Goal: Task Accomplishment & Management: Use online tool/utility

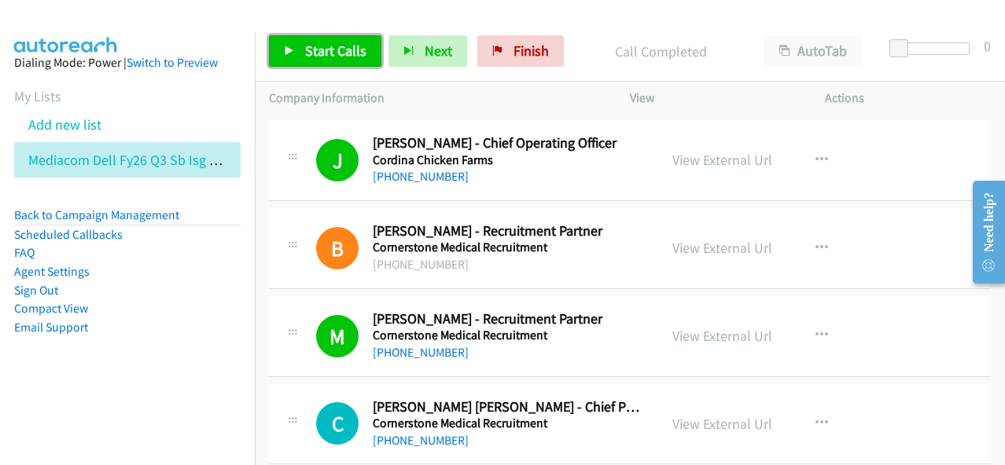
click at [371, 46] on link "Start Calls" at bounding box center [325, 50] width 112 height 31
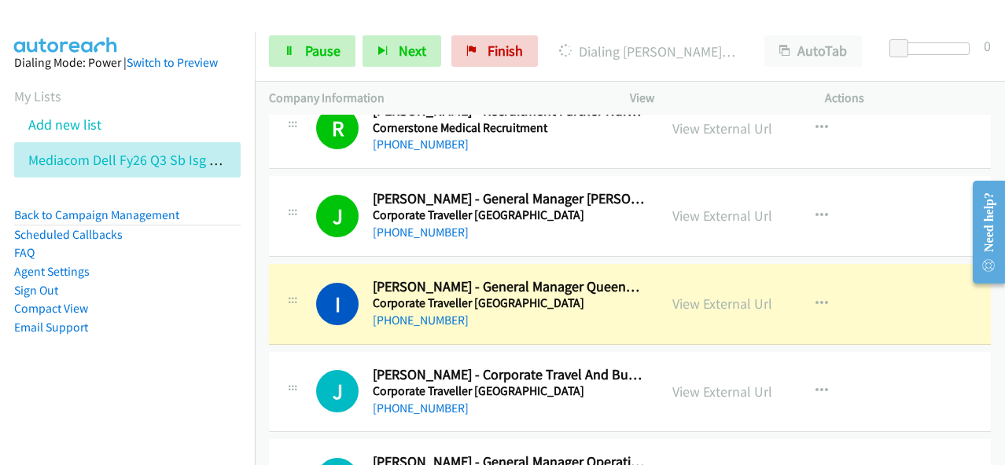
scroll to position [14350, 0]
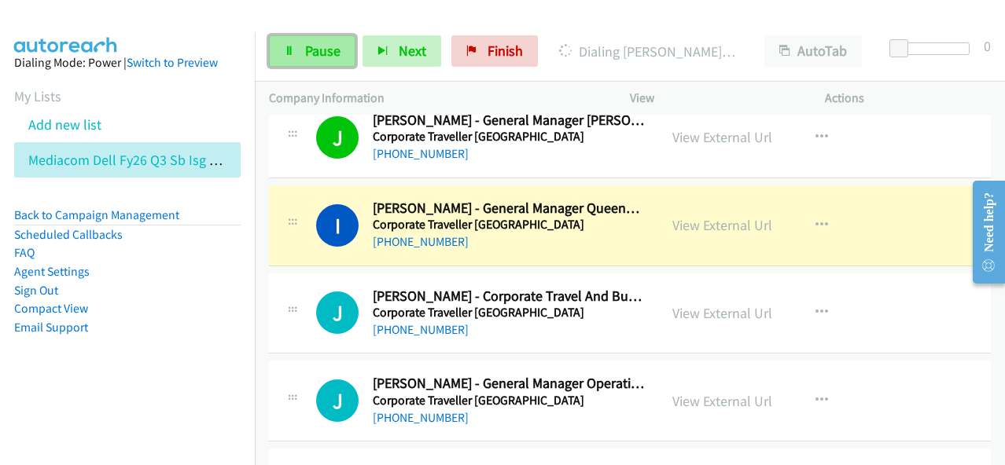
click at [332, 51] on span "Pause" at bounding box center [322, 51] width 35 height 18
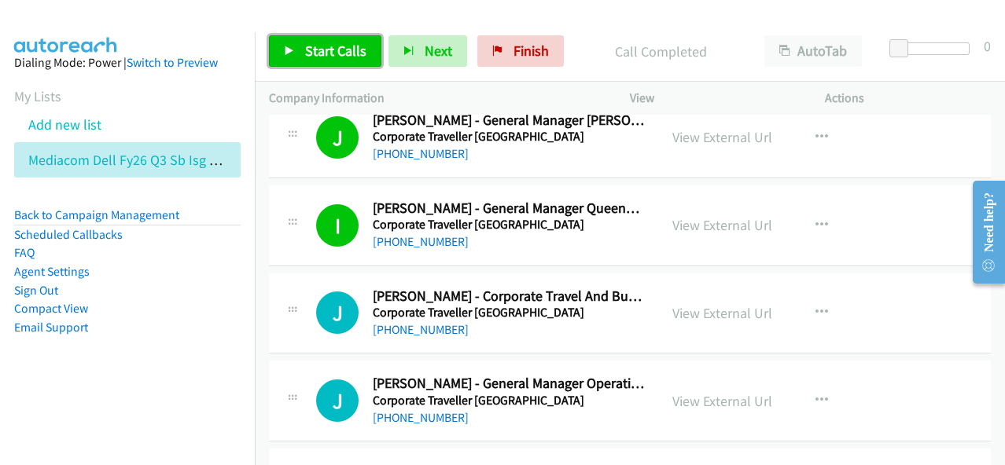
click at [336, 48] on span "Start Calls" at bounding box center [335, 51] width 61 height 18
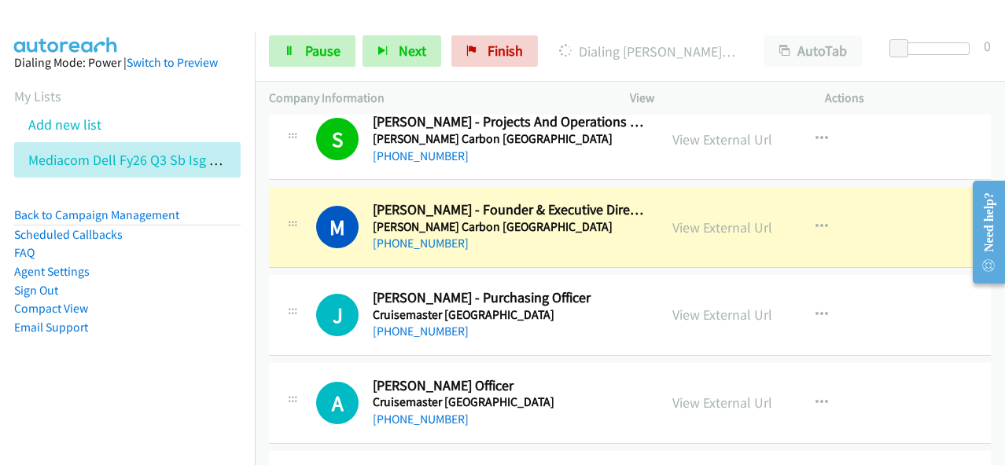
scroll to position [15057, 0]
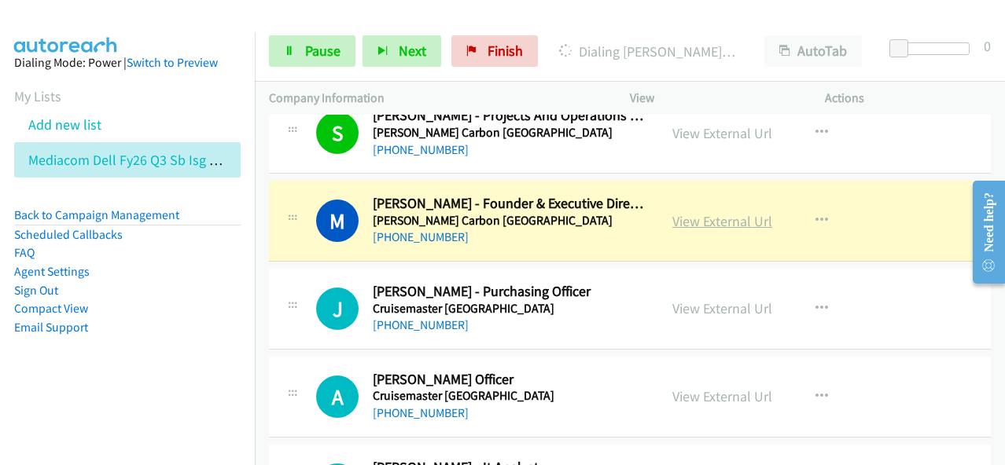
click at [700, 212] on link "View External Url" at bounding box center [722, 221] width 100 height 18
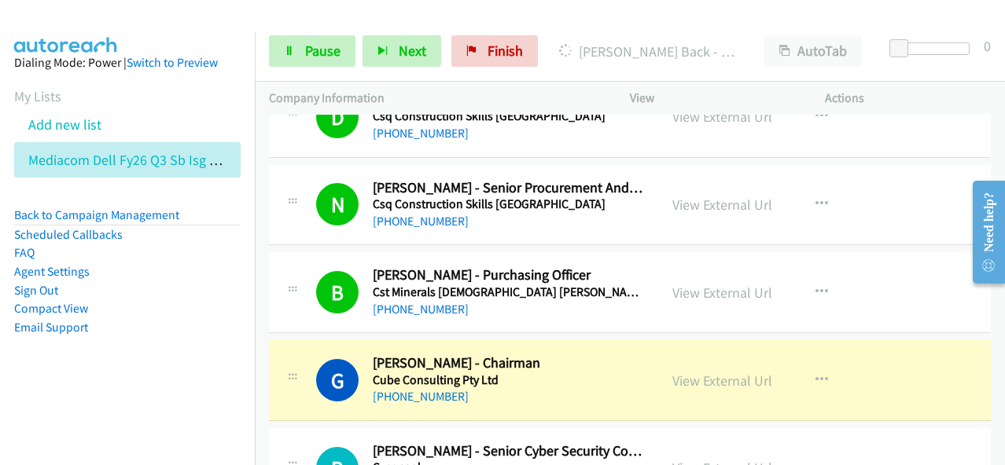
scroll to position [15450, 0]
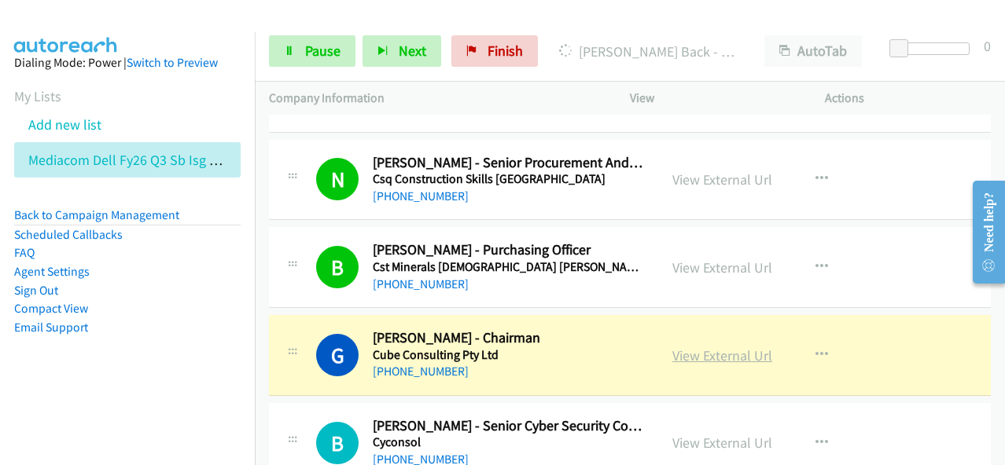
click at [691, 347] on link "View External Url" at bounding box center [722, 356] width 100 height 18
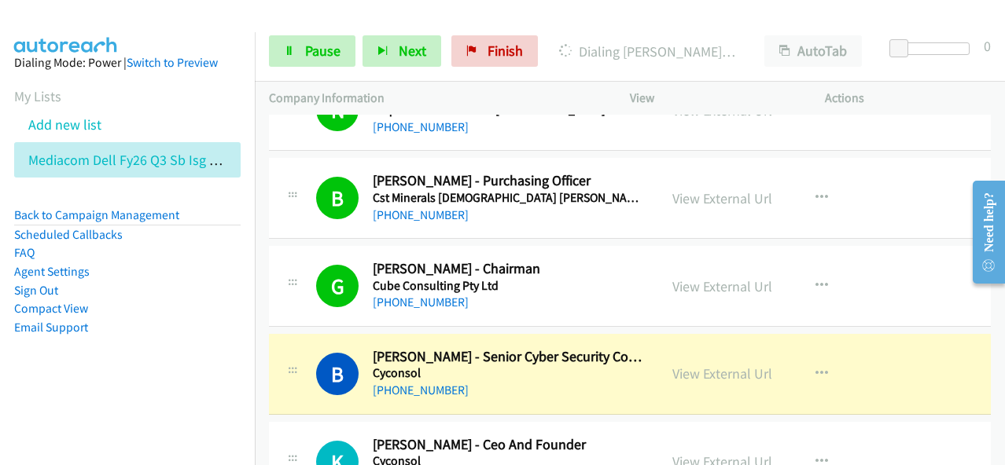
scroll to position [15608, 0]
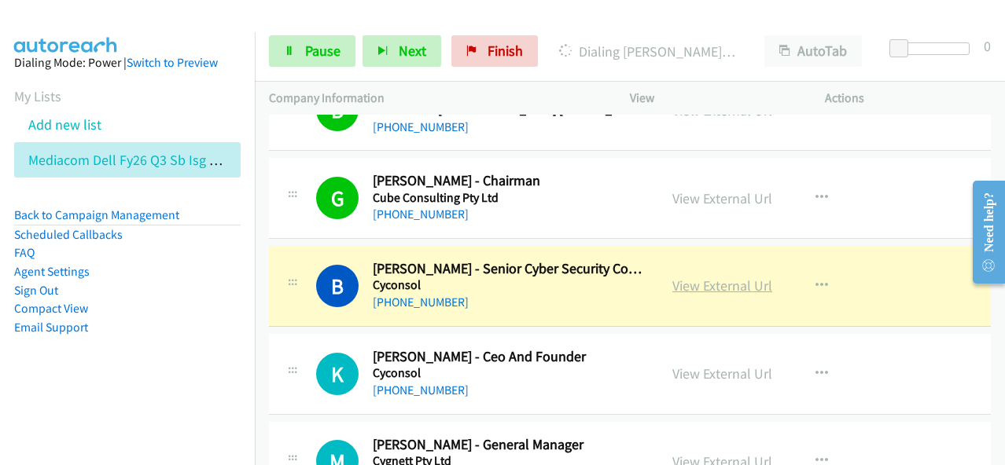
click at [709, 277] on link "View External Url" at bounding box center [722, 286] width 100 height 18
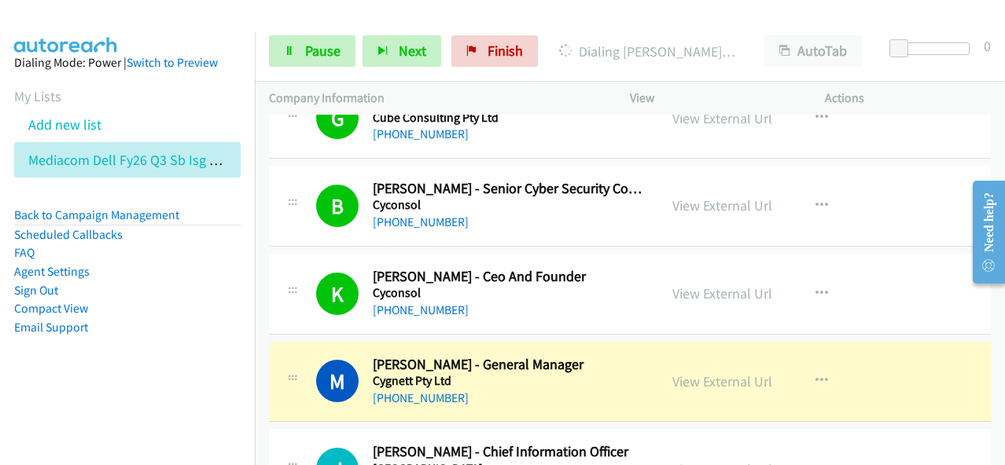
scroll to position [15765, 0]
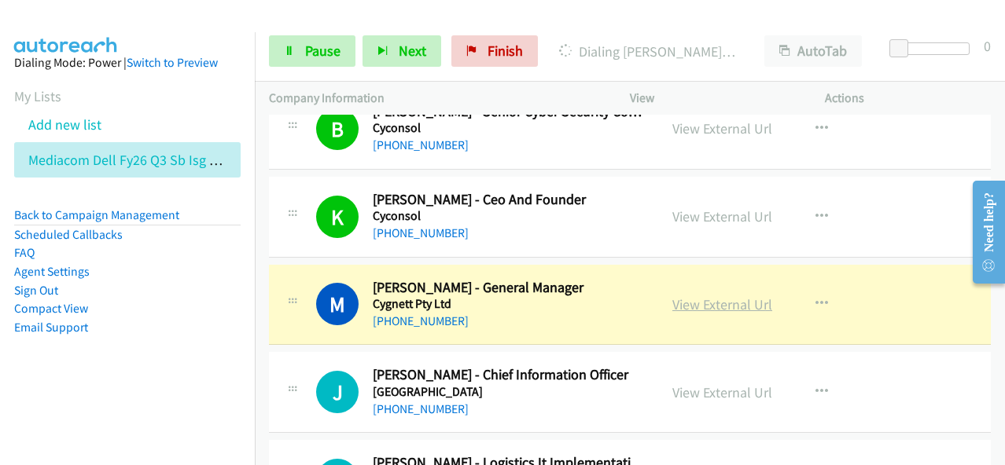
click at [713, 296] on link "View External Url" at bounding box center [722, 305] width 100 height 18
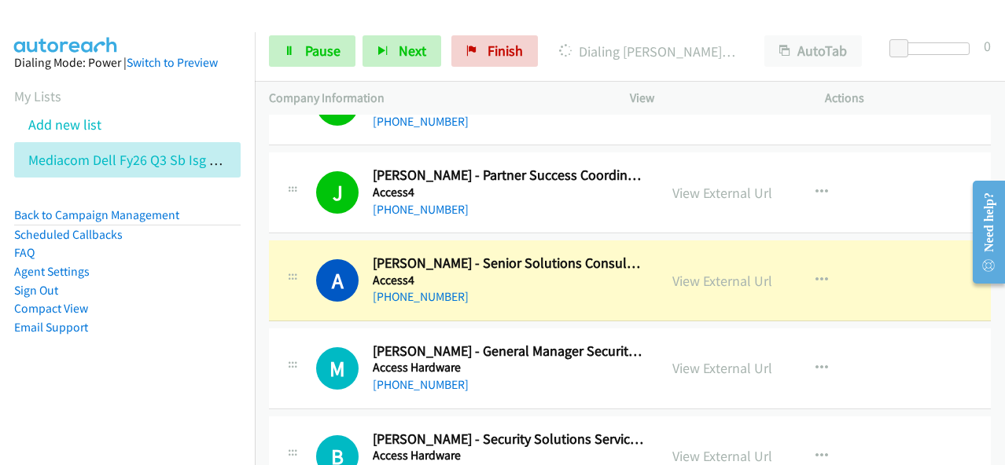
scroll to position [79, 0]
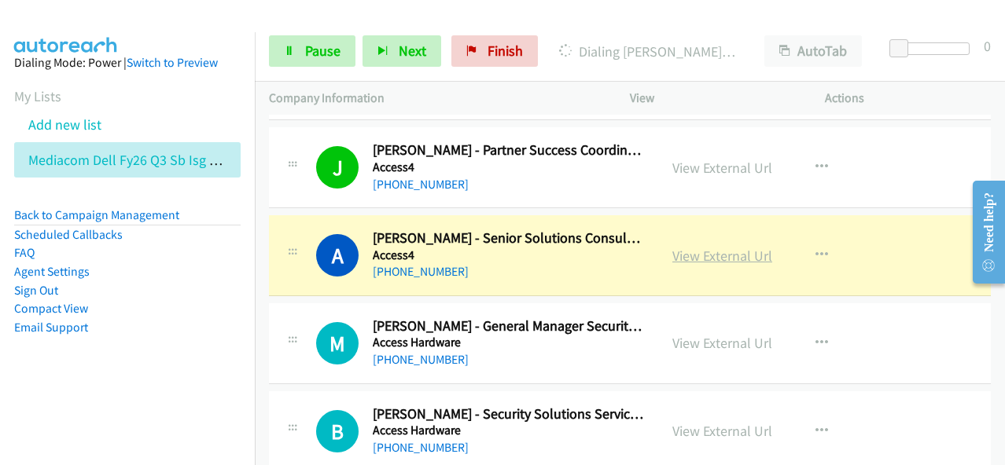
click at [707, 255] on link "View External Url" at bounding box center [722, 256] width 100 height 18
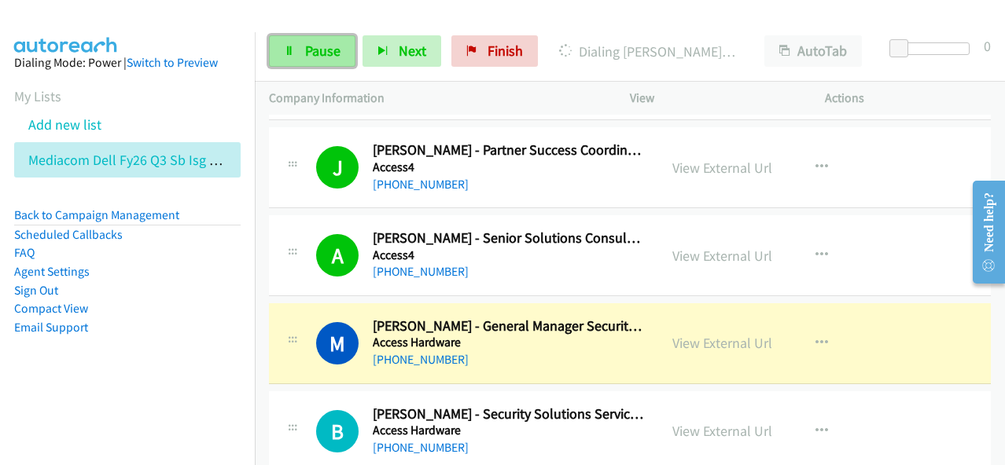
click at [318, 50] on span "Pause" at bounding box center [322, 51] width 35 height 18
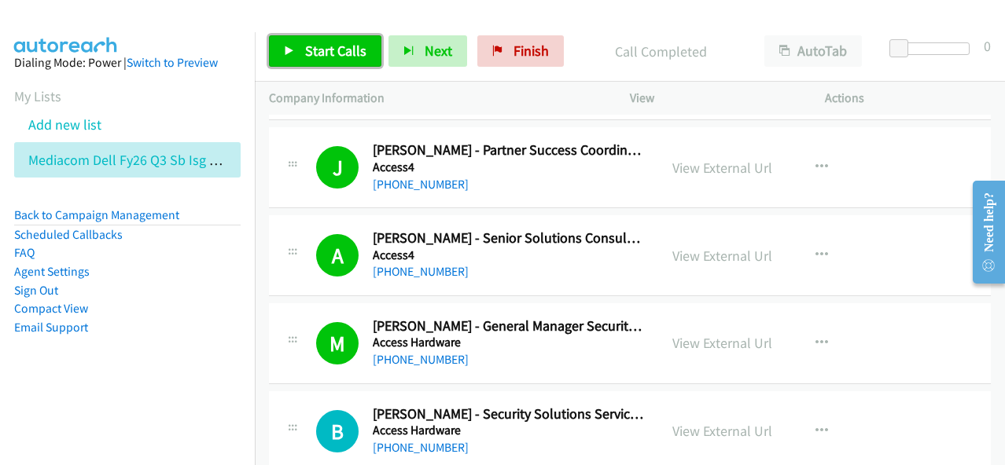
click at [340, 45] on span "Start Calls" at bounding box center [335, 51] width 61 height 18
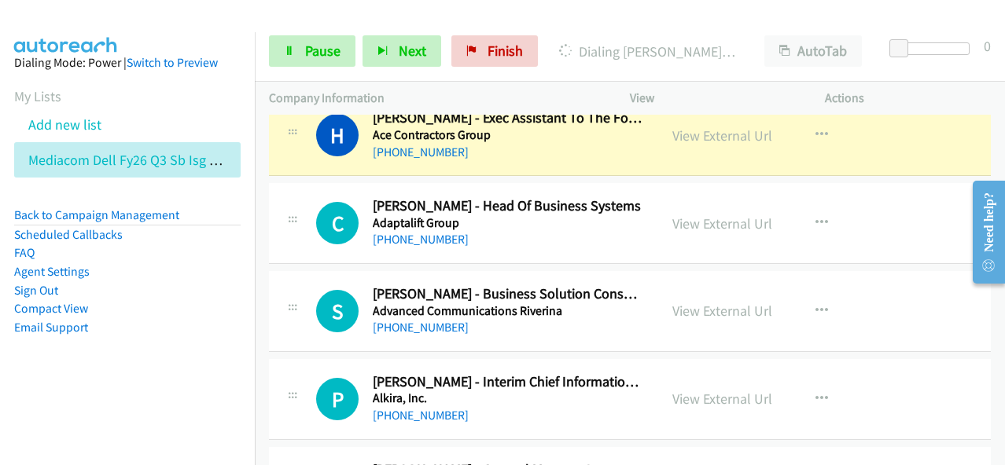
scroll to position [472, 0]
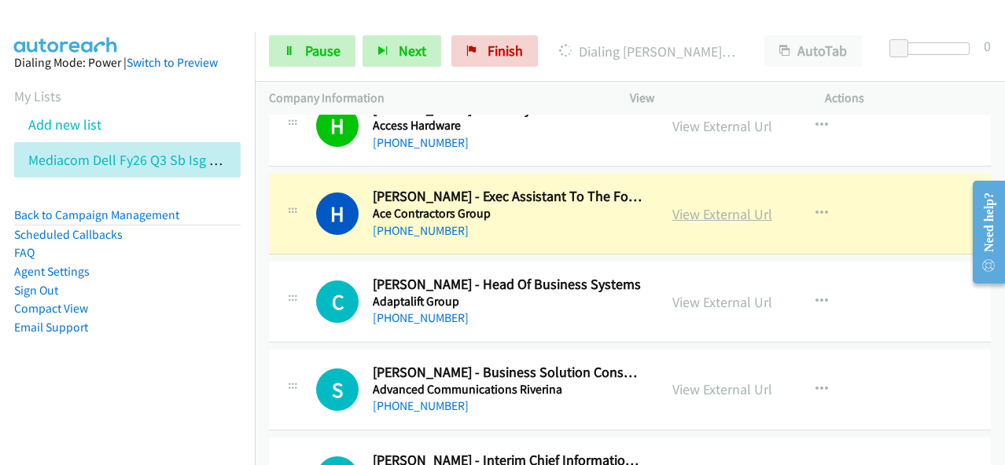
click at [705, 211] on link "View External Url" at bounding box center [722, 214] width 100 height 18
click at [338, 56] on span "Pause" at bounding box center [322, 51] width 35 height 18
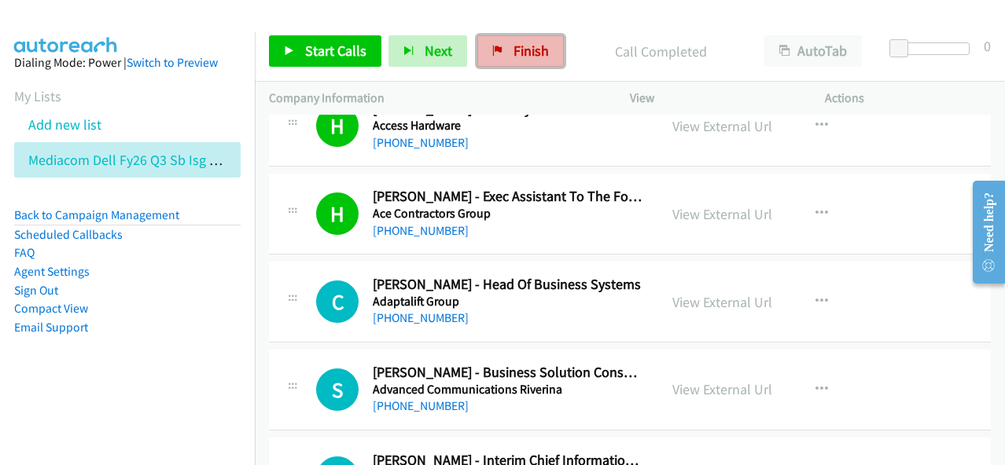
click at [542, 53] on span "Finish" at bounding box center [530, 51] width 35 height 18
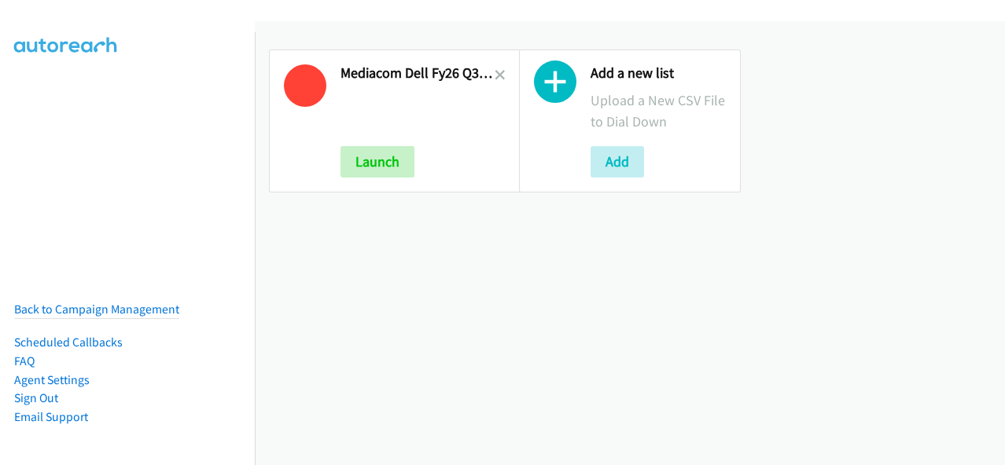
click at [505, 72] on div "Add a new list Upload a New CSV File to Dial Down Add" at bounding box center [630, 120] width 250 height 171
click at [495, 75] on icon at bounding box center [500, 76] width 11 height 11
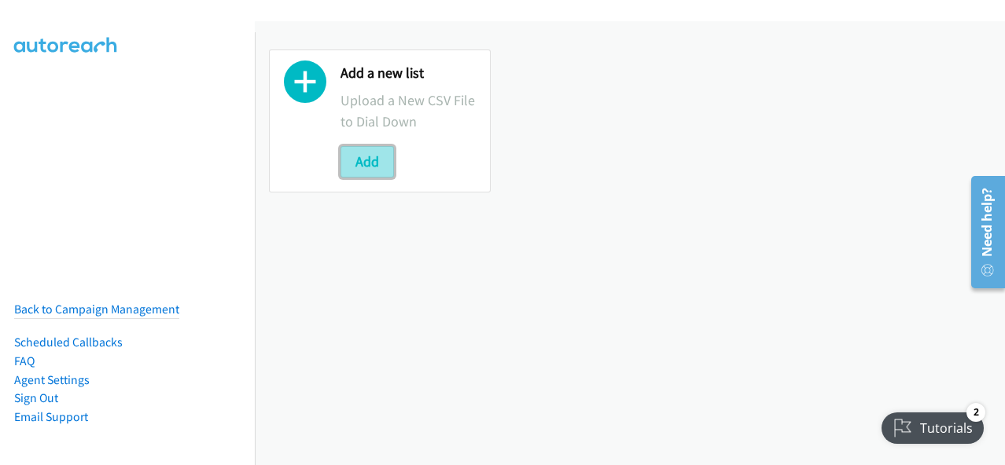
click at [392, 158] on button "Add" at bounding box center [366, 161] width 53 height 31
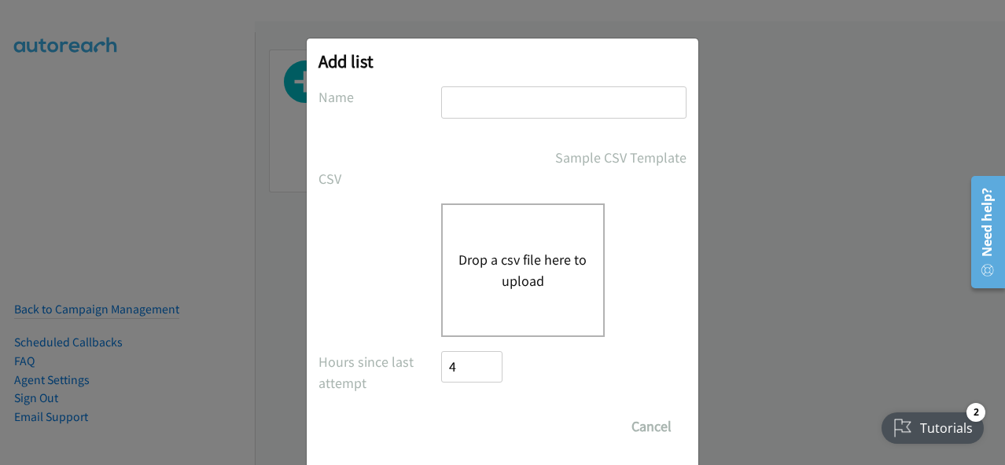
click at [497, 109] on input "text" at bounding box center [563, 102] width 245 height 32
click at [575, 96] on input "Splunk FY26Q1 CS - O11Y SEC DMAI DM - AU" at bounding box center [563, 102] width 245 height 32
drag, startPoint x: 645, startPoint y: 105, endPoint x: 432, endPoint y: 100, distance: 213.1
click at [441, 102] on input "Splunk FY26Q1 CS - O1Y SEC DMAI DM - AU" at bounding box center [563, 102] width 245 height 32
type input "DM - AU"
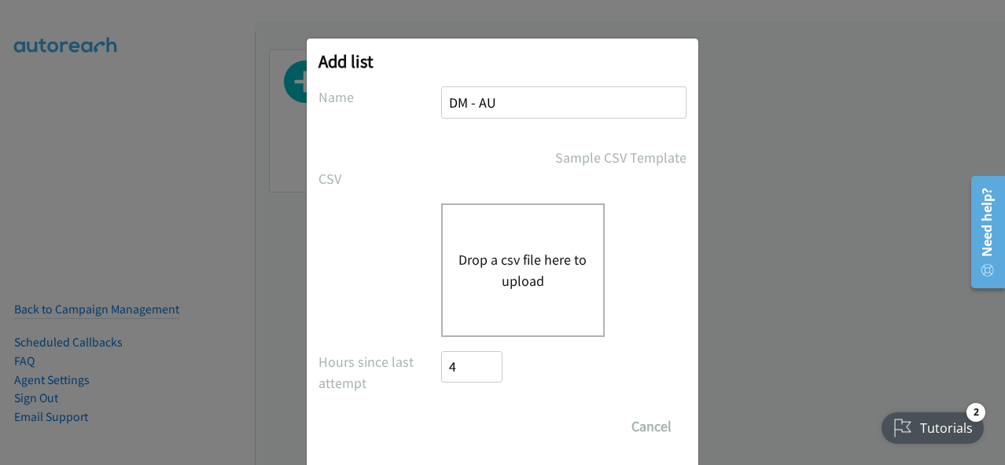
drag, startPoint x: 509, startPoint y: 105, endPoint x: 428, endPoint y: 104, distance: 80.2
click at [428, 104] on div "Name DM - AU" at bounding box center [502, 109] width 368 height 46
click at [467, 106] on input "text" at bounding box center [563, 102] width 245 height 32
type input "Mediacom Dell FY26Q3 SB ISG - LA HOT LEADS"
click at [541, 228] on div "Drop a csv file here to upload" at bounding box center [523, 271] width 164 height 134
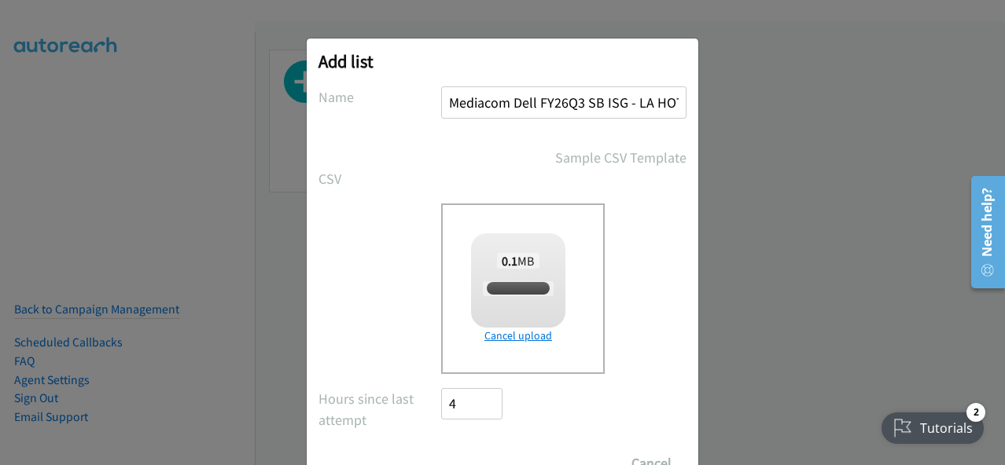
scroll to position [64, 0]
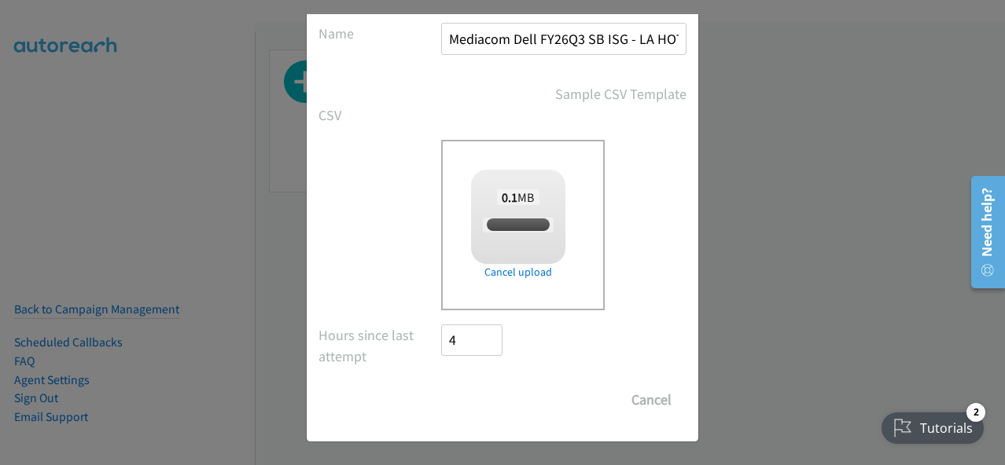
checkbox input "true"
click at [473, 385] on input "Save List" at bounding box center [482, 399] width 83 height 31
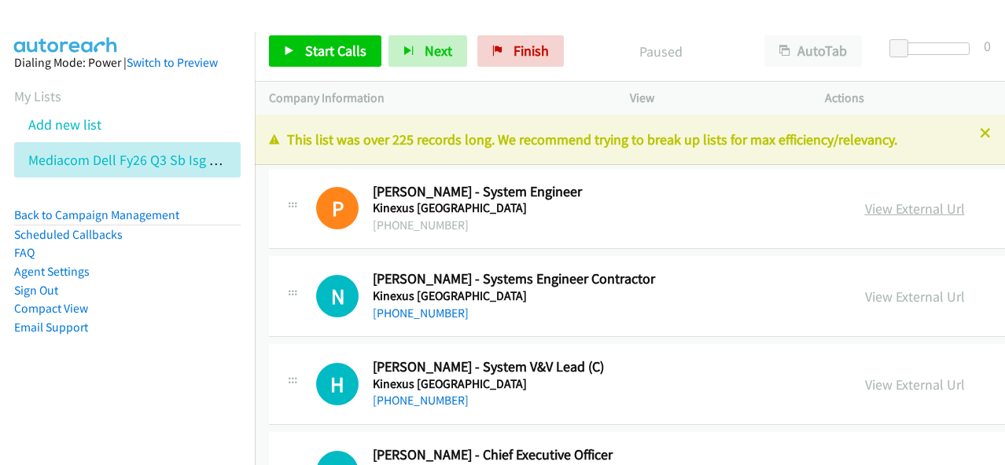
click at [865, 212] on link "View External Url" at bounding box center [915, 209] width 100 height 18
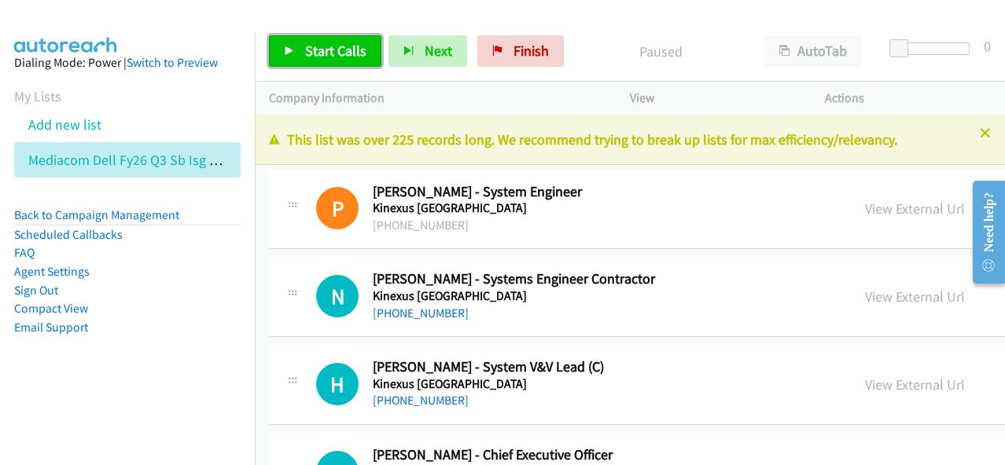
click at [362, 53] on span "Start Calls" at bounding box center [335, 51] width 61 height 18
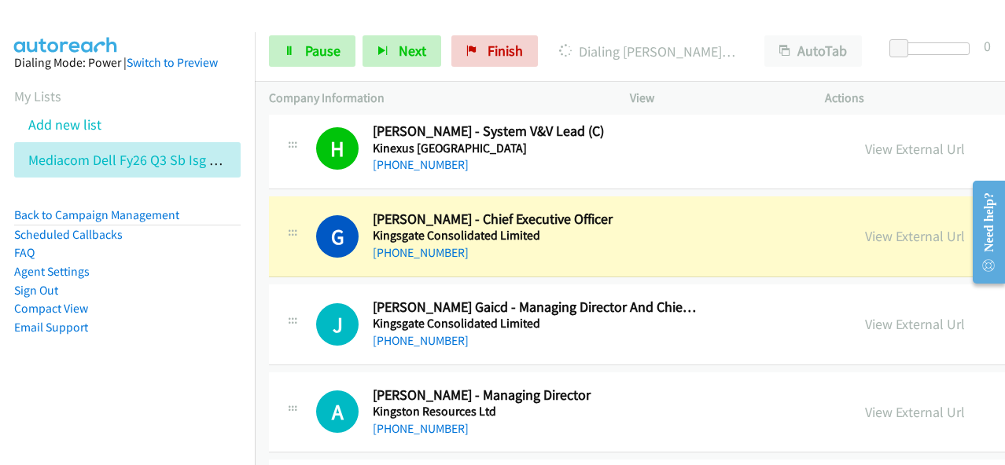
scroll to position [314, 0]
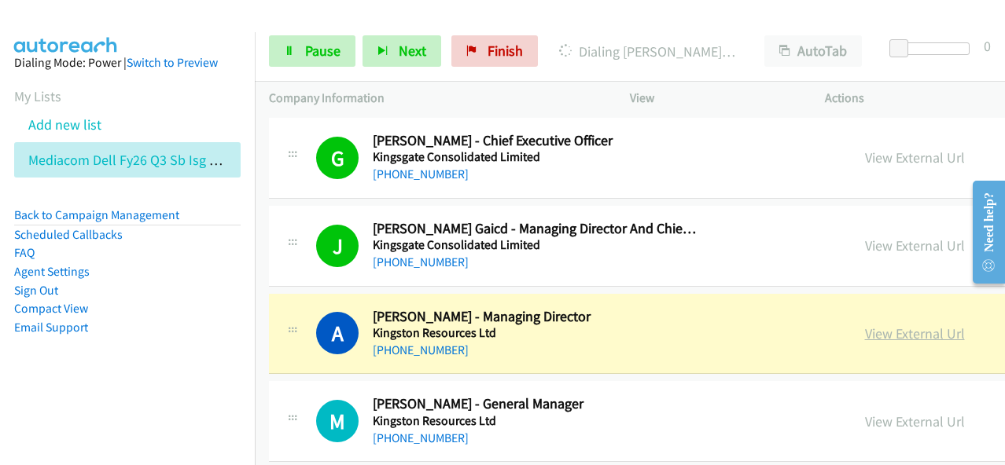
click at [865, 329] on link "View External Url" at bounding box center [915, 334] width 100 height 18
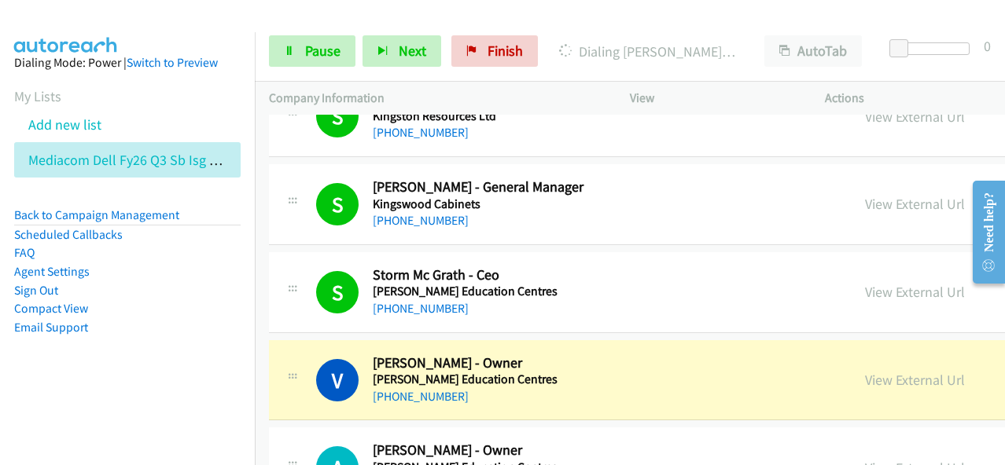
scroll to position [786, 0]
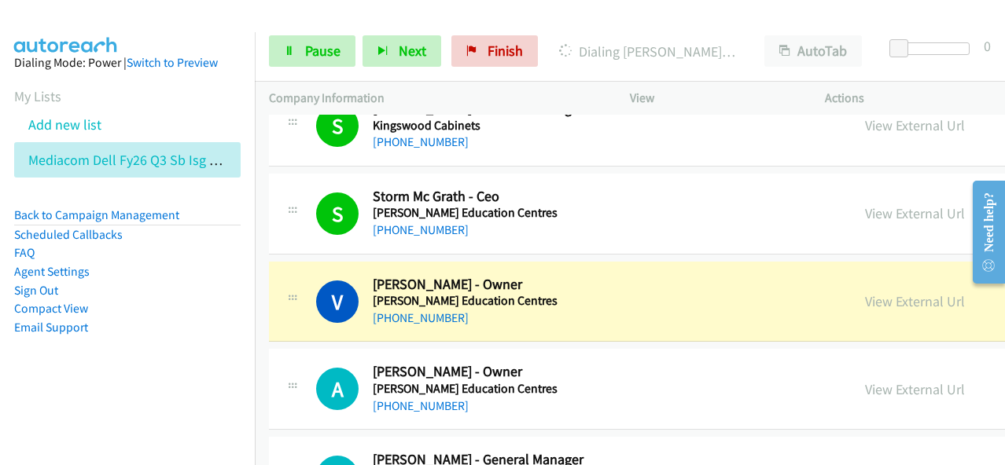
drag, startPoint x: 813, startPoint y: 306, endPoint x: 805, endPoint y: 308, distance: 8.2
click at [865, 303] on link "View External Url" at bounding box center [915, 301] width 100 height 18
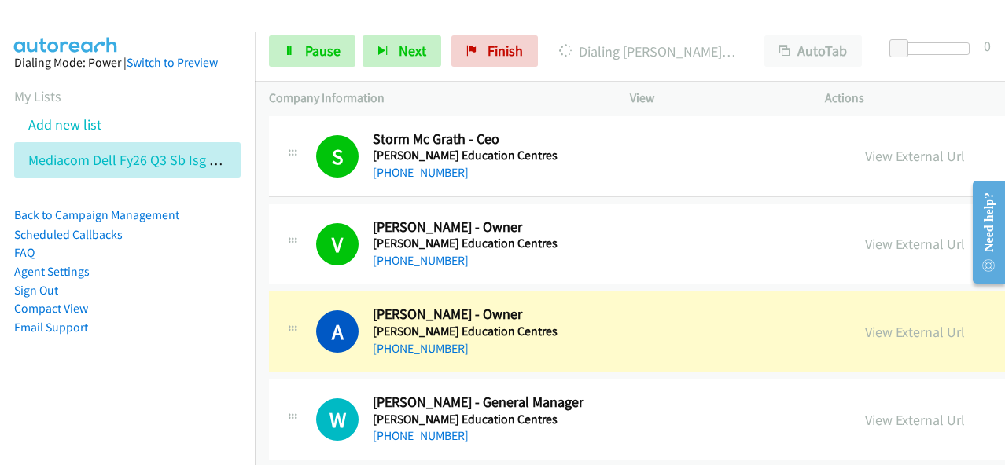
scroll to position [943, 0]
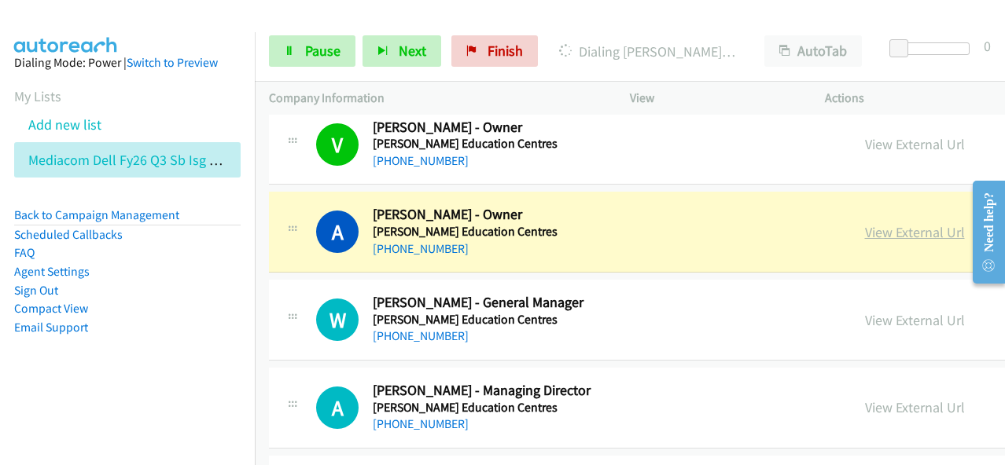
click at [865, 233] on link "View External Url" at bounding box center [915, 232] width 100 height 18
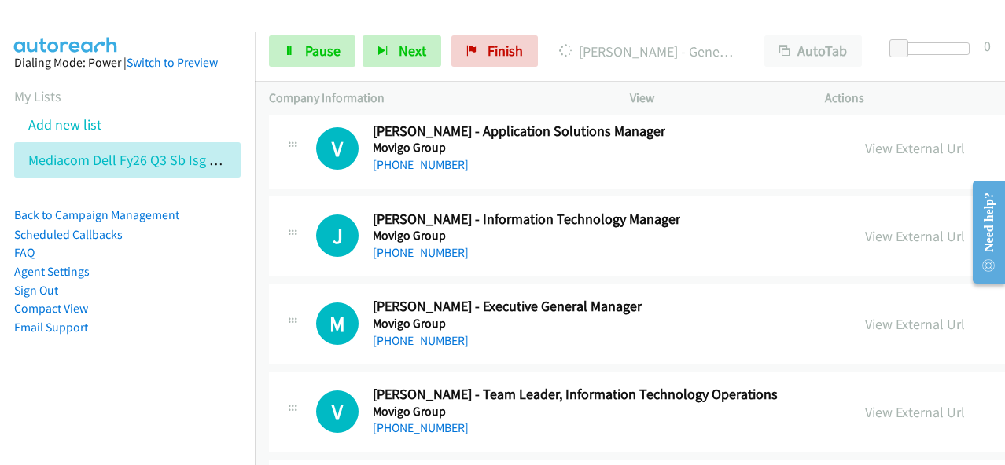
scroll to position [24847, 0]
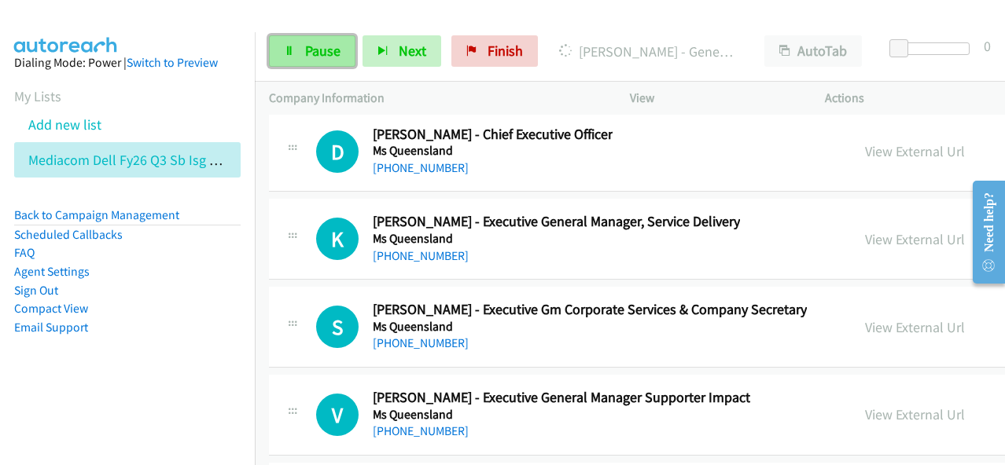
click at [310, 35] on link "Pause" at bounding box center [312, 50] width 86 height 31
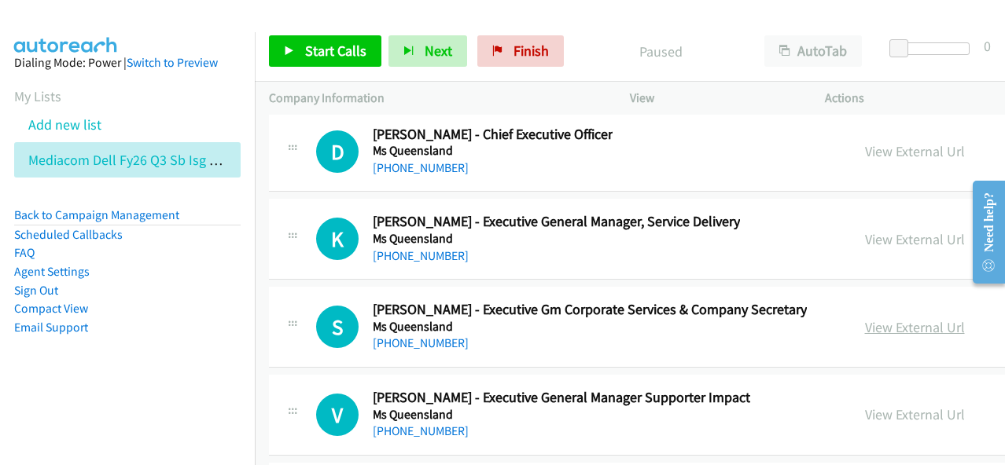
click at [865, 318] on link "View External Url" at bounding box center [915, 327] width 100 height 18
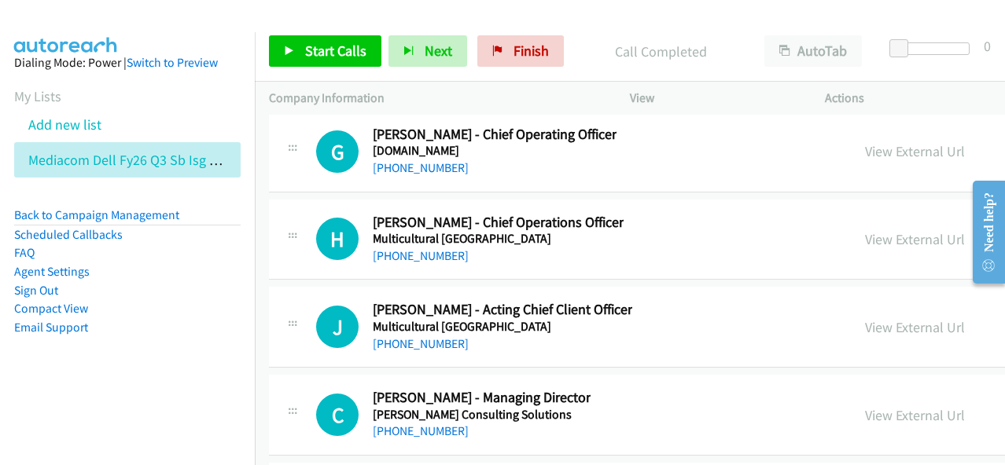
scroll to position [25790, 0]
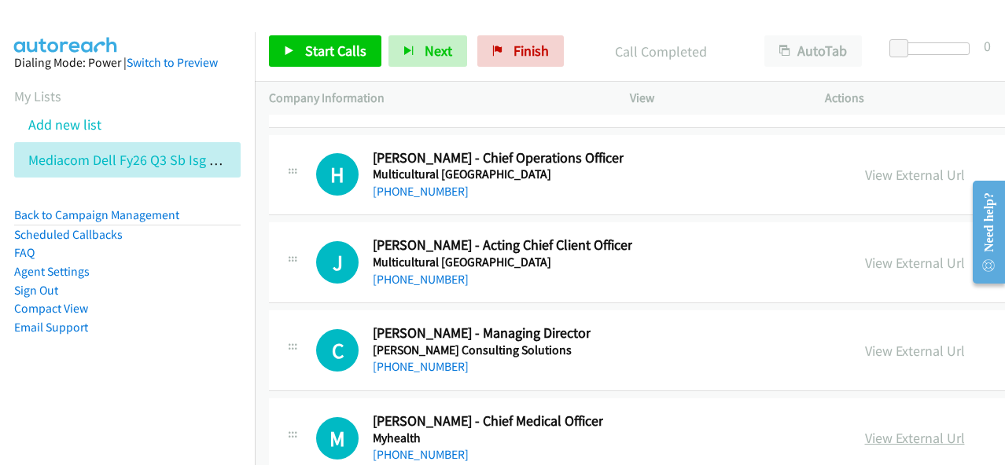
click at [865, 429] on link "View External Url" at bounding box center [915, 438] width 100 height 18
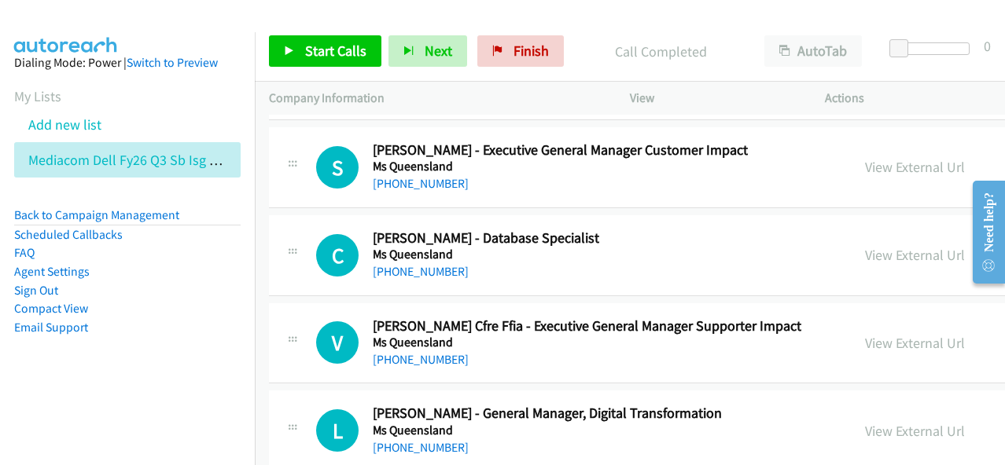
scroll to position [25161, 0]
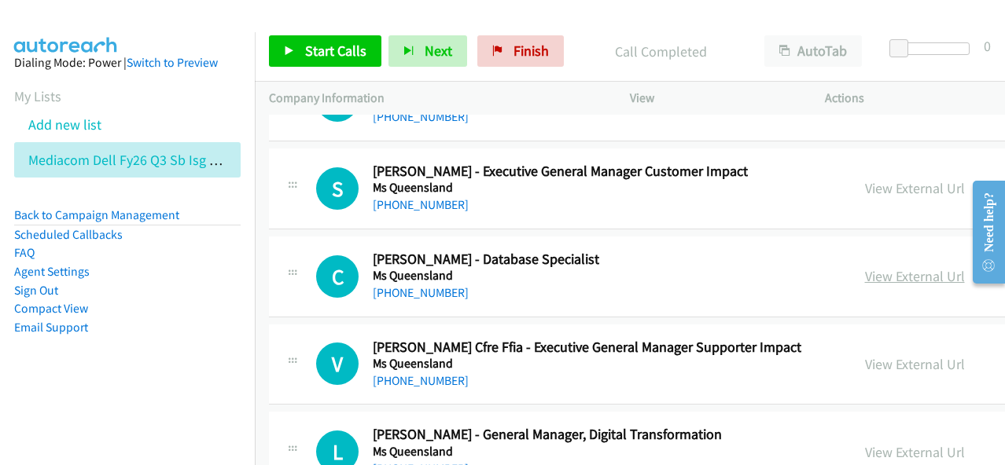
click at [865, 267] on link "View External Url" at bounding box center [915, 276] width 100 height 18
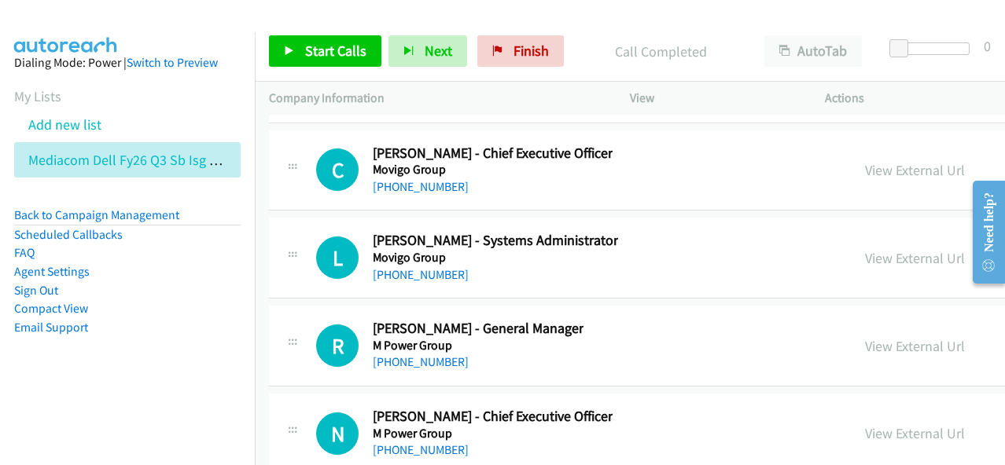
scroll to position [24375, 0]
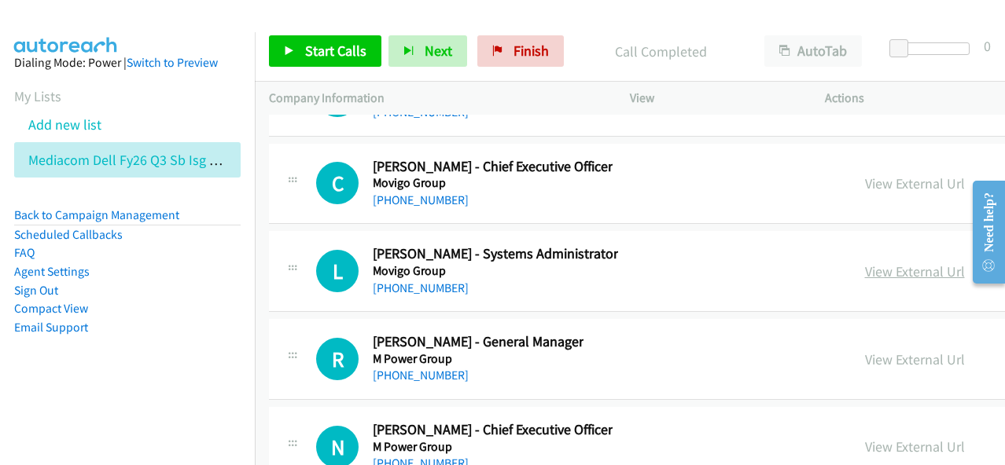
click at [865, 263] on link "View External Url" at bounding box center [915, 272] width 100 height 18
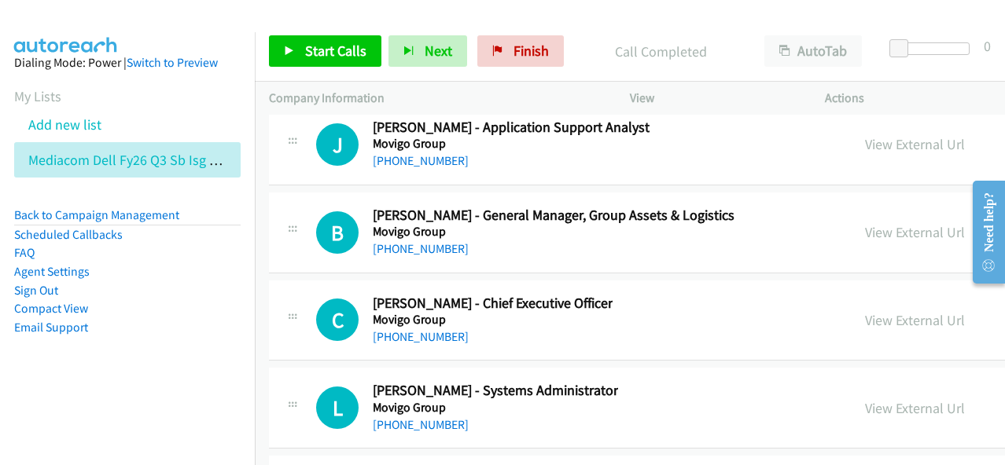
scroll to position [24218, 0]
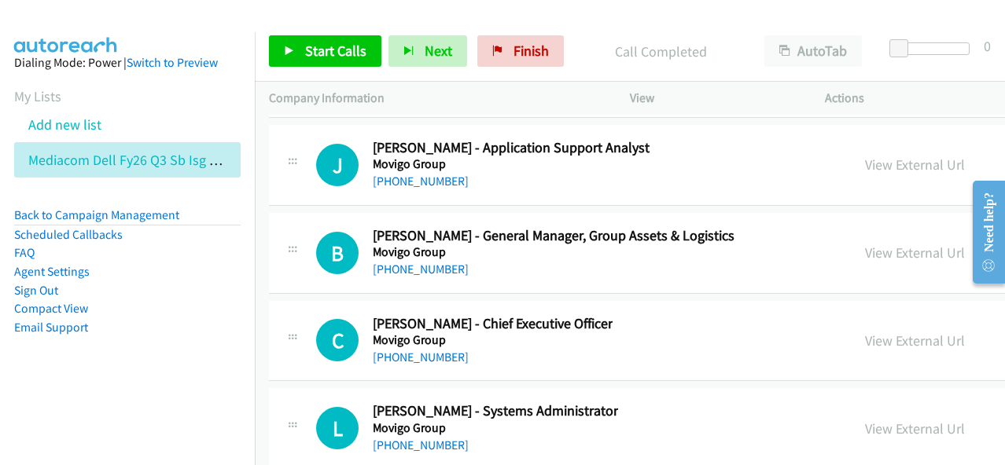
click at [1004, 247] on icon "button" at bounding box center [1014, 253] width 13 height 13
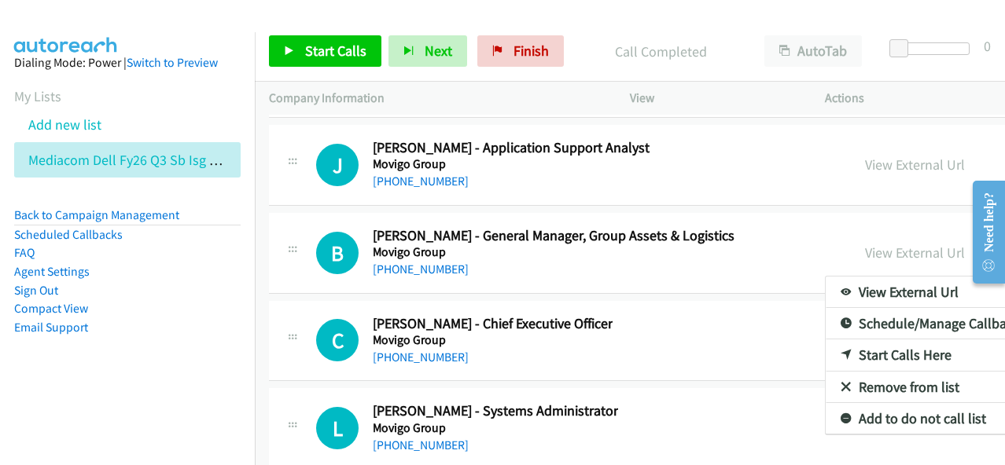
click at [826, 340] on link "Start Calls Here" at bounding box center [930, 355] width 209 height 31
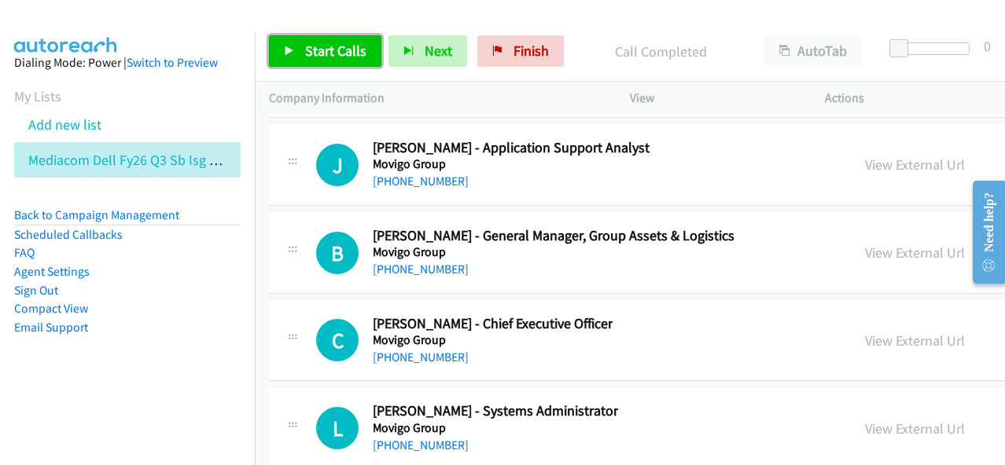
click at [322, 46] on span "Start Calls" at bounding box center [335, 51] width 61 height 18
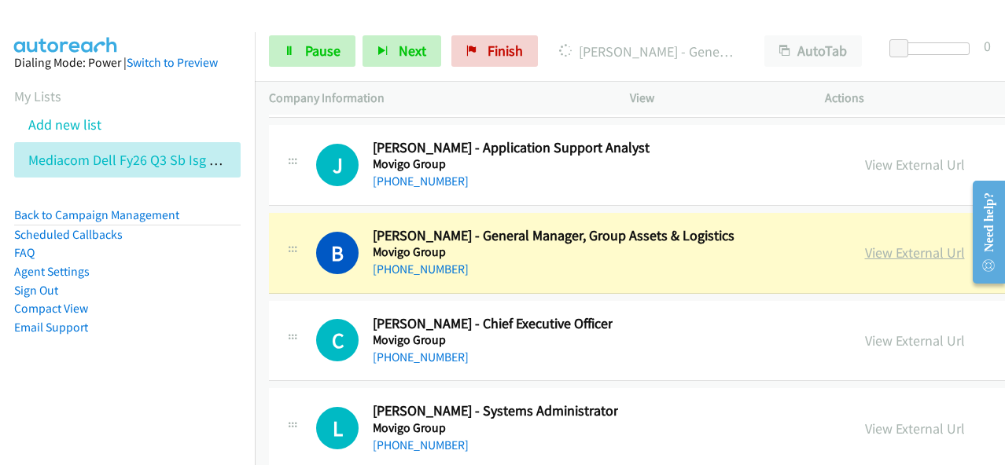
click at [865, 244] on link "View External Url" at bounding box center [915, 253] width 100 height 18
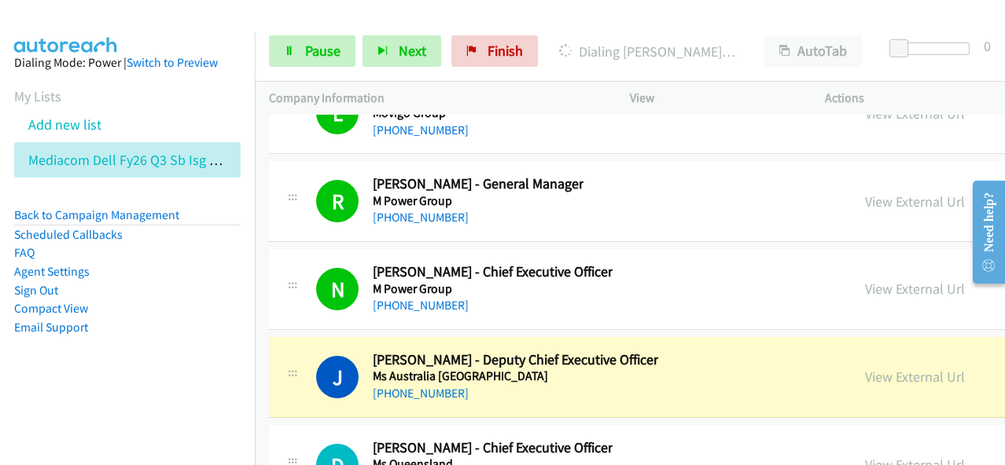
scroll to position [24532, 0]
click at [865, 281] on link "View External Url" at bounding box center [915, 290] width 100 height 18
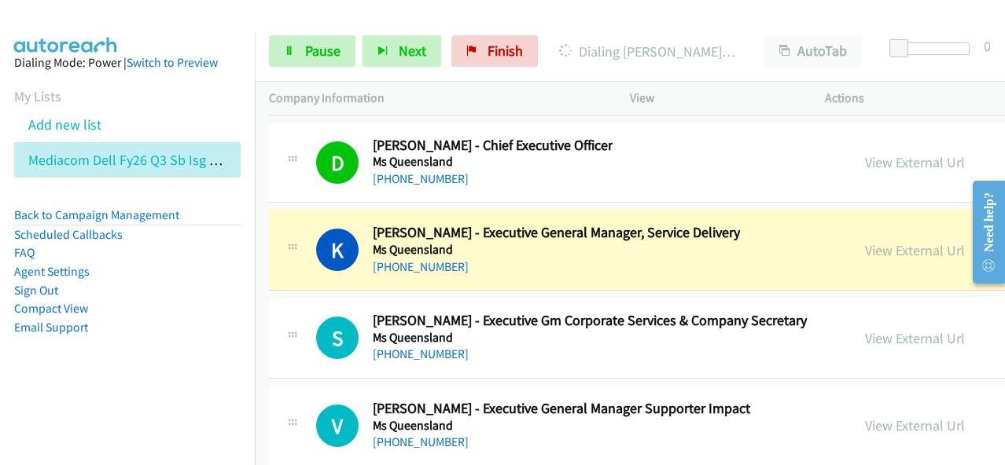
scroll to position [24847, 0]
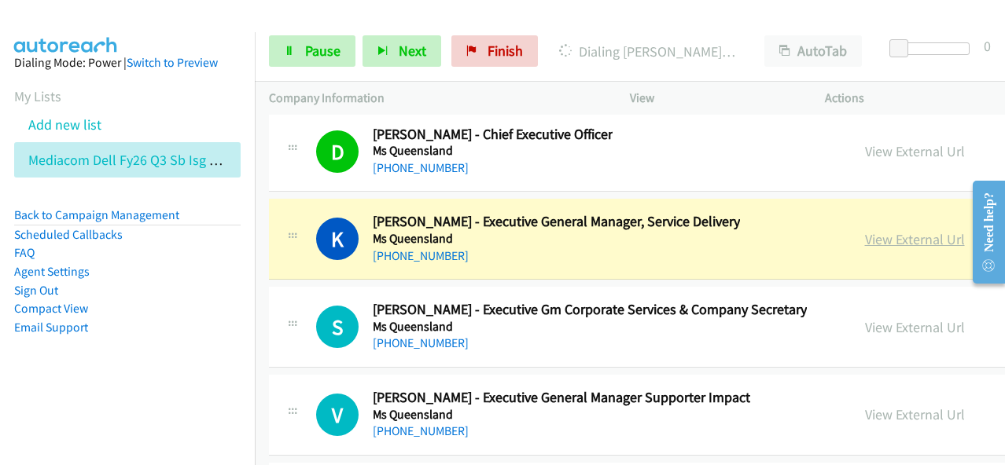
click at [865, 230] on link "View External Url" at bounding box center [915, 239] width 100 height 18
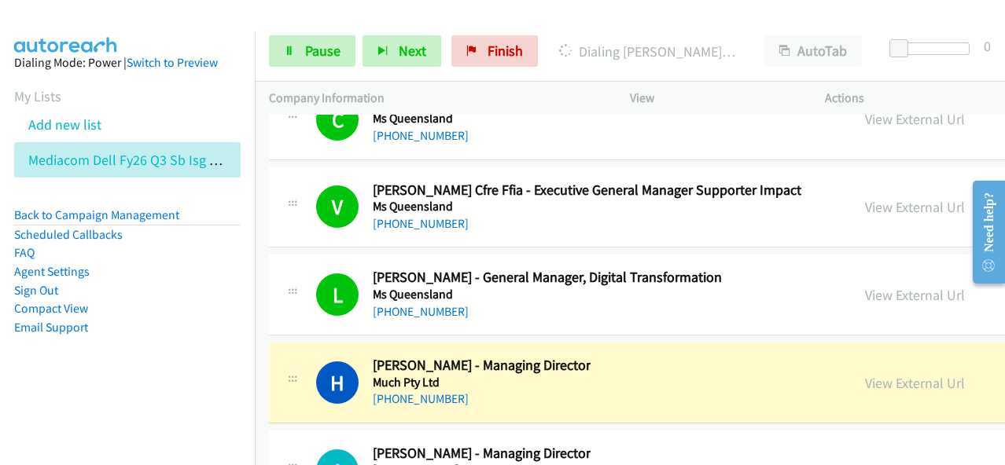
scroll to position [25397, 0]
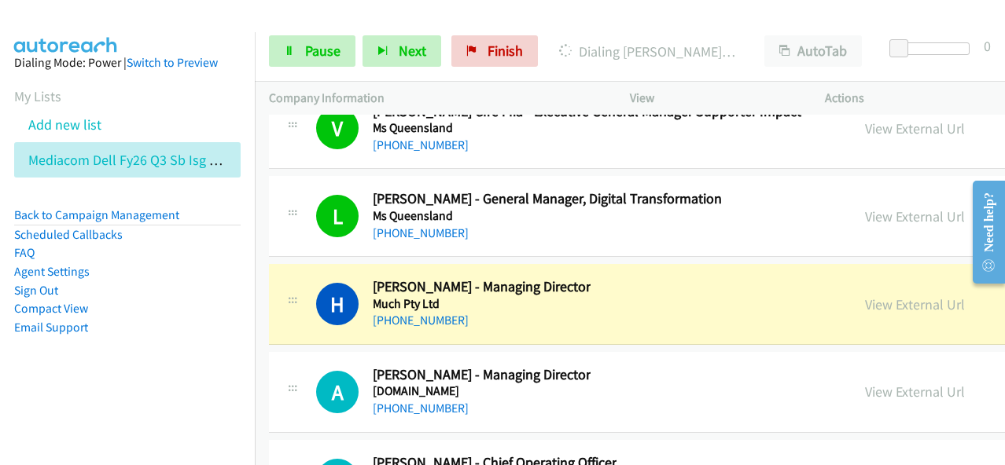
drag, startPoint x: 796, startPoint y: 230, endPoint x: 781, endPoint y: 208, distance: 27.7
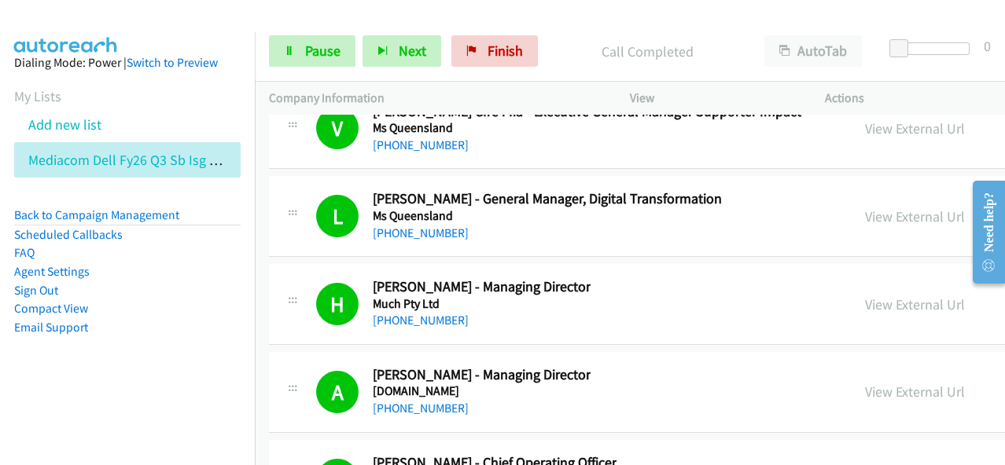
drag, startPoint x: 829, startPoint y: 213, endPoint x: 772, endPoint y: 106, distance: 121.0
click at [772, 106] on p "View" at bounding box center [713, 98] width 167 height 19
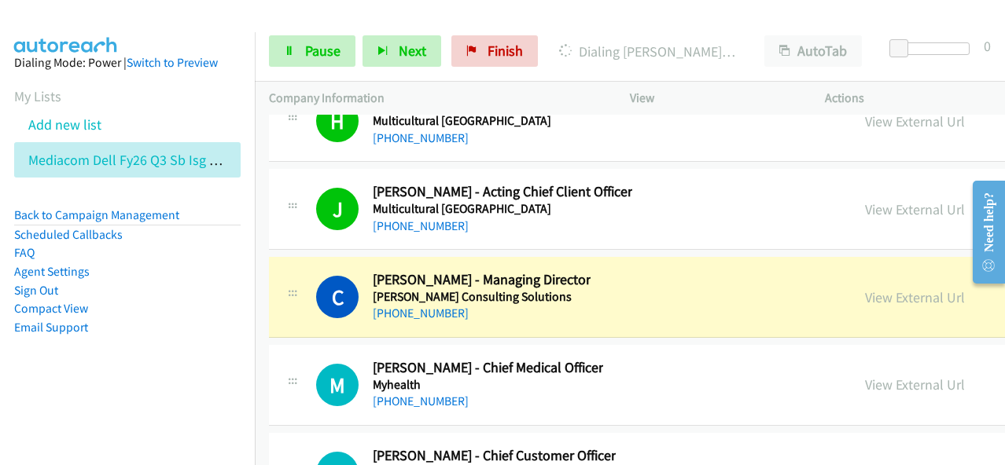
scroll to position [25869, 0]
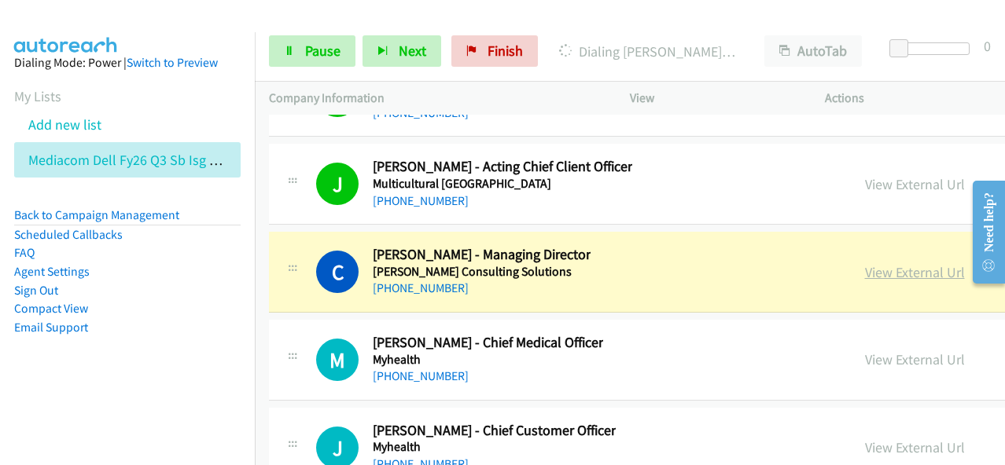
click at [865, 263] on link "View External Url" at bounding box center [915, 272] width 100 height 18
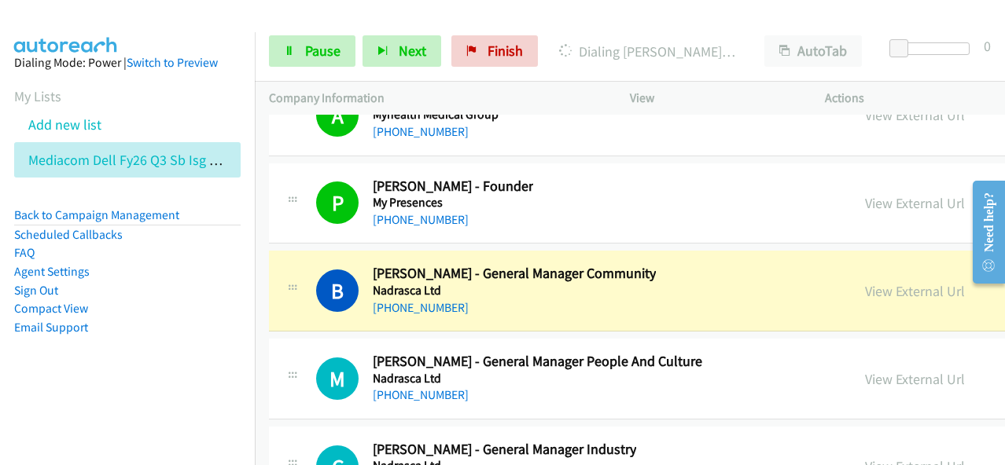
scroll to position [26734, 0]
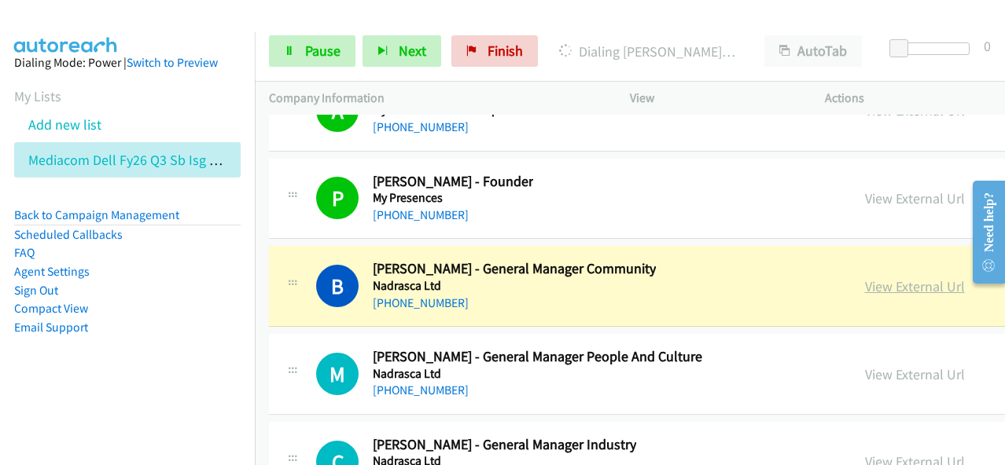
click at [865, 278] on link "View External Url" at bounding box center [915, 287] width 100 height 18
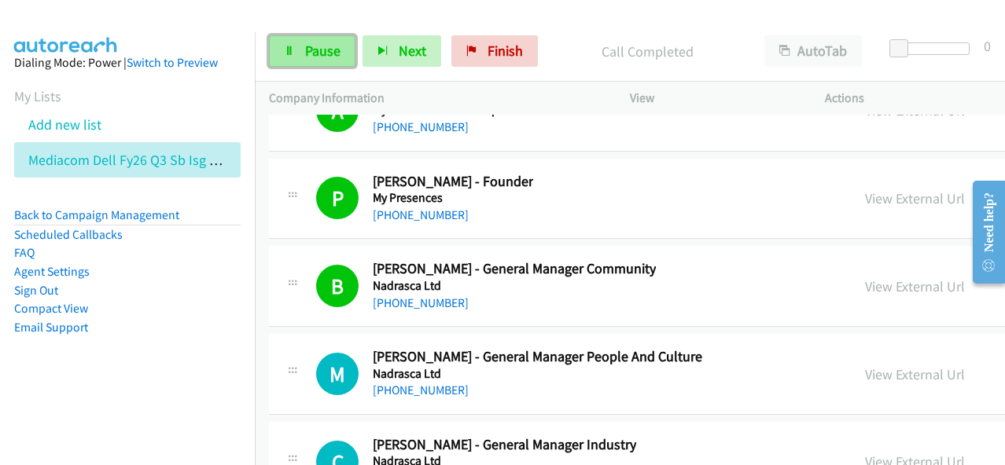
click at [336, 55] on span "Pause" at bounding box center [322, 51] width 35 height 18
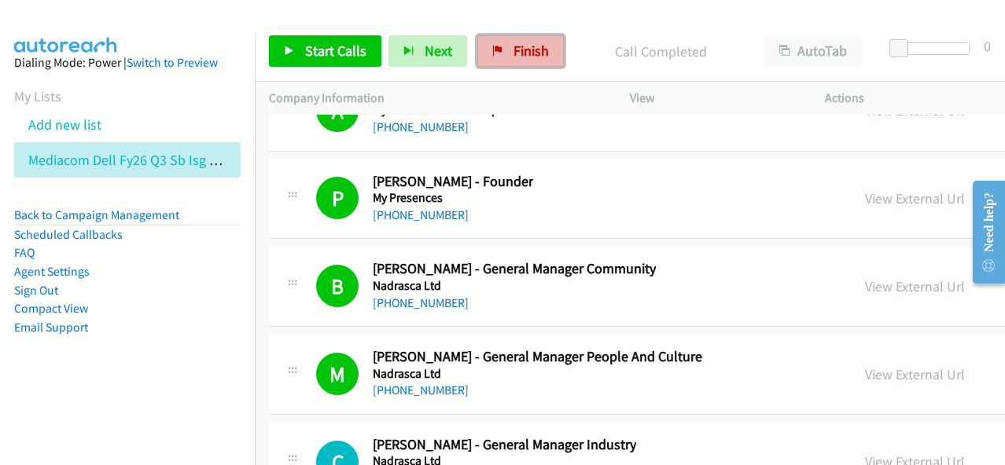
click at [519, 60] on link "Finish" at bounding box center [520, 50] width 86 height 31
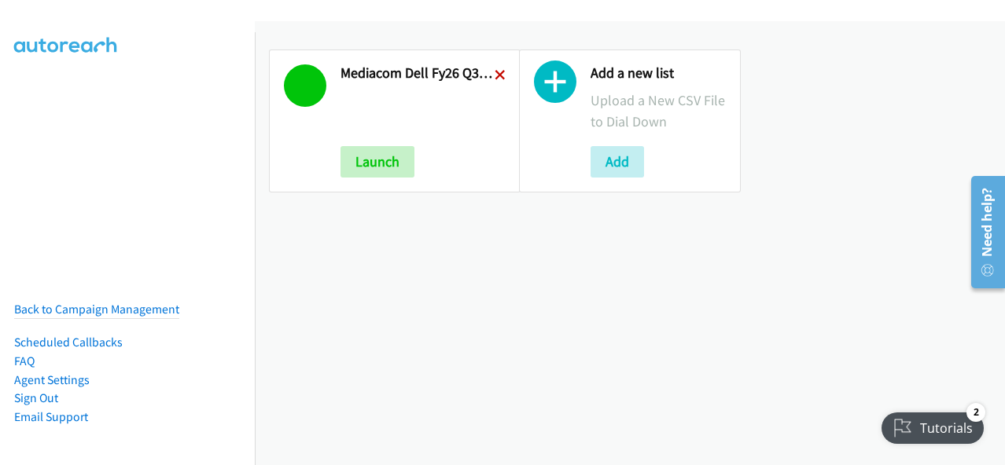
click at [497, 78] on icon at bounding box center [500, 76] width 11 height 11
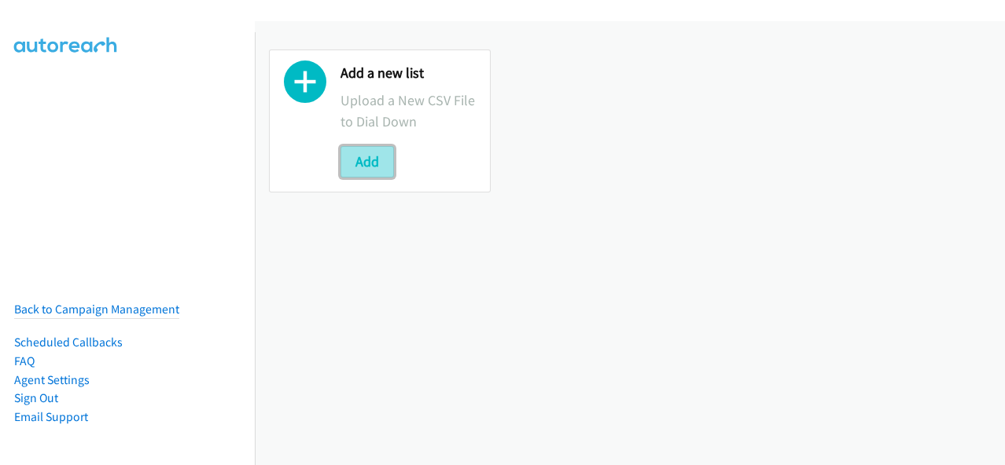
click at [347, 167] on button "Add" at bounding box center [366, 161] width 53 height 31
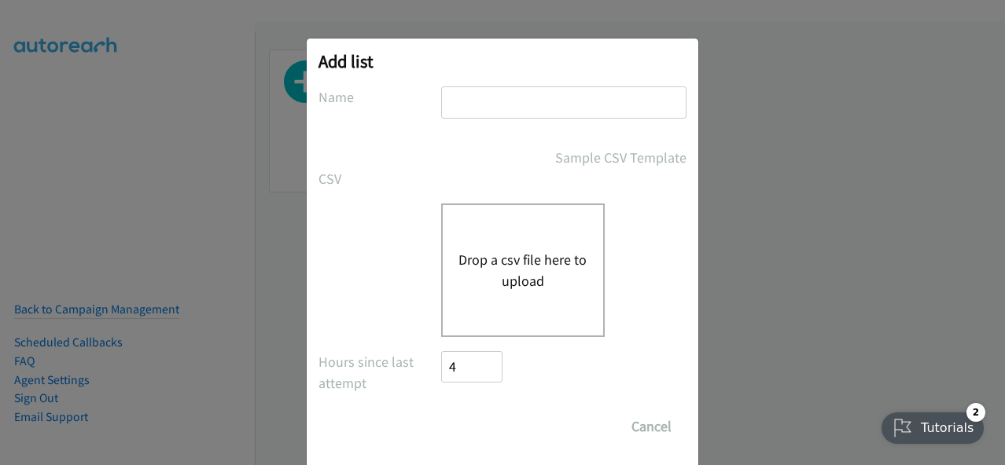
drag, startPoint x: 552, startPoint y: 106, endPoint x: 549, endPoint y: 128, distance: 22.2
click at [552, 106] on input "text" at bounding box center [563, 102] width 245 height 32
click at [519, 108] on input "text" at bounding box center [563, 102] width 245 height 32
click at [481, 98] on input "text" at bounding box center [563, 102] width 245 height 32
drag, startPoint x: 486, startPoint y: 97, endPoint x: 467, endPoint y: 261, distance: 164.6
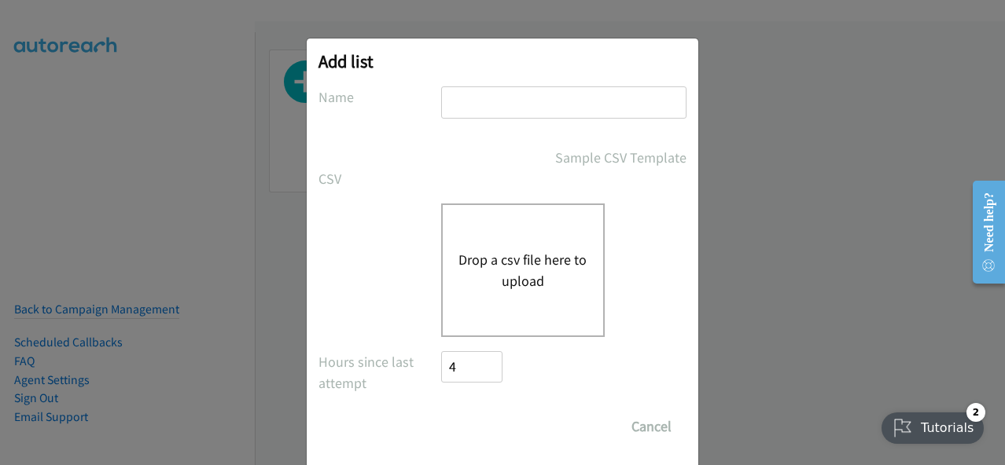
click at [467, 261] on button "Drop a csv file here to upload" at bounding box center [522, 270] width 129 height 42
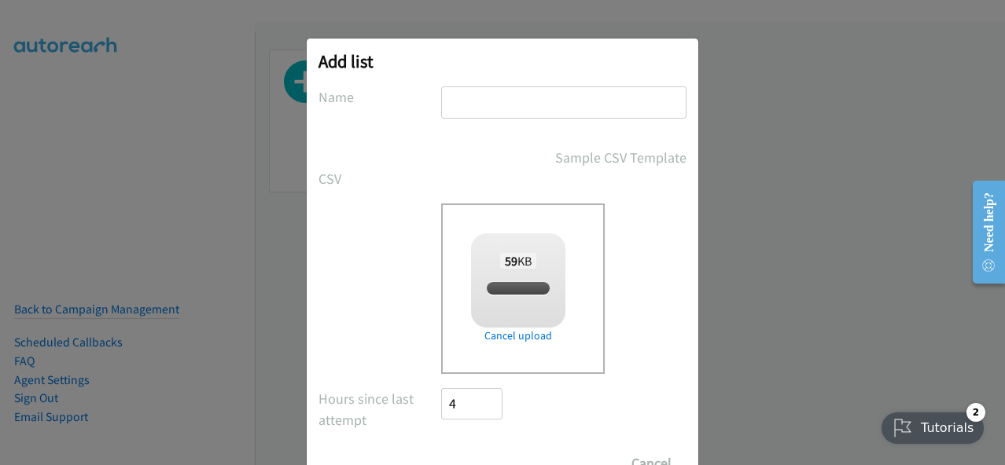
checkbox input "true"
click at [469, 107] on input "text" at bounding box center [563, 102] width 245 height 32
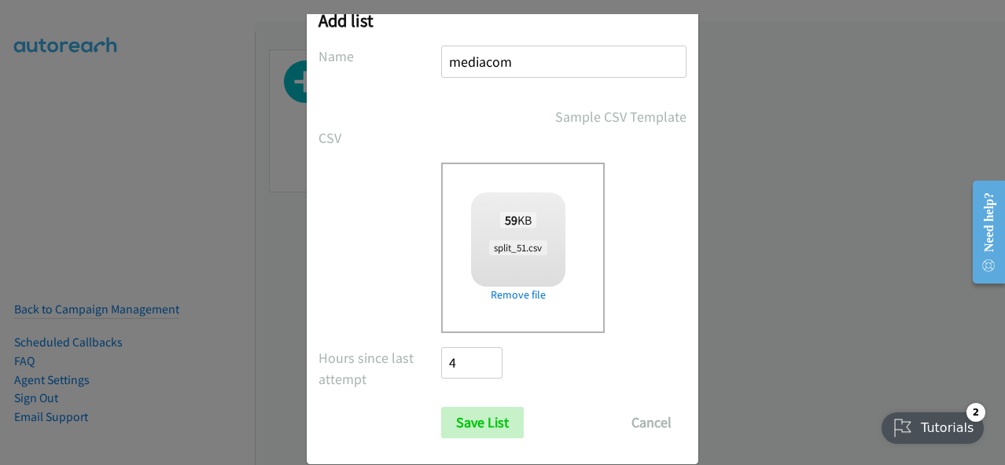
scroll to position [64, 0]
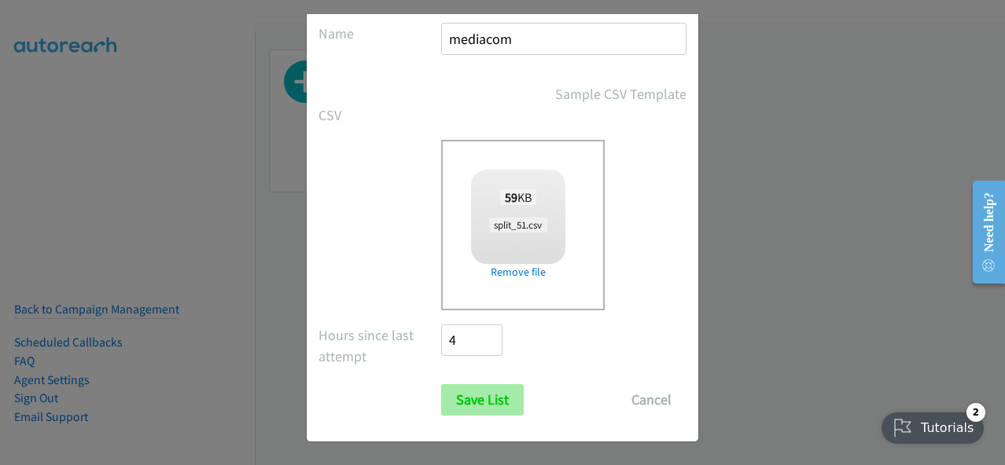
type input "mediacom"
click at [504, 410] on input "Save List" at bounding box center [482, 399] width 83 height 31
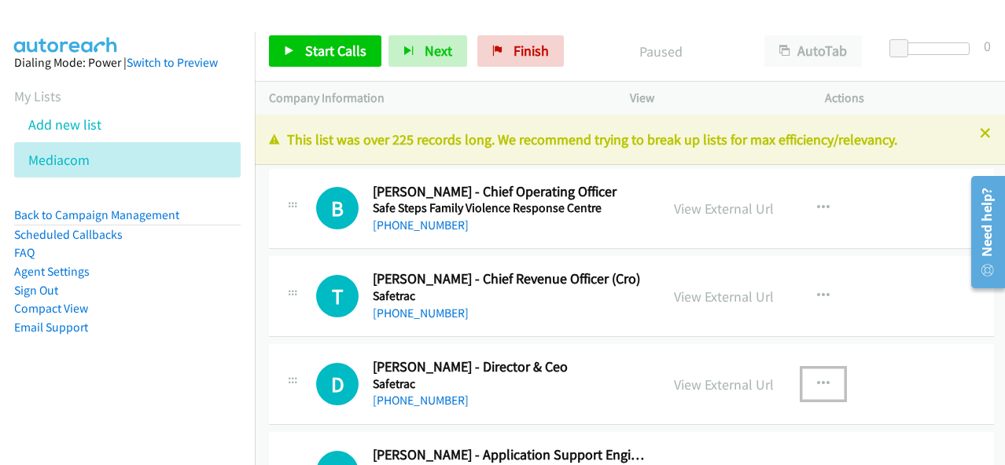
drag, startPoint x: 806, startPoint y: 387, endPoint x: 843, endPoint y: 386, distance: 37.0
click at [843, 386] on div "View External Url View External Url Schedule/Manage Callback Start Calls Here R…" at bounding box center [765, 385] width 210 height 52
click at [314, 57] on span "Start Calls" at bounding box center [335, 51] width 61 height 18
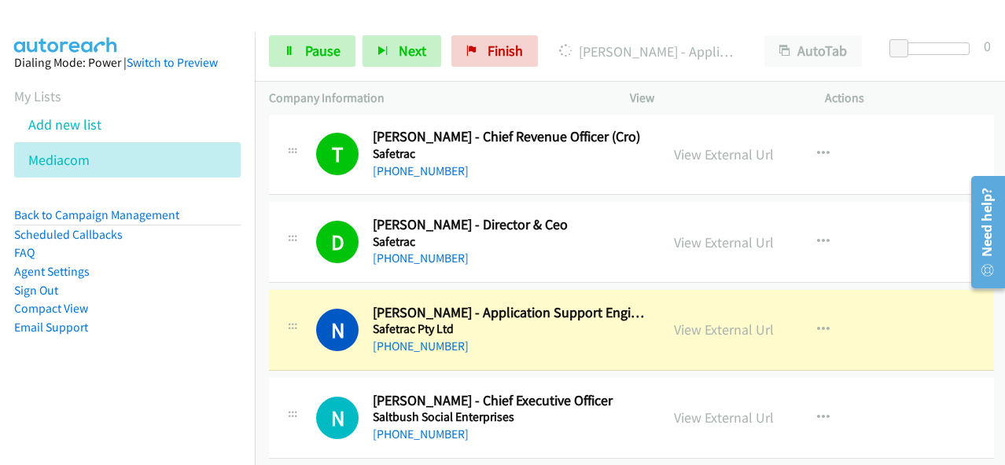
scroll to position [157, 0]
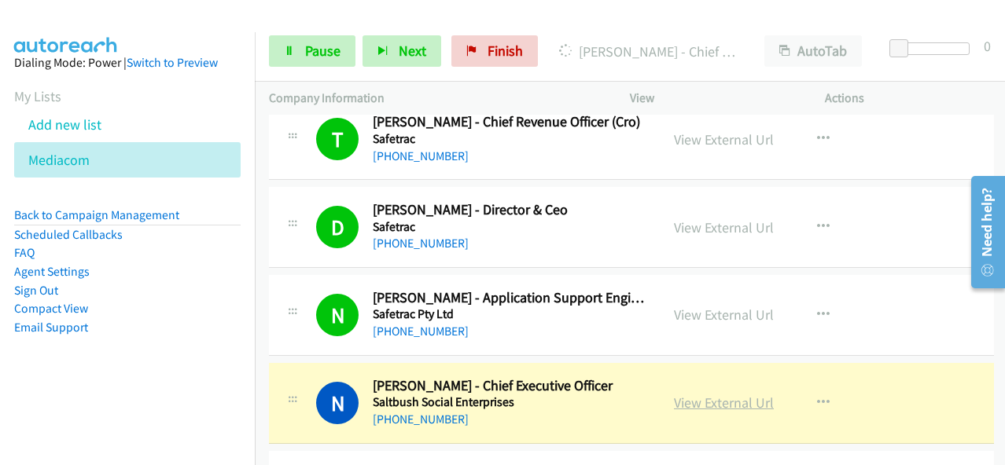
click at [697, 403] on link "View External Url" at bounding box center [724, 403] width 100 height 18
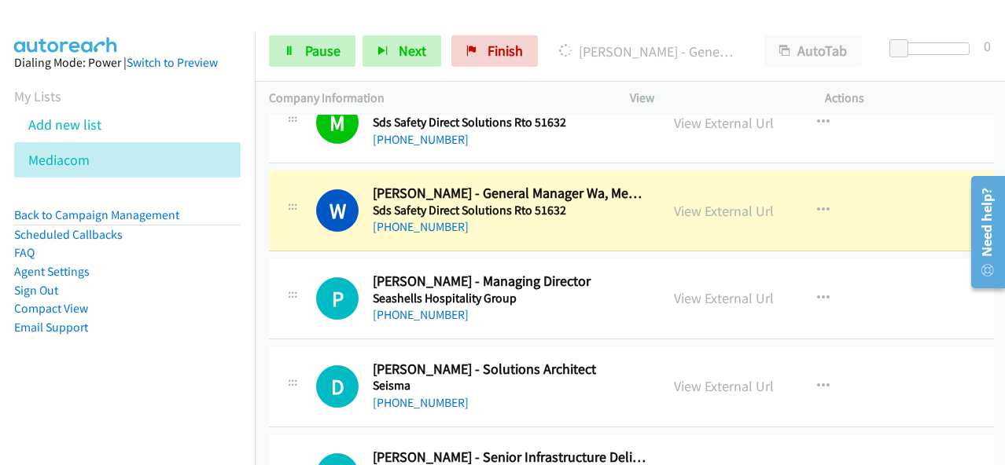
scroll to position [2044, 0]
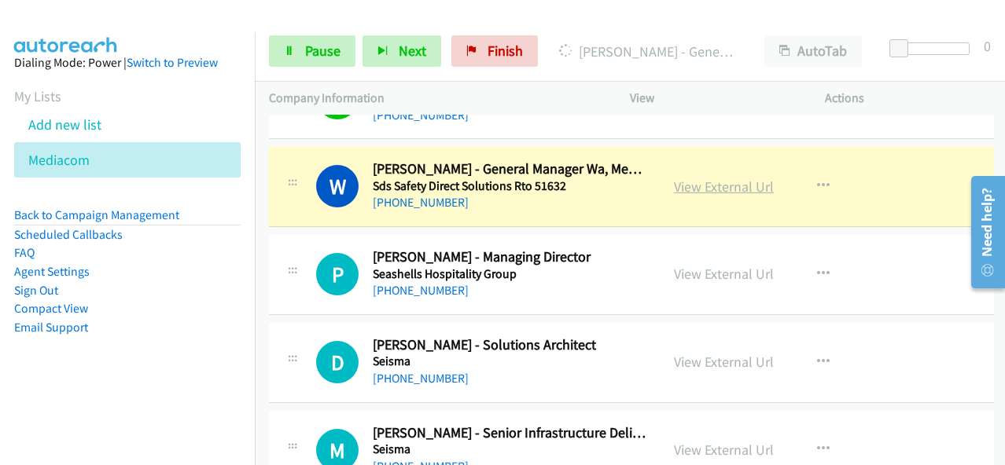
click at [692, 178] on link "View External Url" at bounding box center [724, 187] width 100 height 18
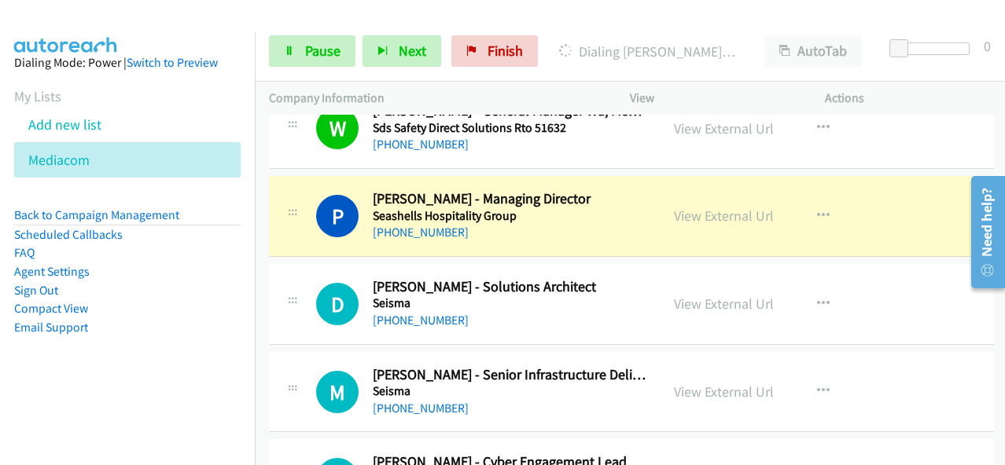
scroll to position [2123, 0]
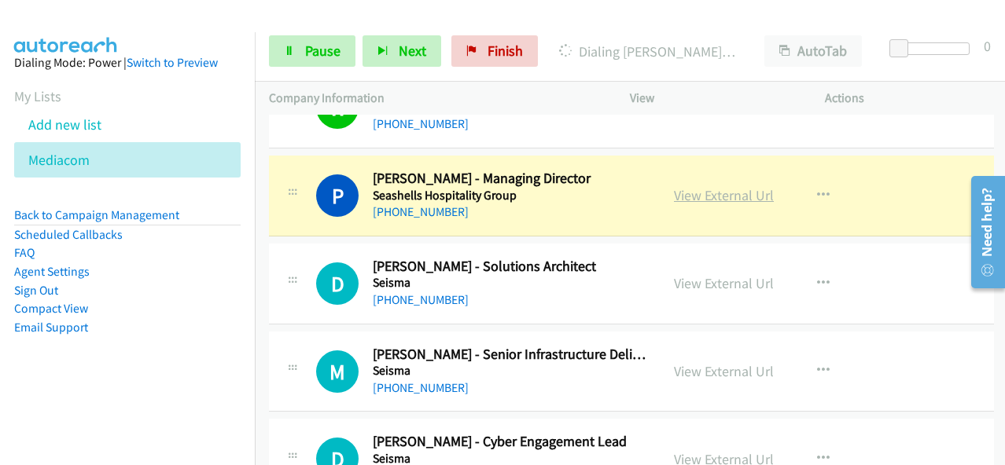
click at [690, 194] on link "View External Url" at bounding box center [724, 195] width 100 height 18
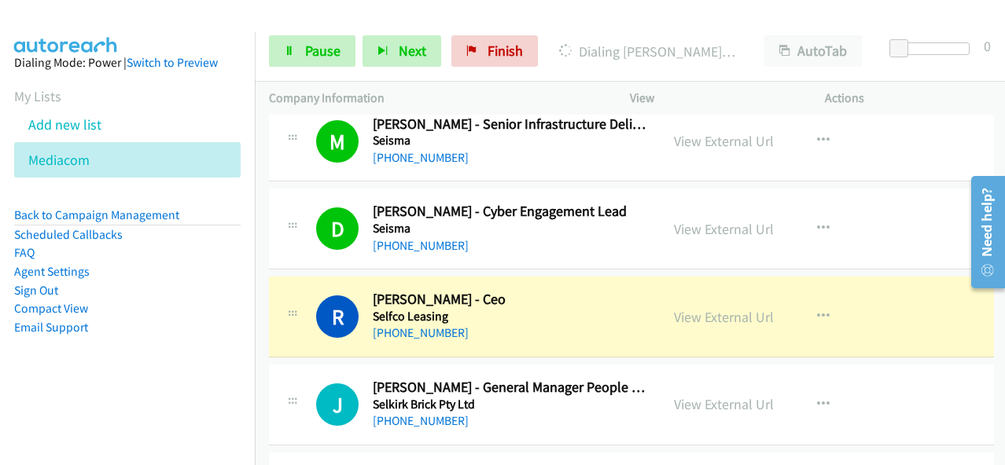
scroll to position [2437, 0]
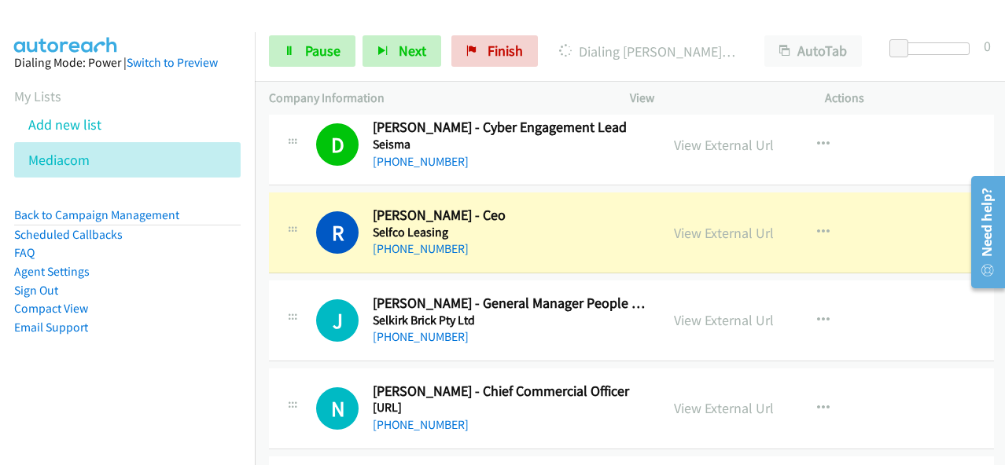
drag, startPoint x: 164, startPoint y: 347, endPoint x: 509, endPoint y: 343, distance: 345.9
click at [166, 347] on aside "Dialing Mode: Power | Switch to Preview My Lists Add new list Mediacom Back to …" at bounding box center [127, 220] width 255 height 376
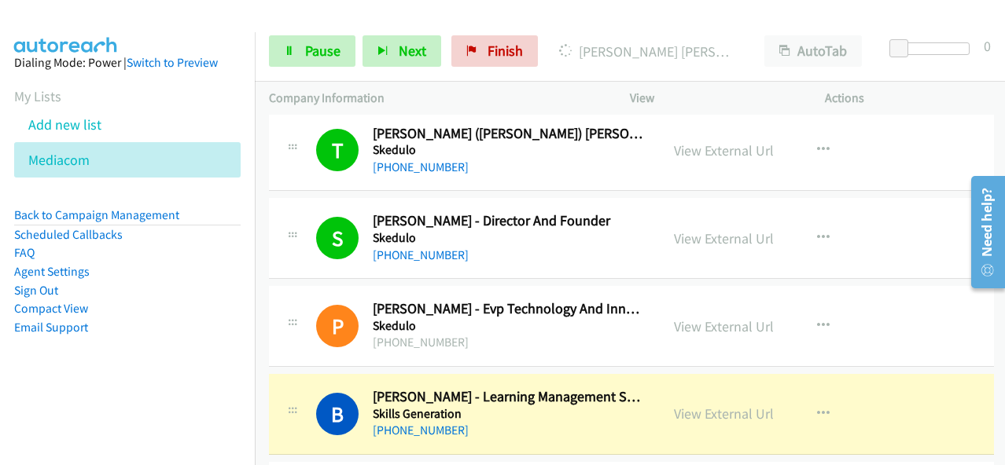
scroll to position [4953, 0]
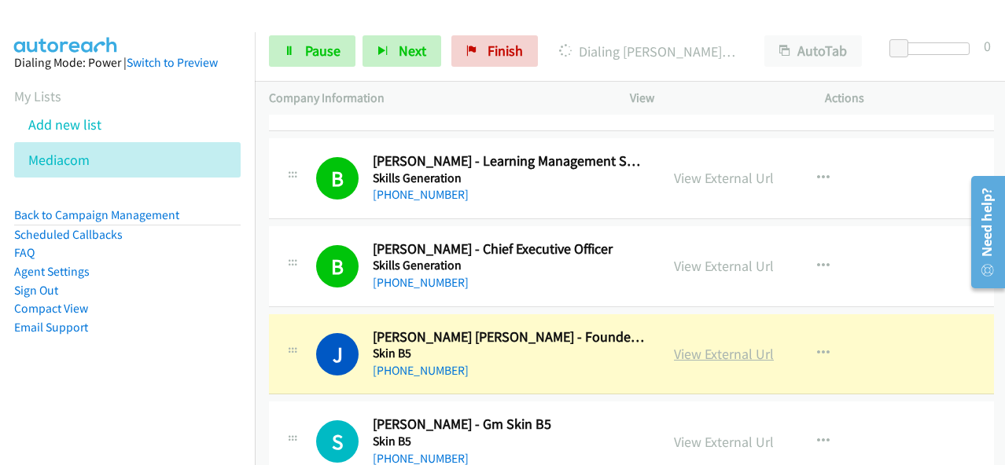
click at [724, 345] on link "View External Url" at bounding box center [724, 354] width 100 height 18
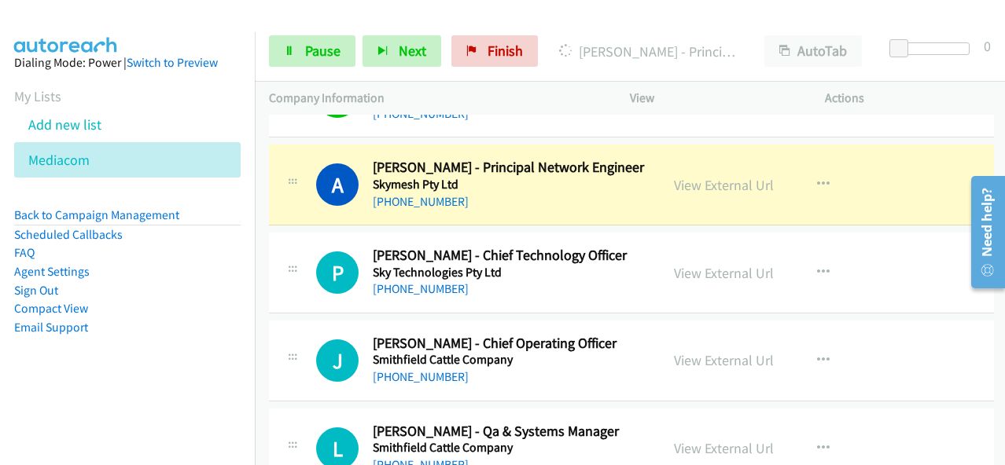
scroll to position [5739, 0]
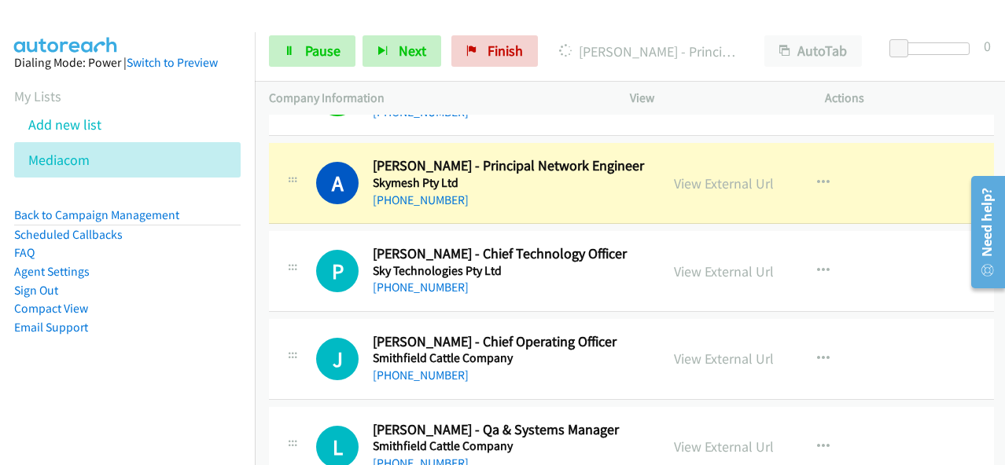
click at [690, 179] on div "View External Url View External Url Schedule/Manage Callback Start Calls Here R…" at bounding box center [765, 183] width 210 height 52
click at [695, 175] on link "View External Url" at bounding box center [724, 184] width 100 height 18
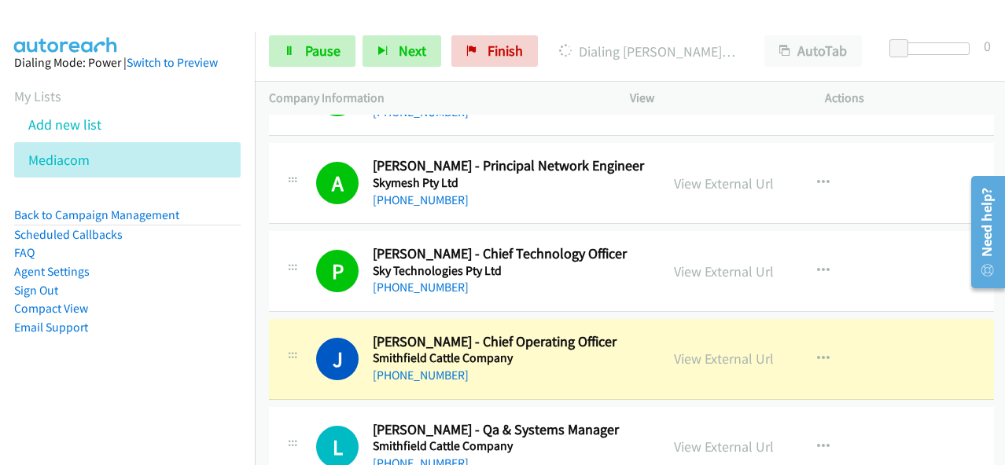
scroll to position [5818, 0]
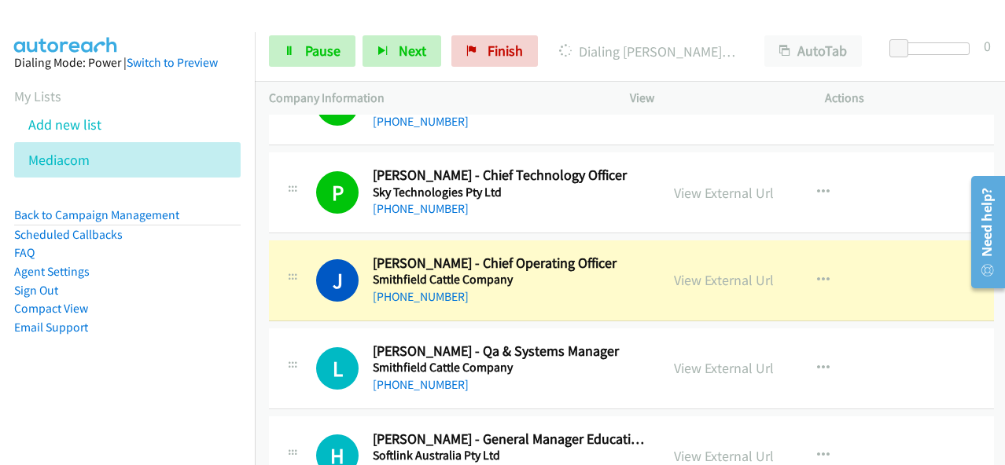
click at [473, 241] on div "J Callback Scheduled Jason Shearer Smith - Chief Operating Officer Smithfield C…" at bounding box center [631, 281] width 725 height 81
click at [700, 271] on link "View External Url" at bounding box center [724, 280] width 100 height 18
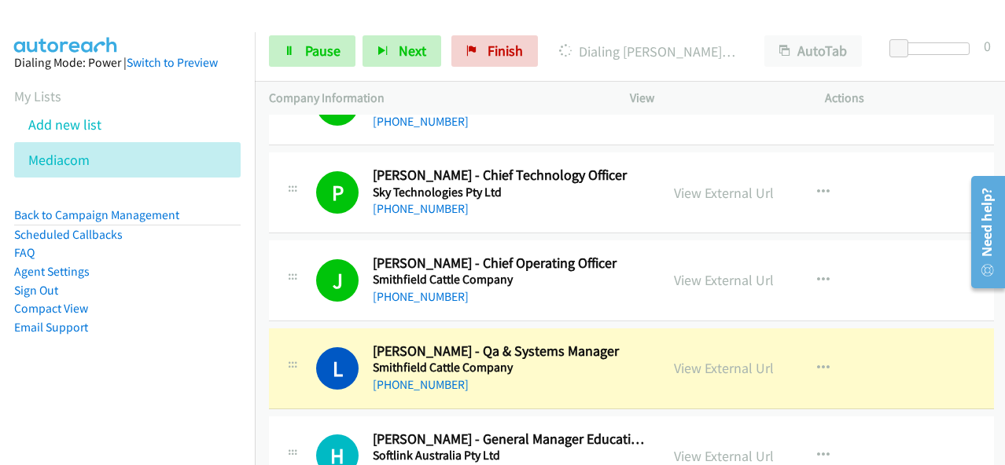
scroll to position [5896, 0]
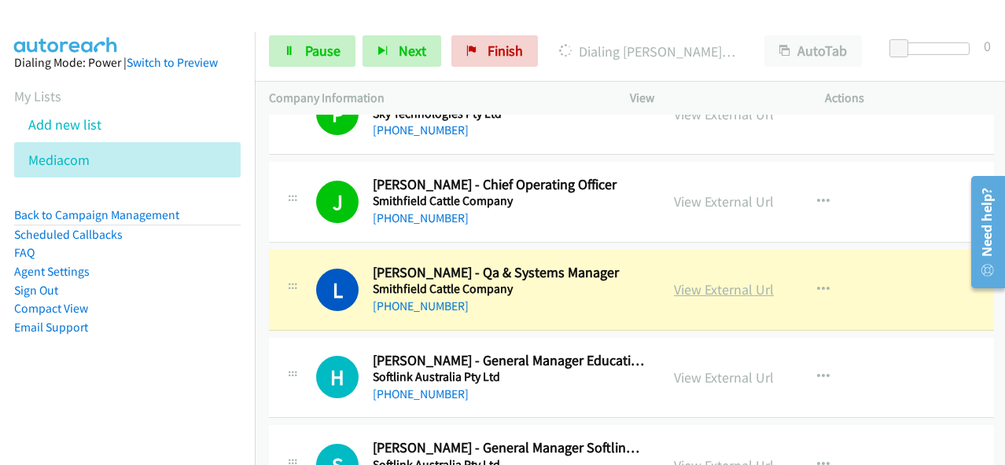
click at [724, 281] on link "View External Url" at bounding box center [724, 290] width 100 height 18
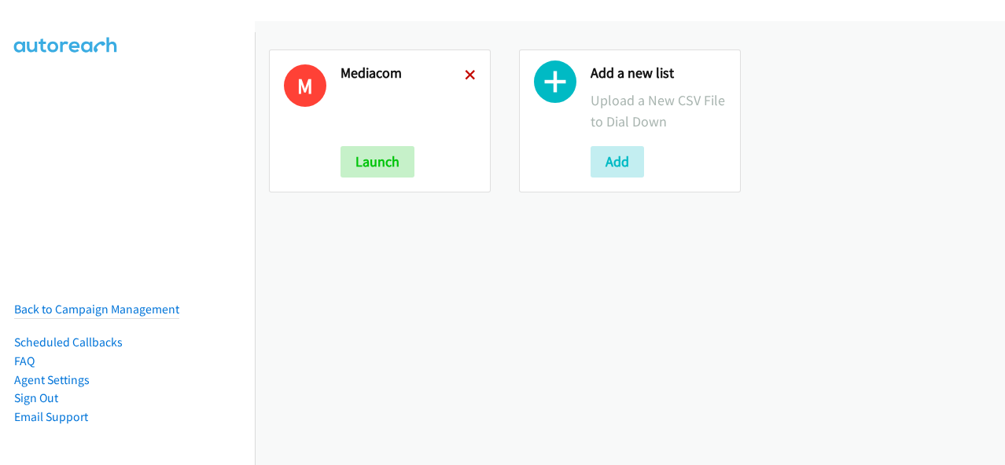
click at [465, 71] on icon at bounding box center [470, 76] width 11 height 11
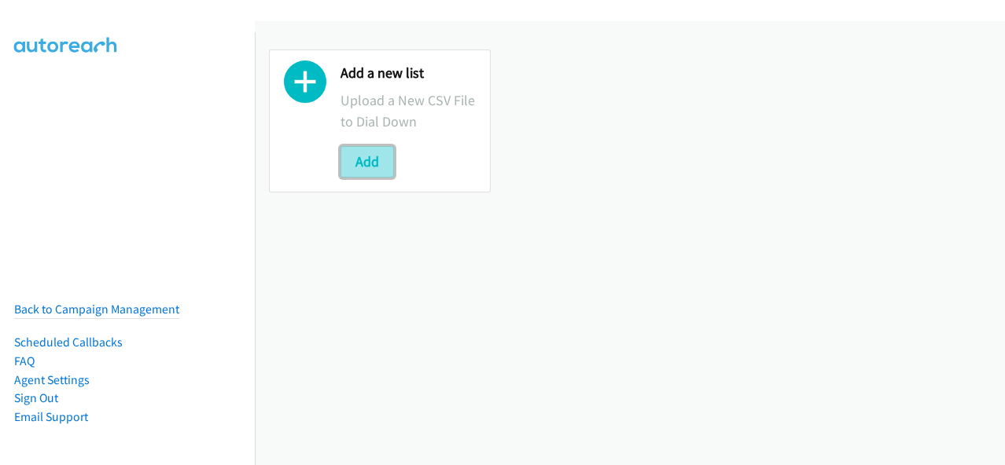
click at [359, 156] on button "Add" at bounding box center [366, 161] width 53 height 31
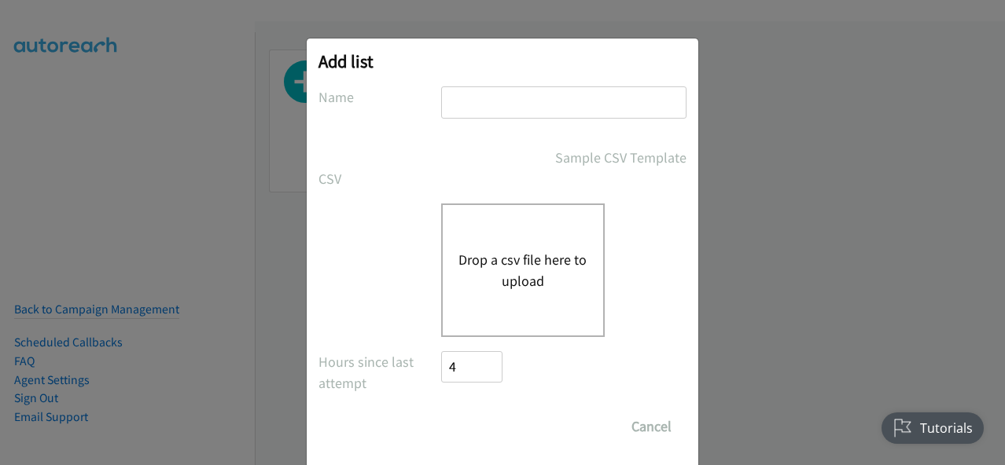
click at [491, 103] on input "text" at bounding box center [563, 102] width 245 height 32
type input "Mediacom Dell FY26Q3 SB ISG - LA HOT LEADS"
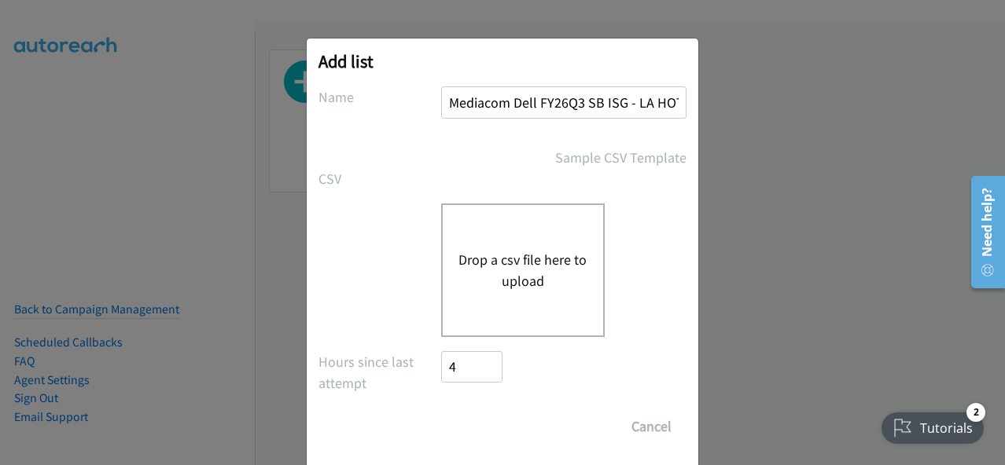
click at [513, 233] on div "Drop a csv file here to upload" at bounding box center [523, 271] width 164 height 134
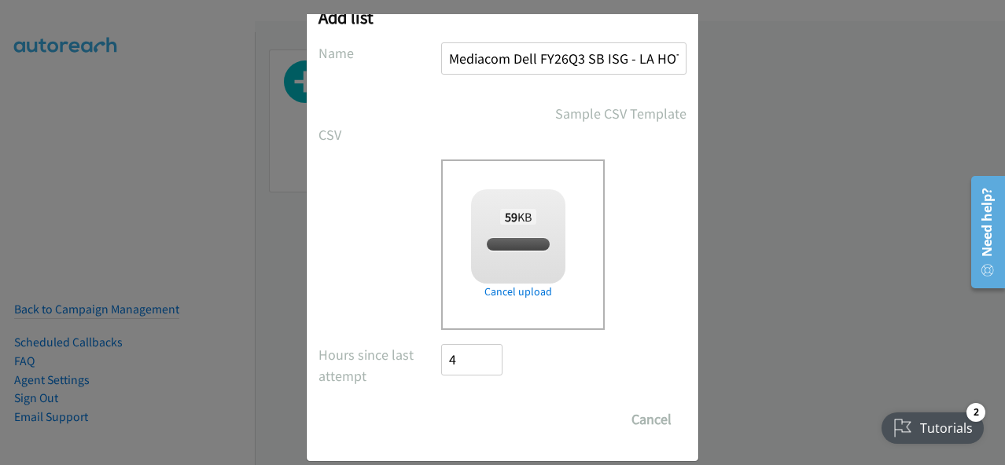
scroll to position [64, 0]
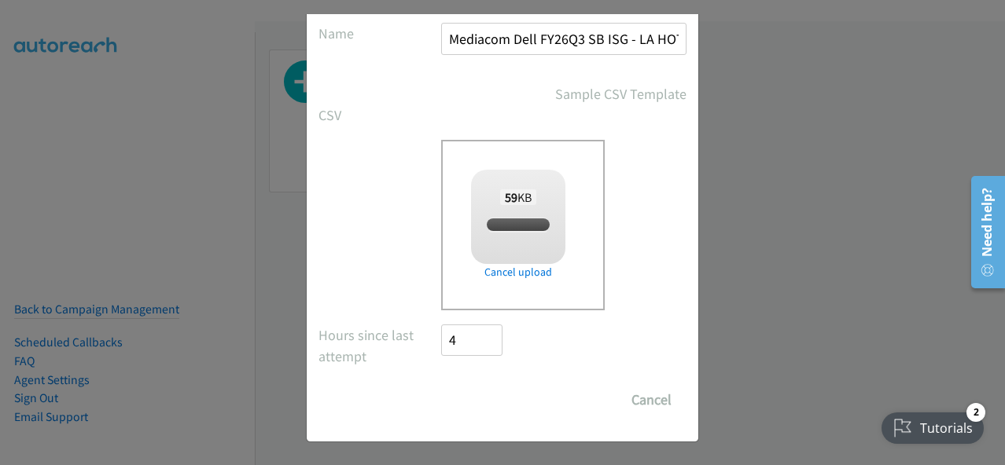
checkbox input "true"
click at [483, 411] on input "Save List" at bounding box center [482, 399] width 83 height 31
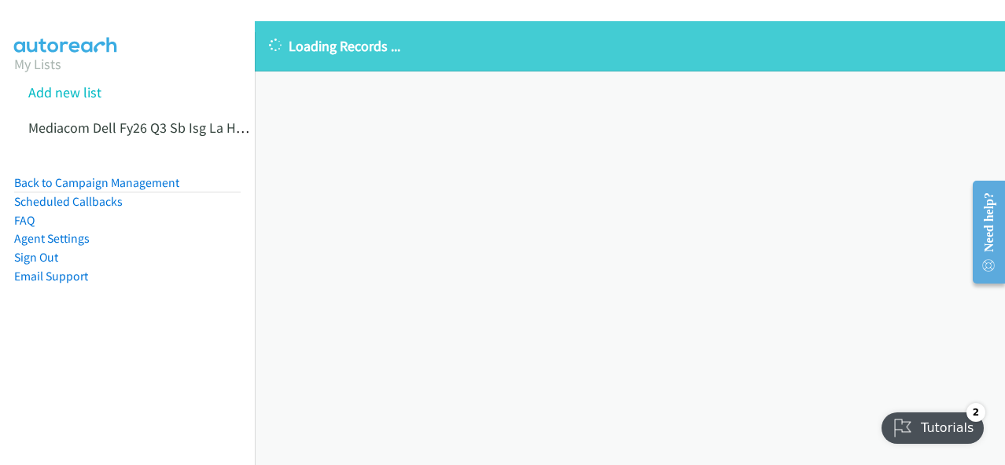
click at [395, 169] on div "Loading Records ... Sorry, something went wrong please try again." at bounding box center [630, 243] width 750 height 444
click at [498, 230] on div "Loading Records ... Sorry, something went wrong please try again." at bounding box center [630, 243] width 750 height 444
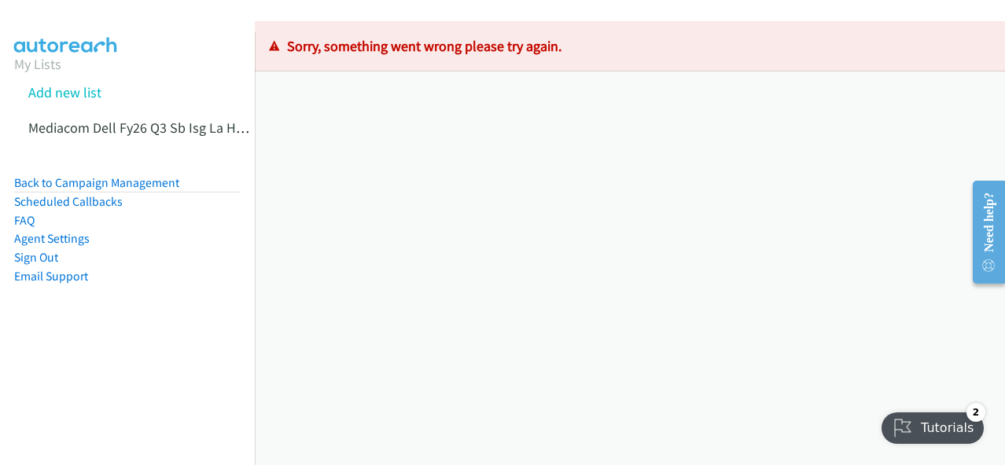
click at [437, 234] on div "Loading Records ... Sorry, something went wrong please try again." at bounding box center [630, 243] width 750 height 444
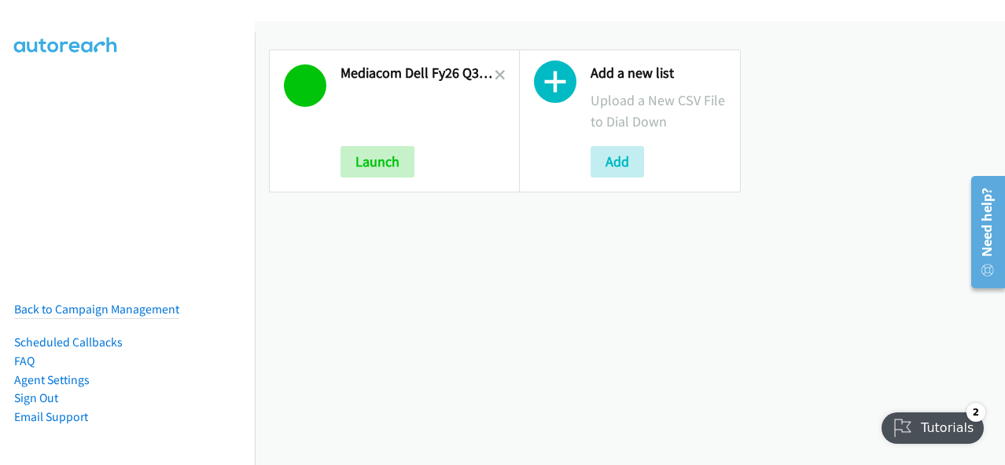
drag, startPoint x: 494, startPoint y: 78, endPoint x: 492, endPoint y: 89, distance: 11.1
click at [495, 78] on icon at bounding box center [500, 76] width 11 height 11
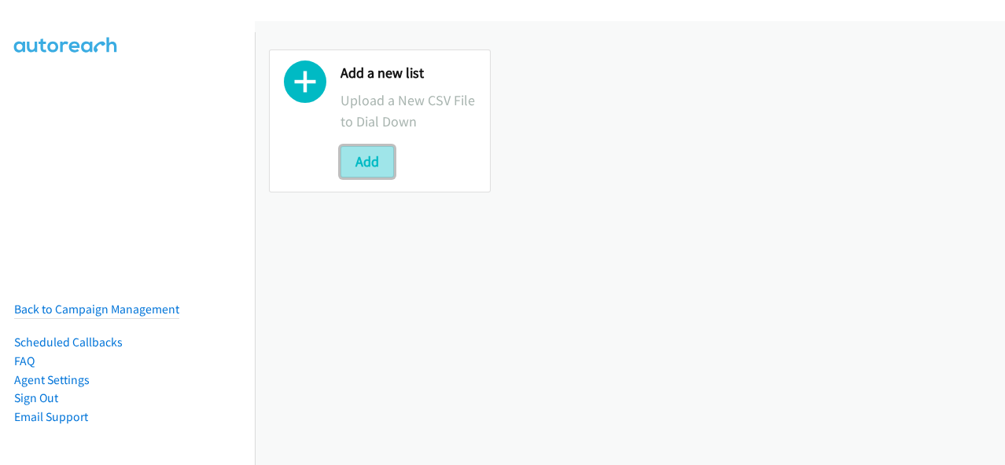
click at [367, 167] on button "Add" at bounding box center [366, 161] width 53 height 31
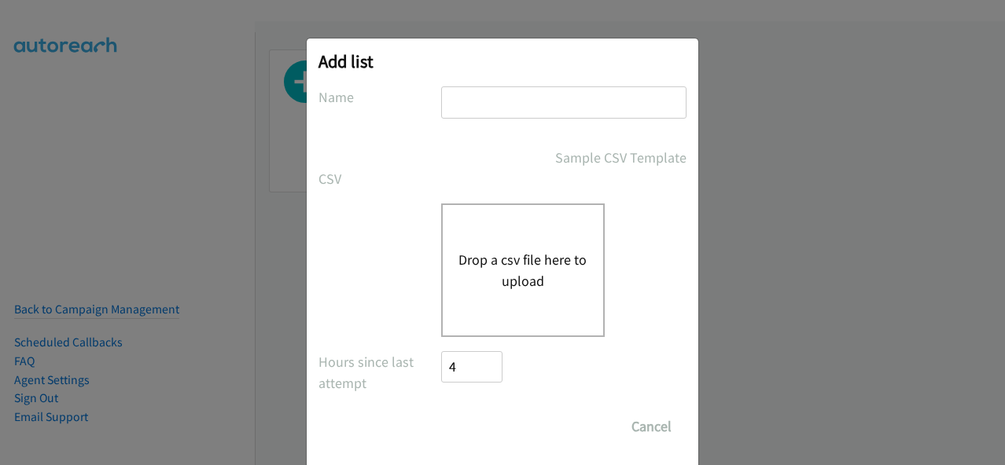
click at [473, 111] on input "text" at bounding box center [563, 102] width 245 height 32
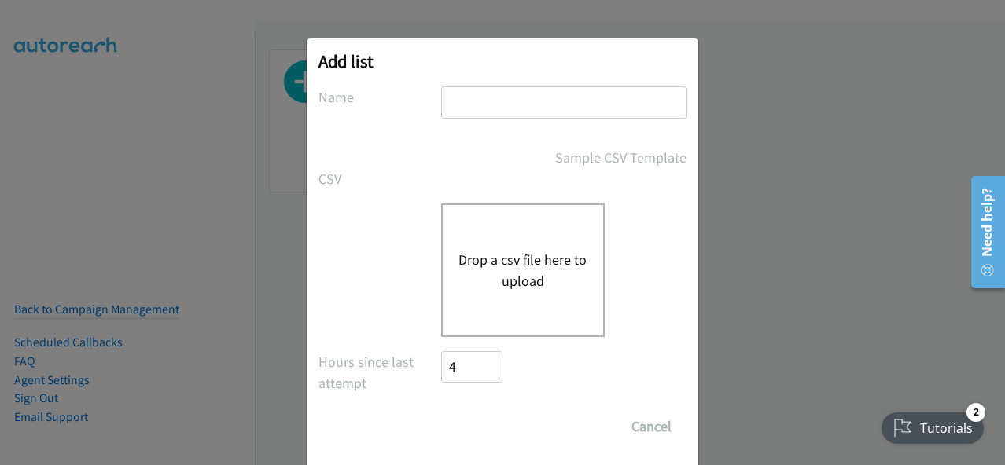
type input "Mediacom Dell FY26Q3 SB ISG - LA HOT LEADS"
click at [509, 262] on button "Drop a csv file here to upload" at bounding box center [522, 270] width 129 height 42
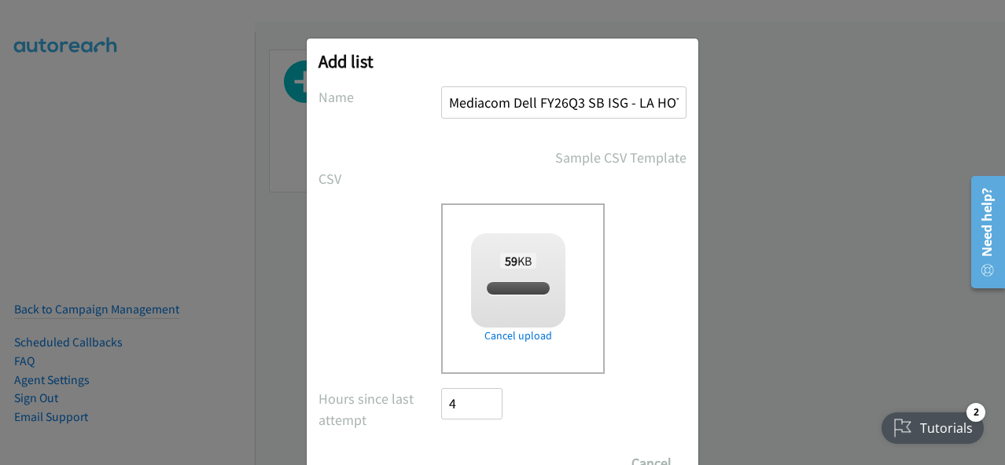
checkbox input "true"
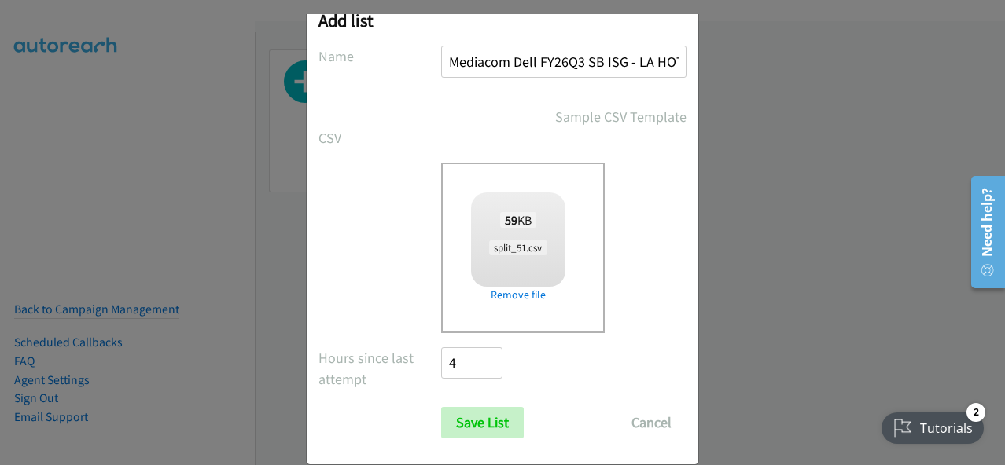
scroll to position [64, 0]
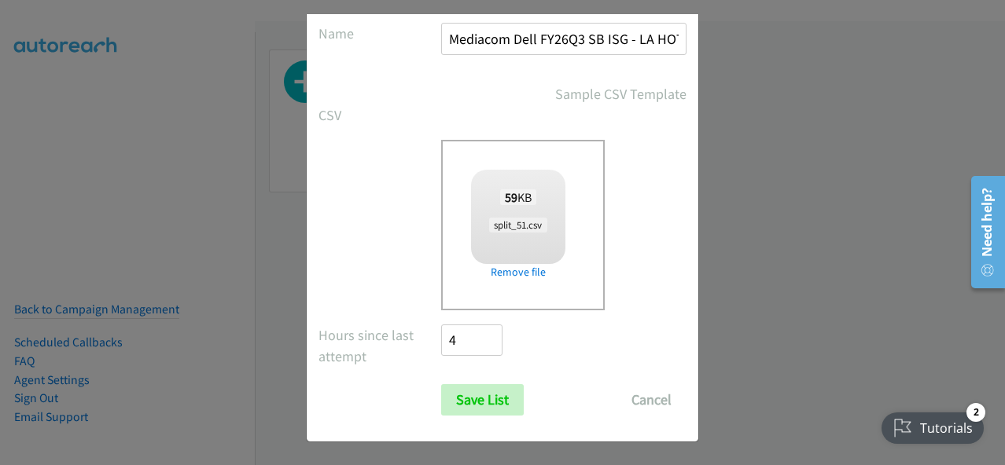
click at [481, 383] on form "No phone fields were returned for that Report or List View Please upload a csv …" at bounding box center [502, 219] width 368 height 393
click at [486, 392] on input "Save List" at bounding box center [482, 399] width 83 height 31
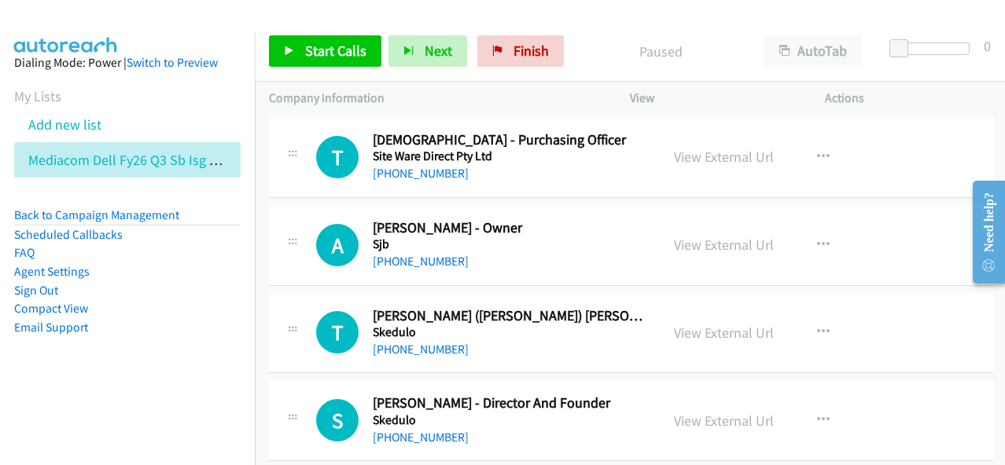
scroll to position [4560, 0]
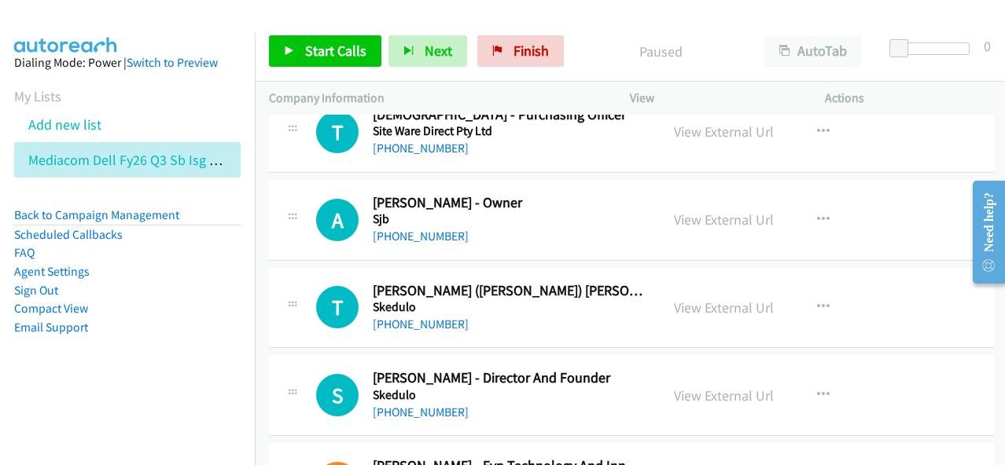
click at [487, 403] on div "[PHONE_NUMBER]" at bounding box center [509, 412] width 273 height 19
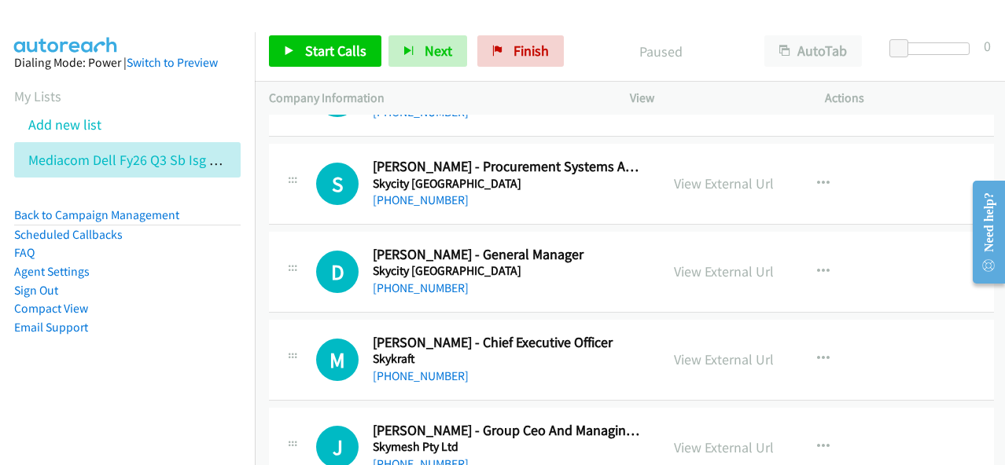
scroll to position [5425, 0]
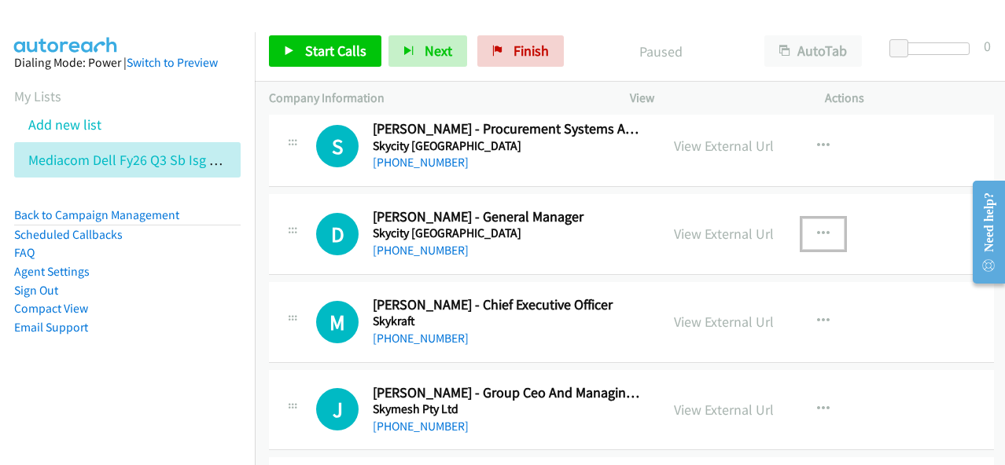
click at [821, 219] on button "button" at bounding box center [823, 234] width 42 height 31
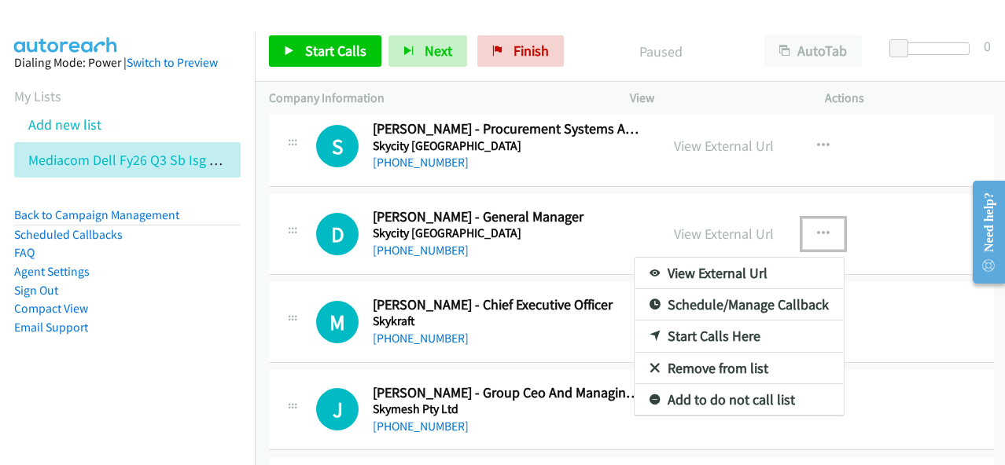
click at [684, 321] on link "Start Calls Here" at bounding box center [738, 336] width 209 height 31
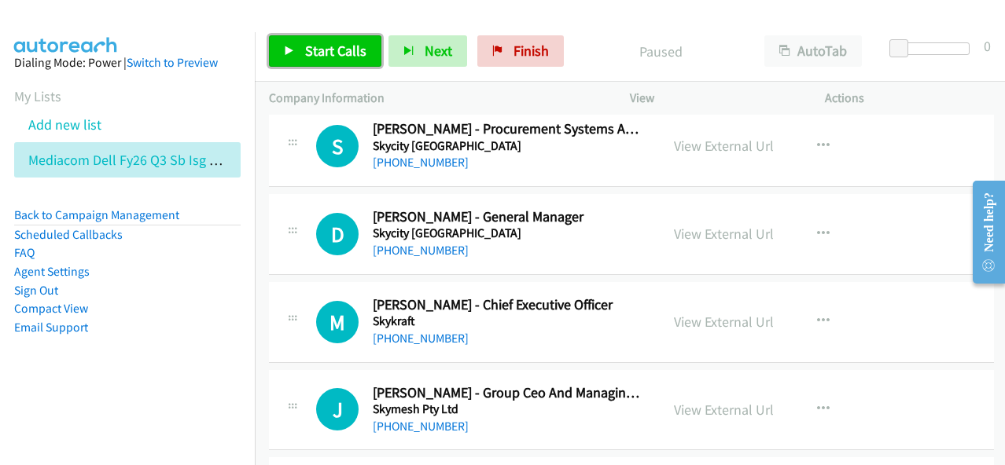
click at [302, 40] on link "Start Calls" at bounding box center [325, 50] width 112 height 31
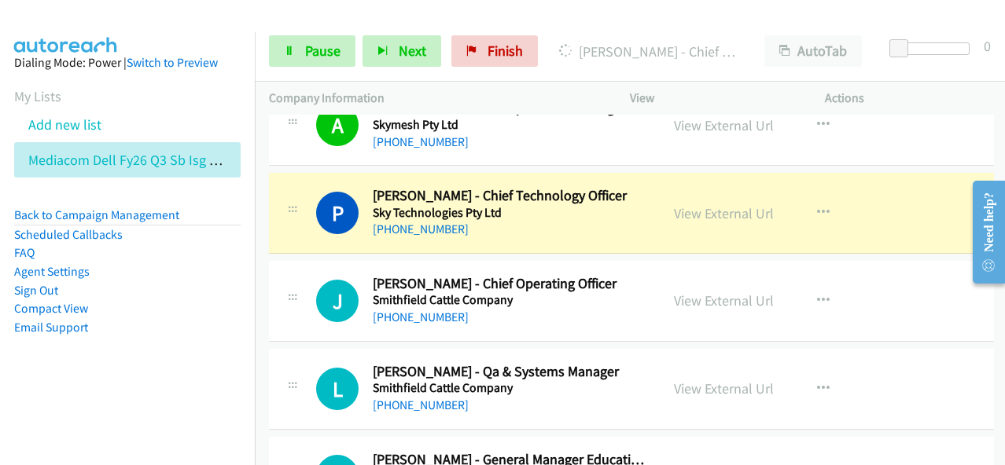
scroll to position [5818, 0]
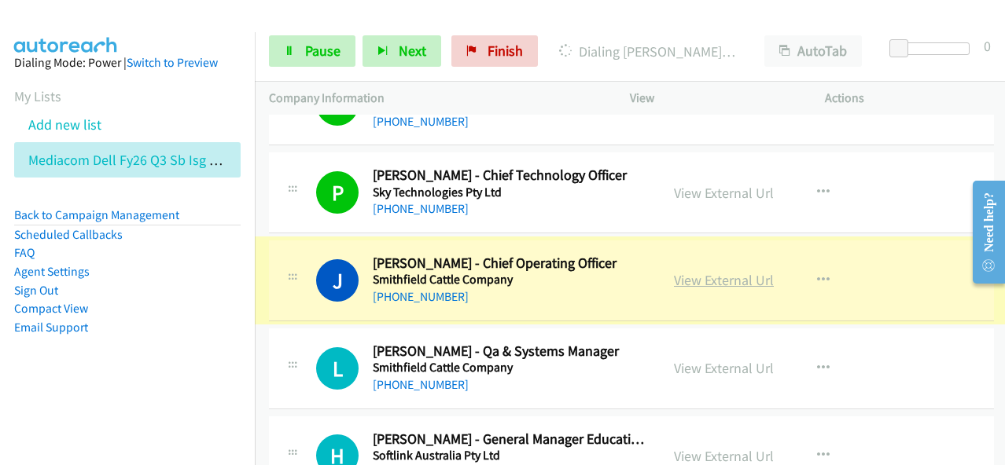
click at [700, 271] on link "View External Url" at bounding box center [724, 280] width 100 height 18
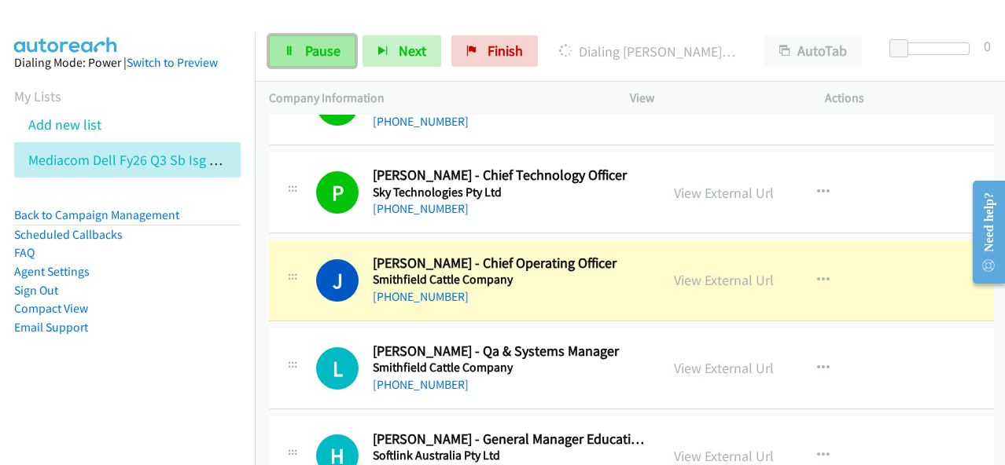
click at [335, 48] on span "Pause" at bounding box center [322, 51] width 35 height 18
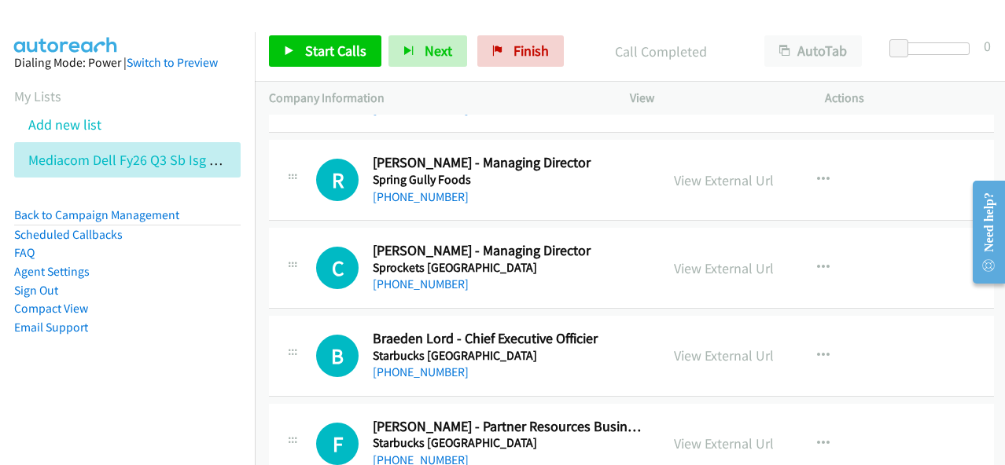
scroll to position [8176, 0]
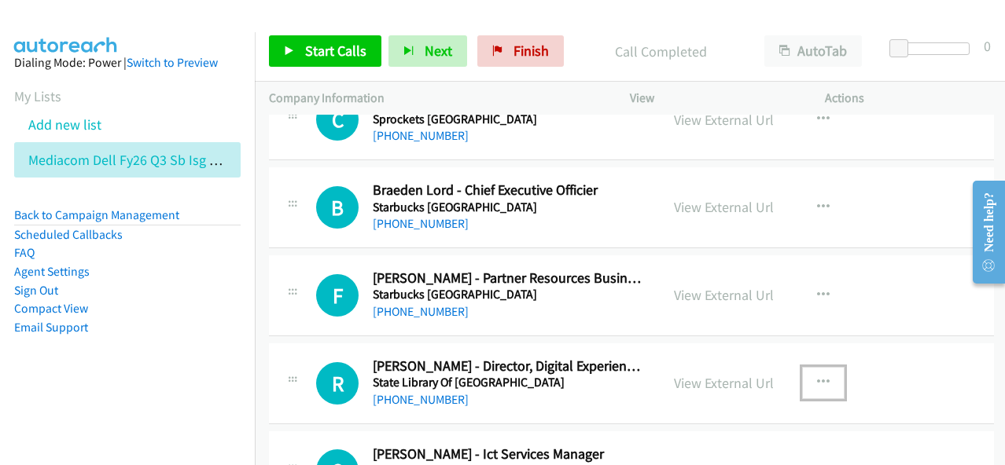
click at [817, 377] on icon "button" at bounding box center [823, 383] width 13 height 13
click at [807, 267] on div at bounding box center [502, 232] width 1005 height 465
click at [818, 289] on icon "button" at bounding box center [823, 295] width 13 height 13
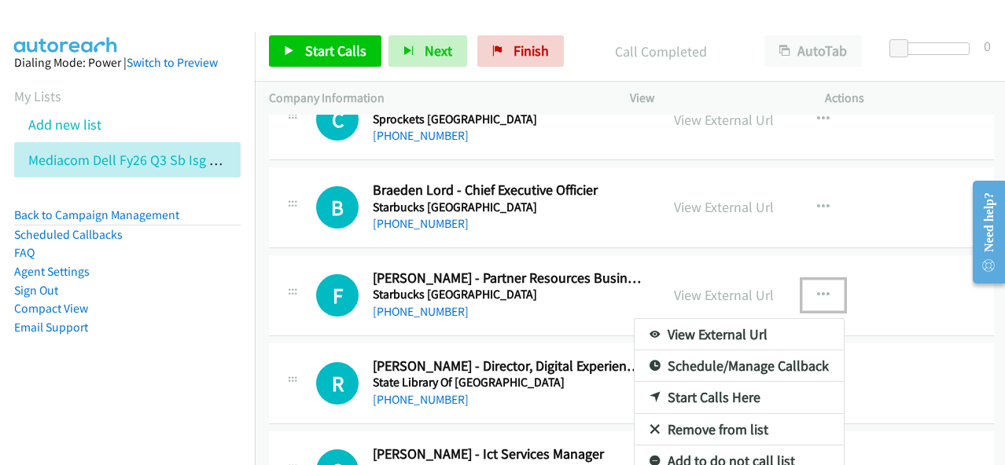
click at [700, 382] on link "Start Calls Here" at bounding box center [738, 397] width 209 height 31
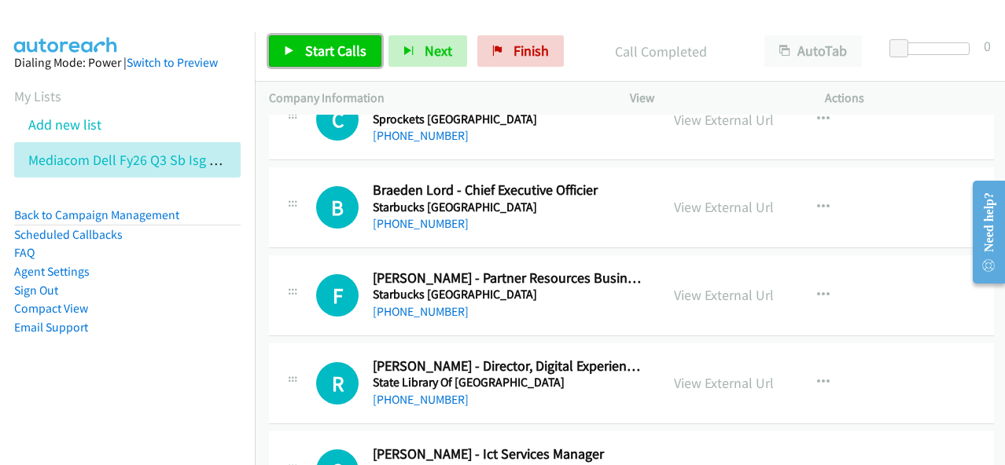
click at [329, 56] on span "Start Calls" at bounding box center [335, 51] width 61 height 18
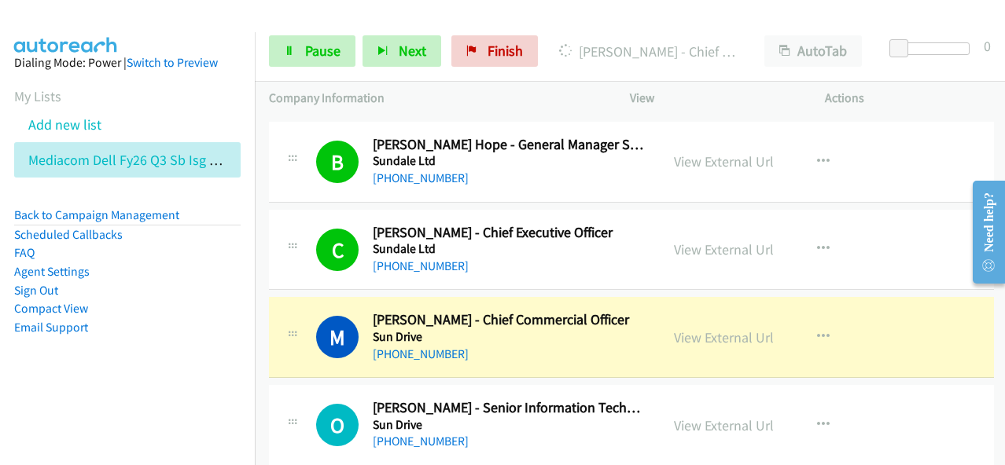
scroll to position [9356, 0]
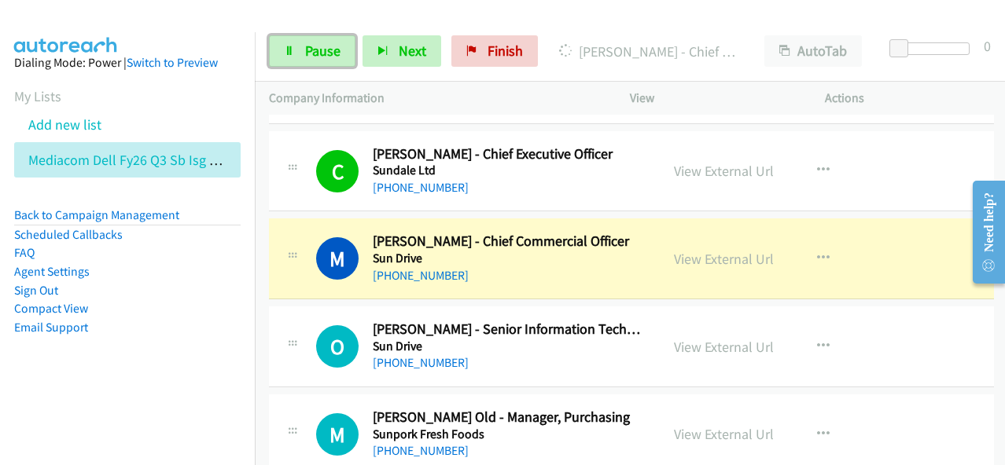
drag, startPoint x: 305, startPoint y: 53, endPoint x: 329, endPoint y: 75, distance: 32.8
click at [305, 54] on span "Pause" at bounding box center [322, 51] width 35 height 18
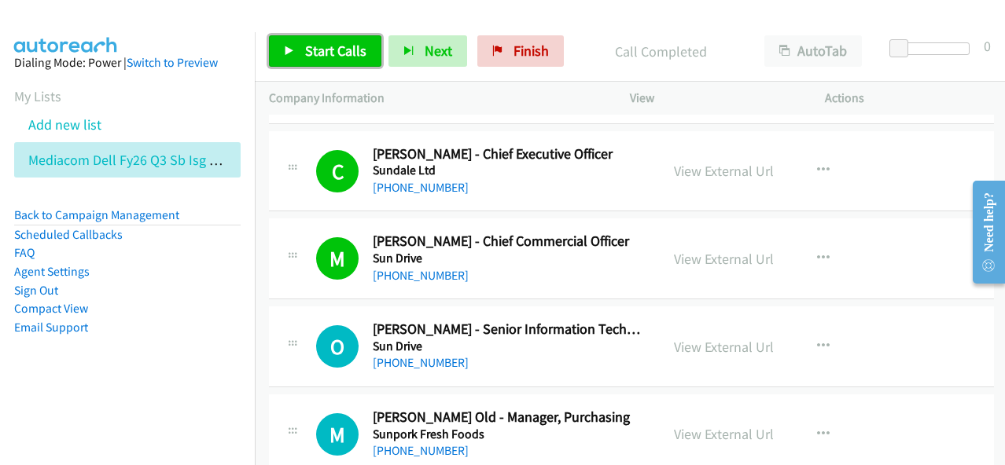
click at [334, 53] on span "Start Calls" at bounding box center [335, 51] width 61 height 18
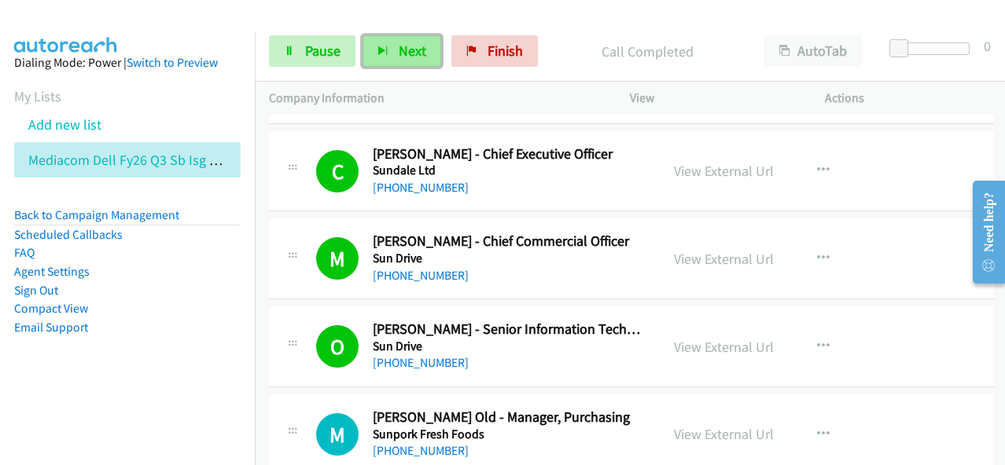
click at [418, 62] on button "Next" at bounding box center [401, 50] width 79 height 31
click at [410, 49] on span "Next" at bounding box center [413, 51] width 28 height 18
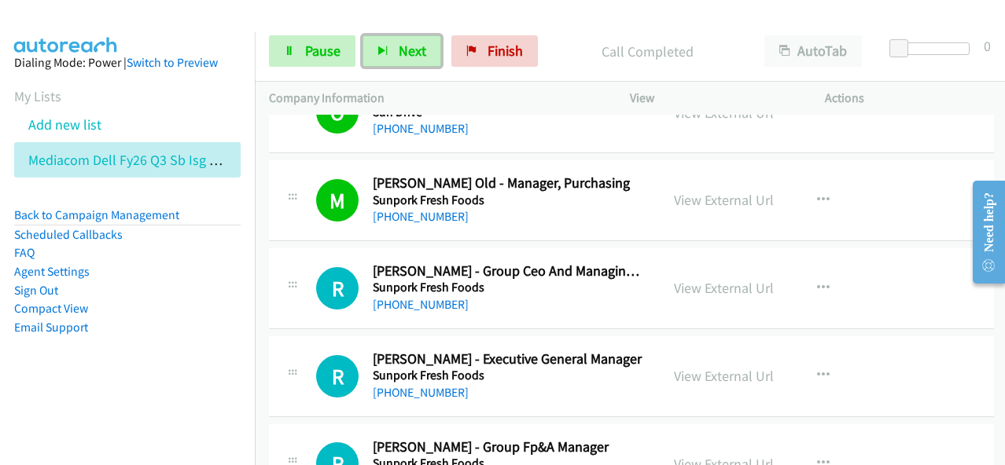
scroll to position [9592, 0]
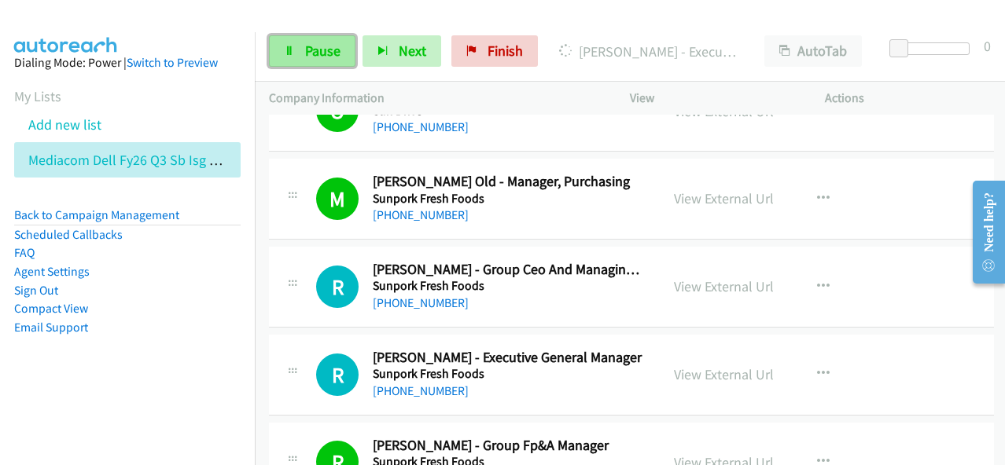
click at [338, 47] on span "Pause" at bounding box center [322, 51] width 35 height 18
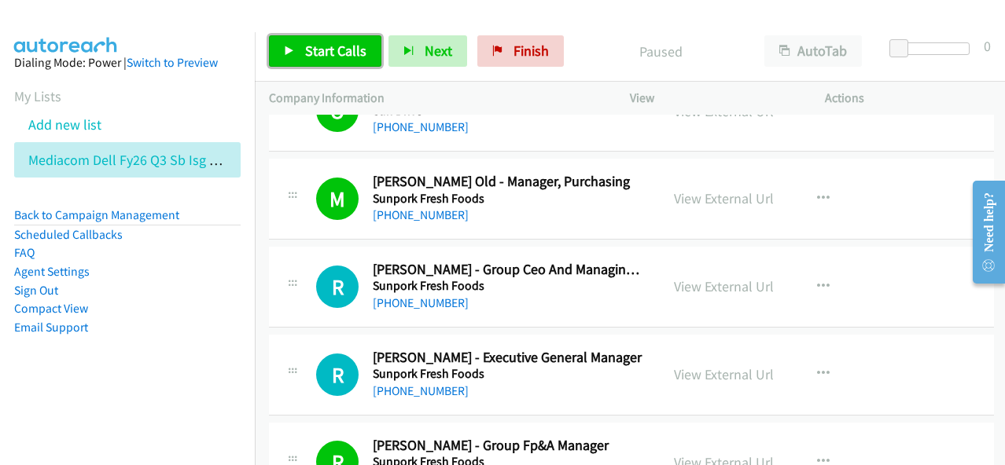
click at [338, 54] on span "Start Calls" at bounding box center [335, 51] width 61 height 18
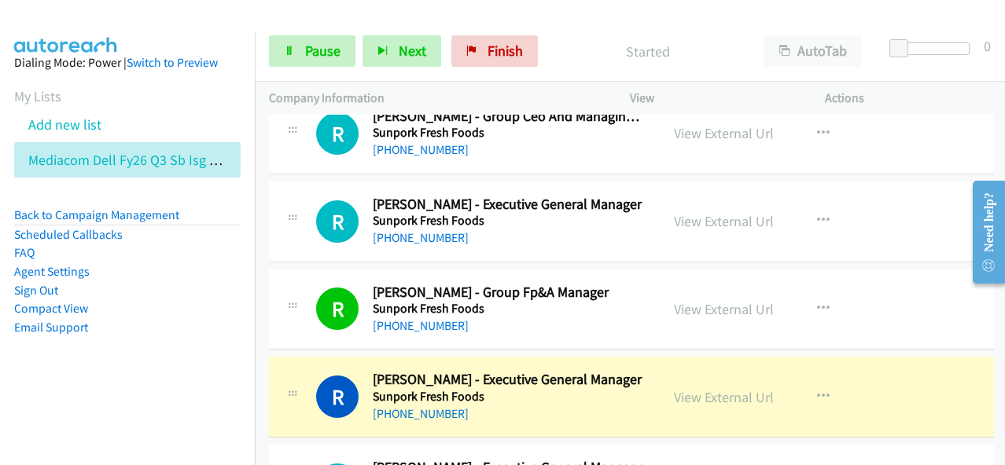
scroll to position [9827, 0]
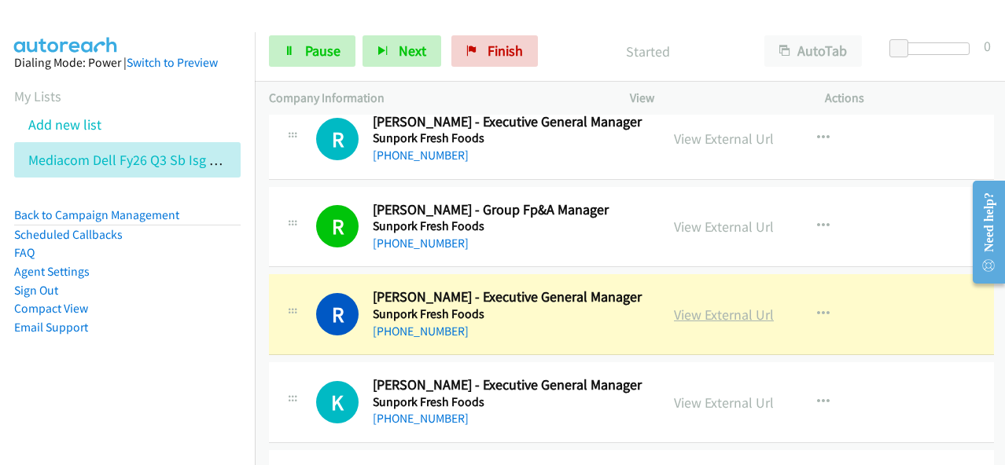
click at [722, 306] on link "View External Url" at bounding box center [724, 315] width 100 height 18
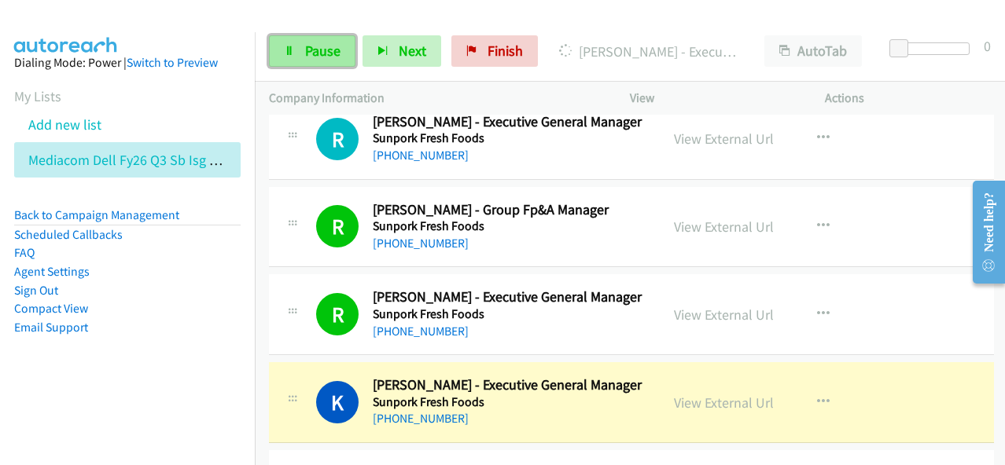
click at [310, 51] on span "Pause" at bounding box center [322, 51] width 35 height 18
click at [323, 57] on span "Pause" at bounding box center [322, 51] width 35 height 18
drag, startPoint x: 310, startPoint y: 53, endPoint x: 316, endPoint y: 61, distance: 9.5
click at [311, 52] on div "Start Calls Pause Next Finish" at bounding box center [407, 50] width 276 height 31
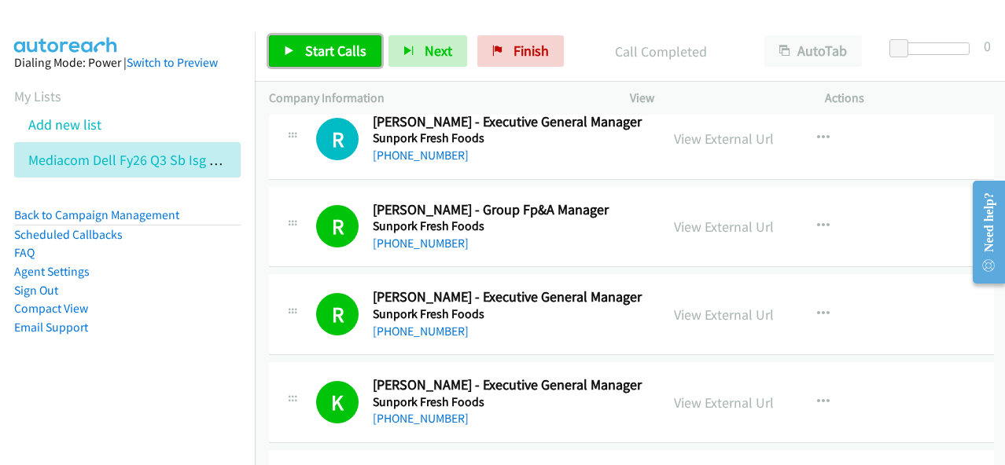
click at [347, 53] on span "Start Calls" at bounding box center [335, 51] width 61 height 18
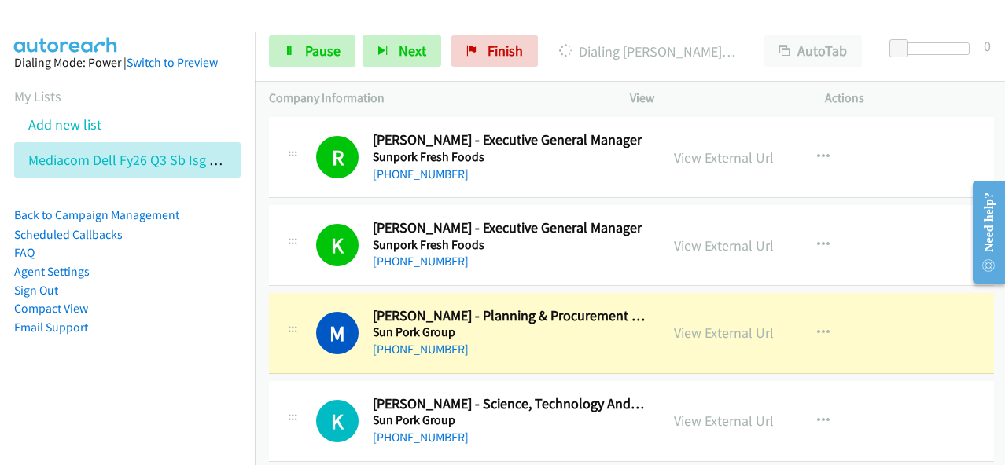
scroll to position [10142, 0]
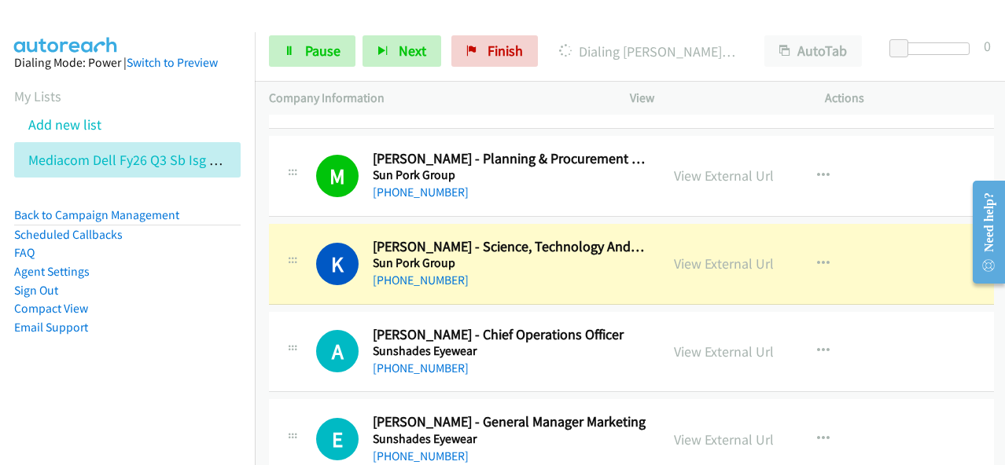
click at [234, 314] on aside "Dialing Mode: Power | Switch to Preview My Lists Add new list Mediacom Dell Fy2…" at bounding box center [127, 220] width 255 height 376
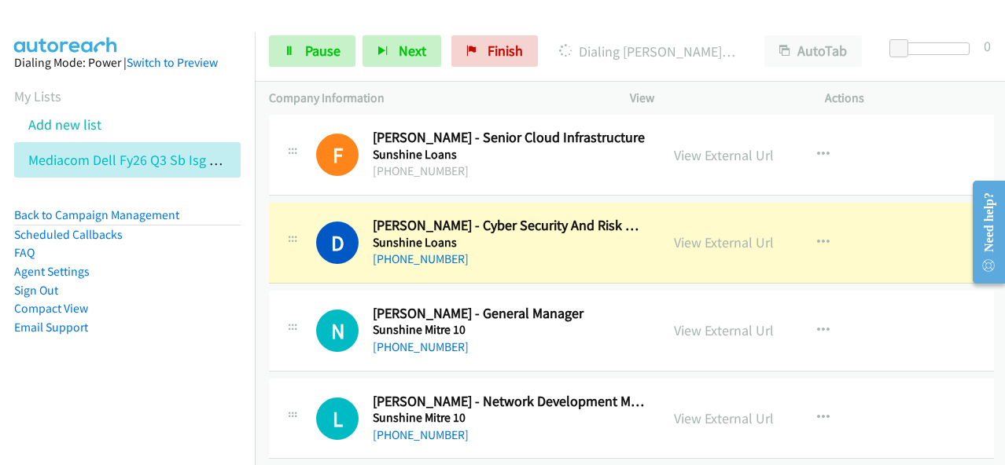
scroll to position [10535, 0]
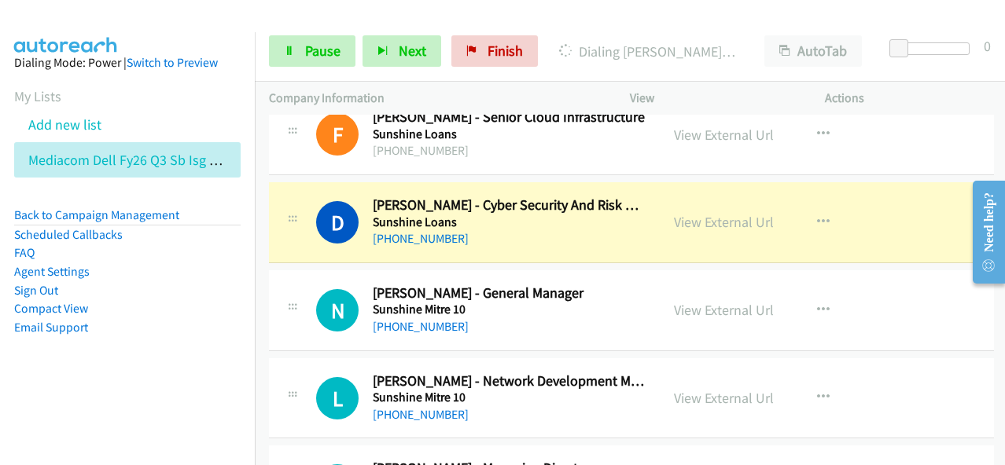
click at [152, 334] on li "Email Support" at bounding box center [127, 327] width 226 height 19
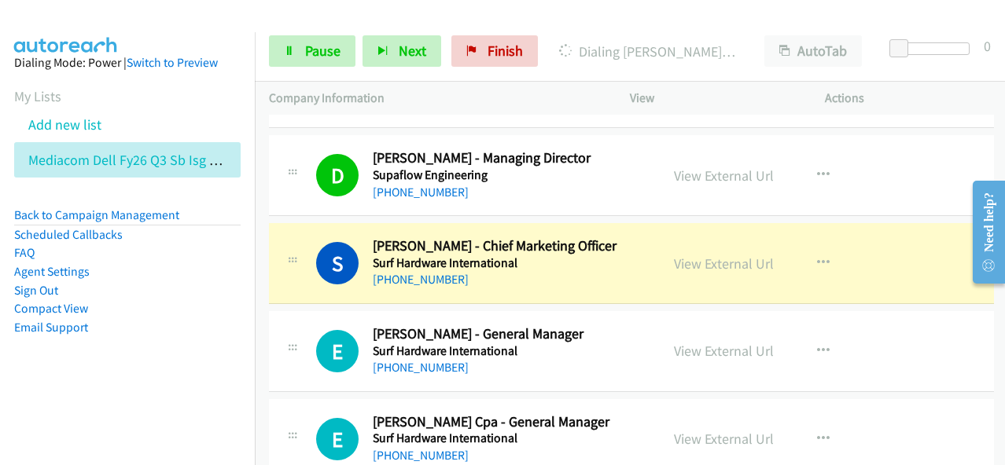
scroll to position [10928, 0]
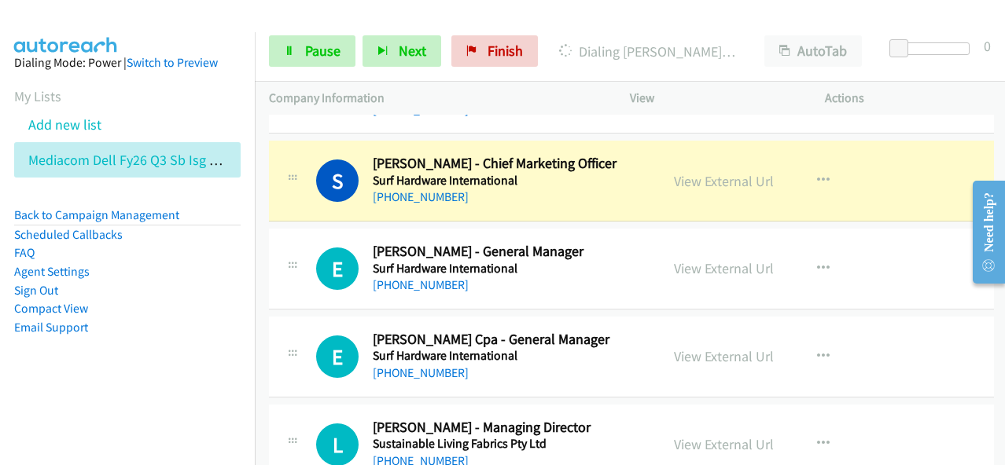
click at [178, 322] on li "Email Support" at bounding box center [127, 327] width 226 height 19
click at [723, 171] on div "View External Url" at bounding box center [724, 181] width 100 height 21
click at [725, 172] on link "View External Url" at bounding box center [724, 181] width 100 height 18
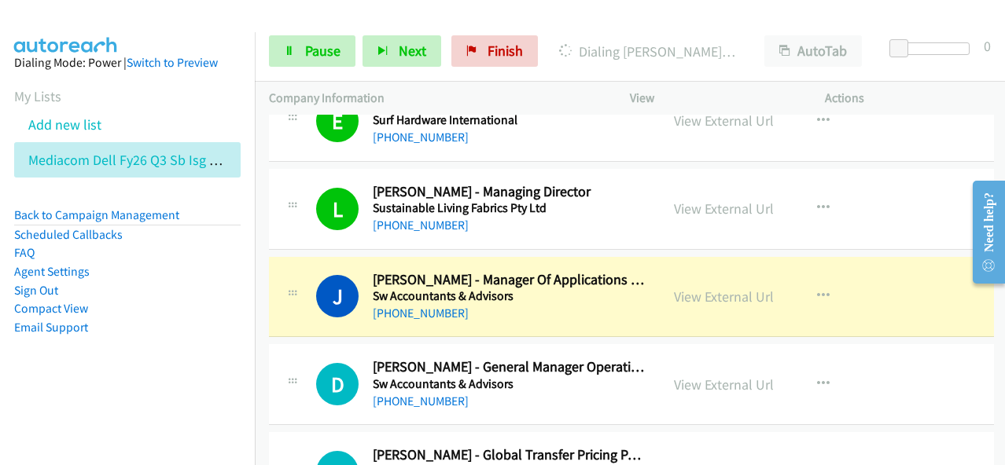
scroll to position [11243, 0]
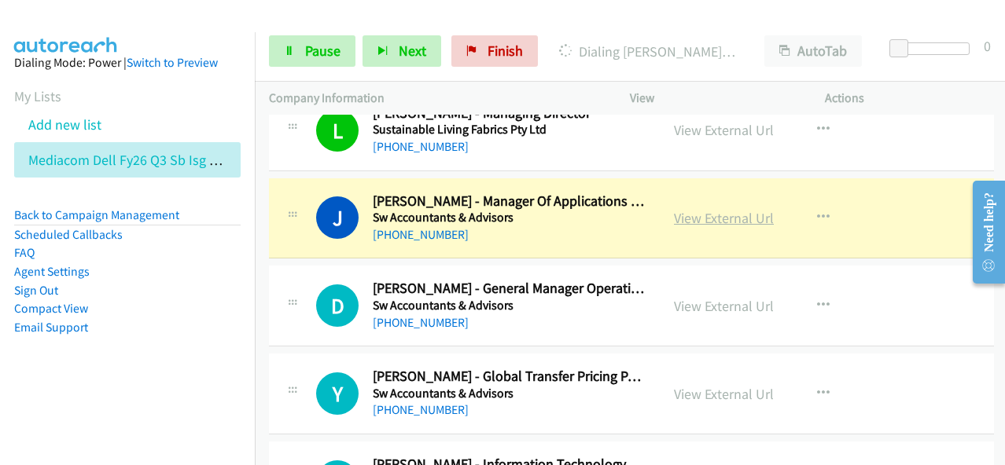
click at [705, 209] on link "View External Url" at bounding box center [724, 218] width 100 height 18
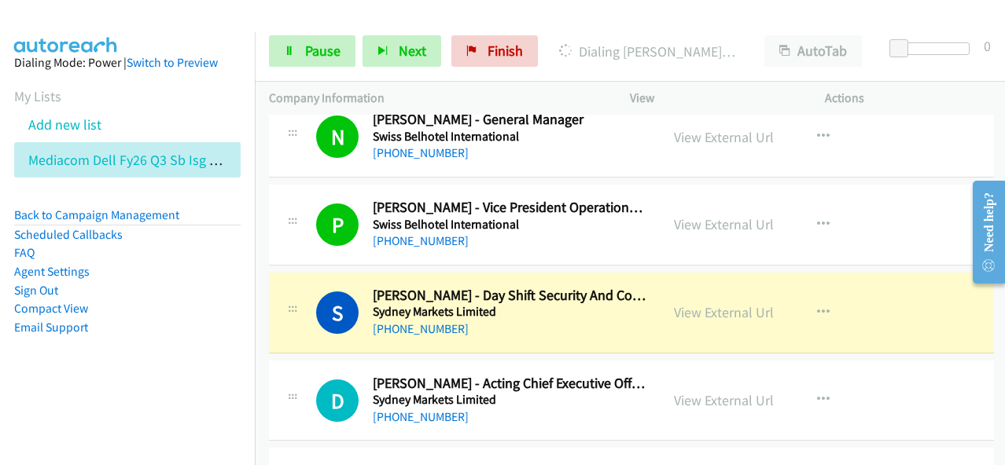
scroll to position [11950, 0]
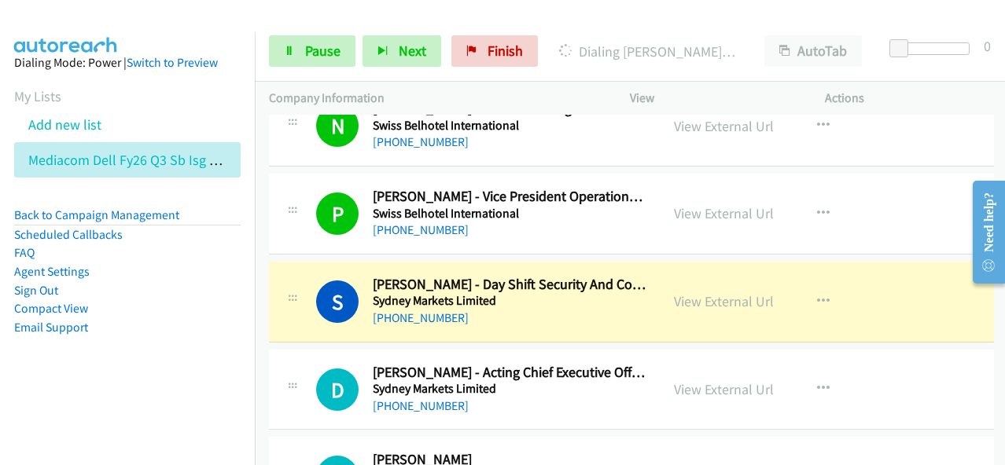
click at [458, 309] on div "[PHONE_NUMBER]" at bounding box center [509, 318] width 273 height 19
click at [674, 292] on link "View External Url" at bounding box center [724, 301] width 100 height 18
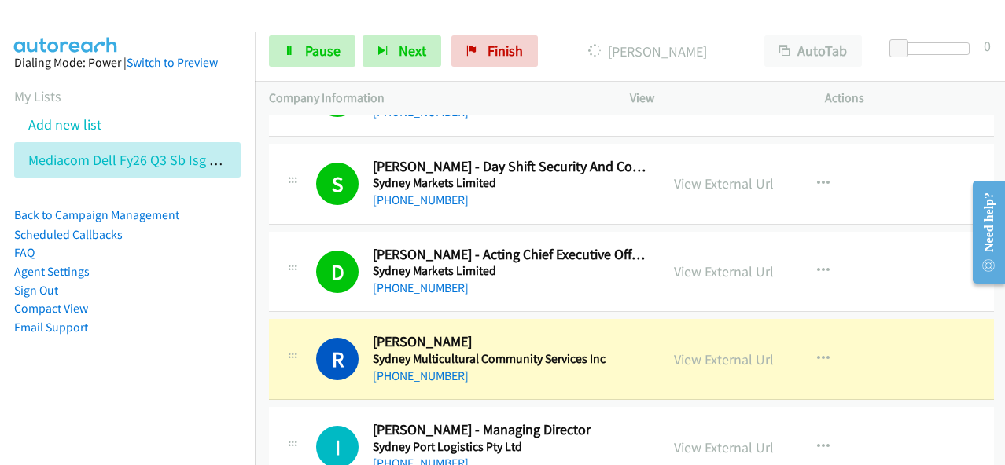
scroll to position [12186, 0]
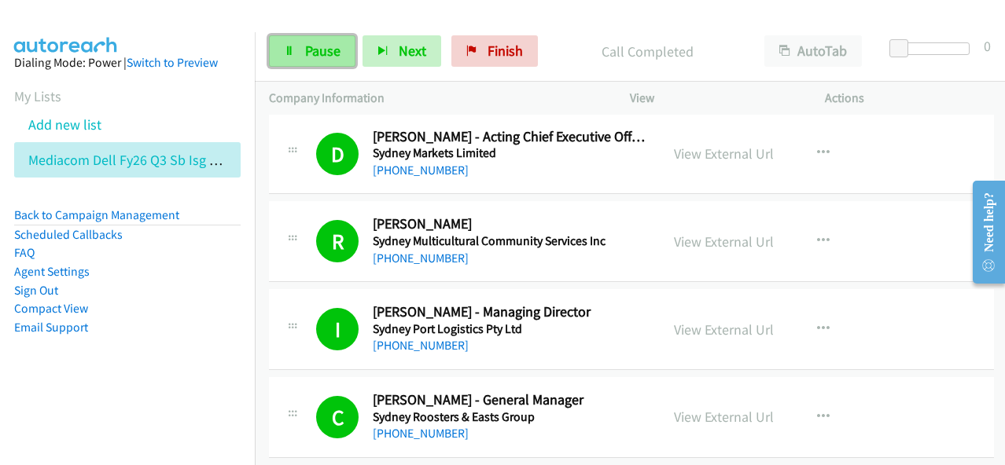
click at [314, 61] on link "Pause" at bounding box center [312, 50] width 86 height 31
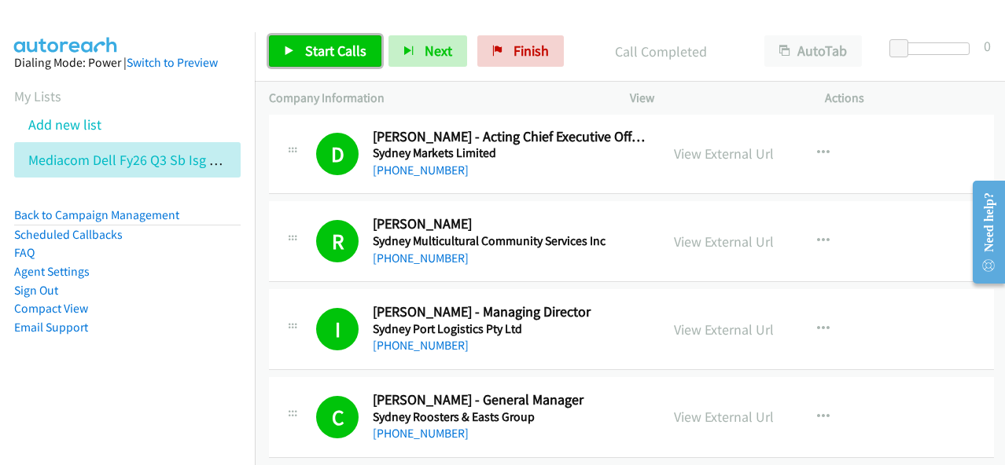
click at [336, 50] on span "Start Calls" at bounding box center [335, 51] width 61 height 18
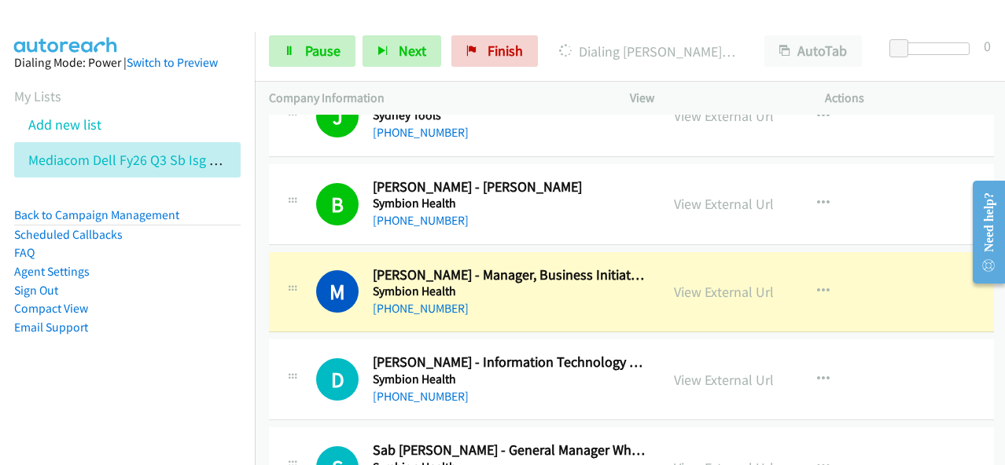
scroll to position [12579, 0]
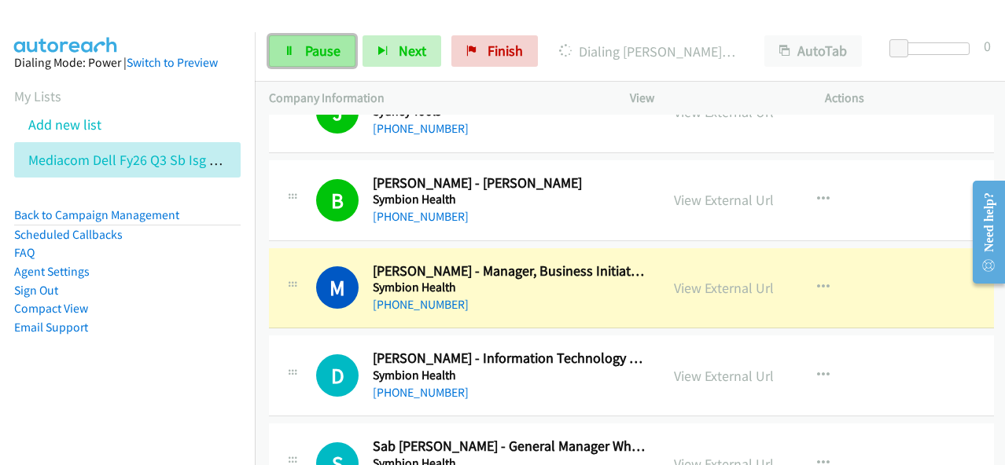
click at [303, 51] on link "Pause" at bounding box center [312, 50] width 86 height 31
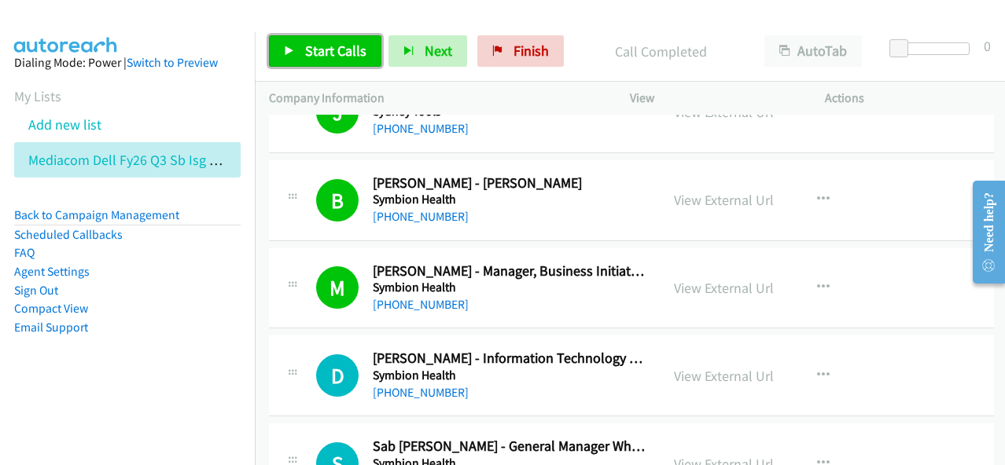
click at [325, 43] on span "Start Calls" at bounding box center [335, 51] width 61 height 18
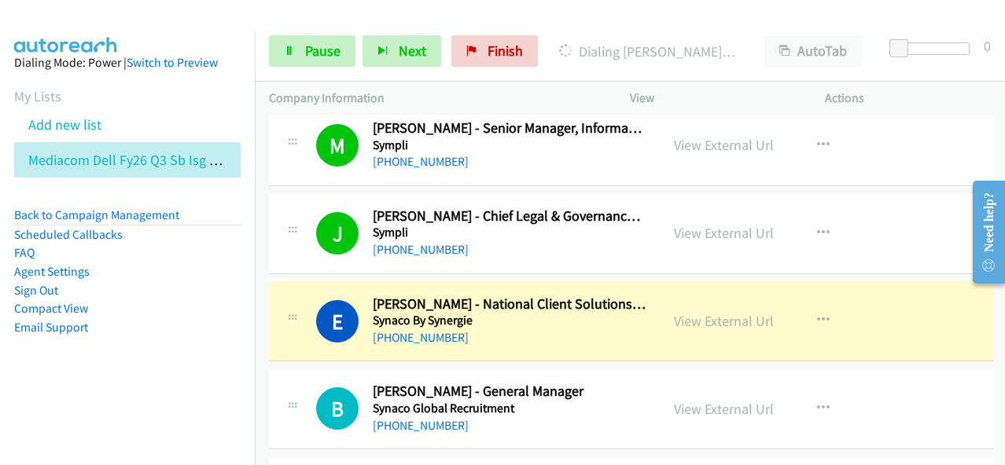
scroll to position [13523, 0]
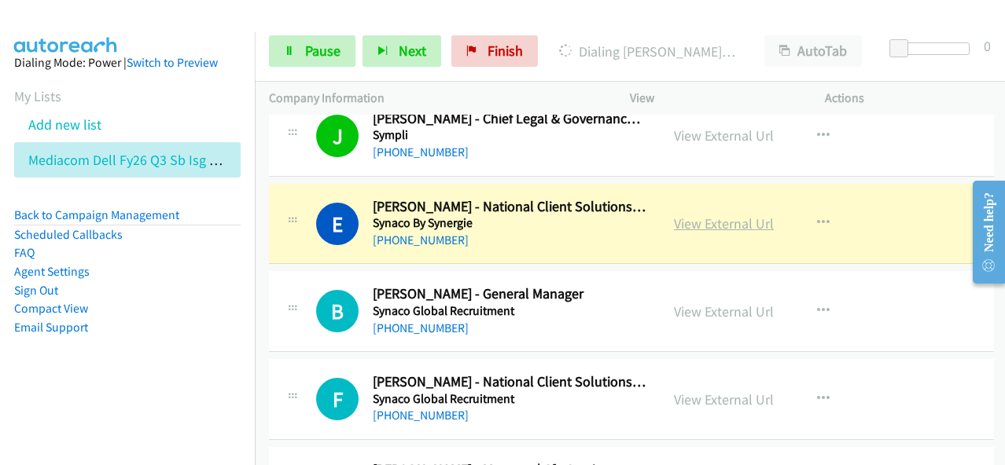
click at [678, 215] on link "View External Url" at bounding box center [724, 224] width 100 height 18
click at [336, 53] on span "Pause" at bounding box center [322, 51] width 35 height 18
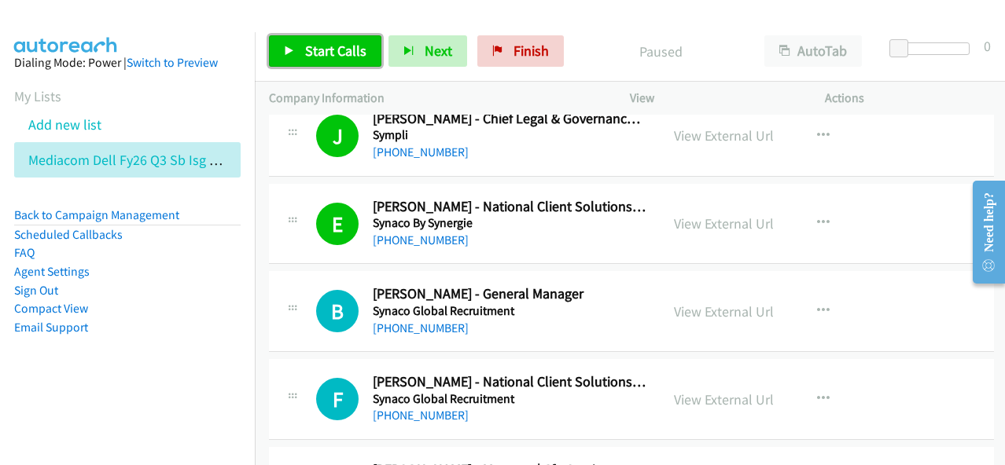
click at [359, 59] on span "Start Calls" at bounding box center [335, 51] width 61 height 18
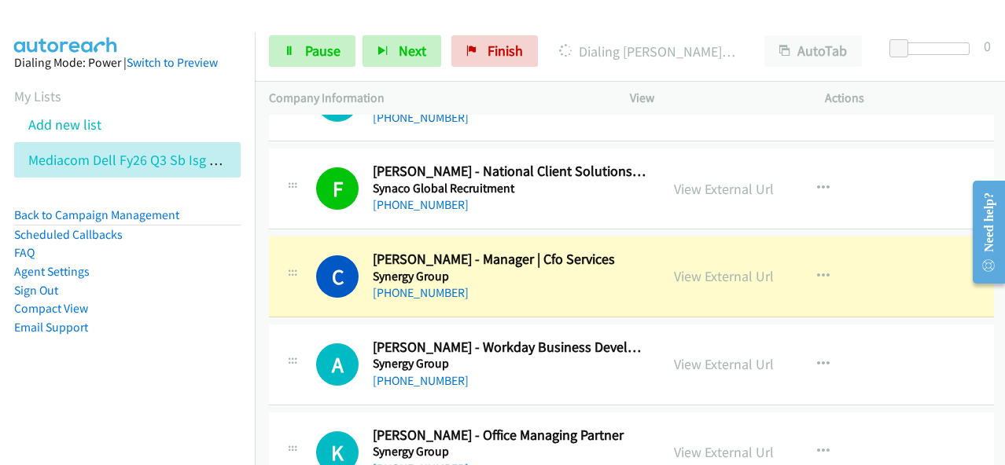
scroll to position [13758, 0]
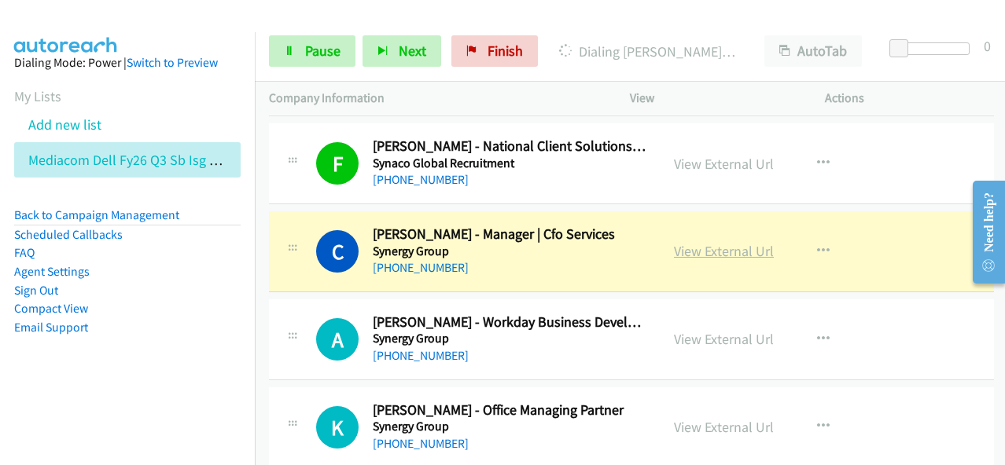
click at [701, 242] on link "View External Url" at bounding box center [724, 251] width 100 height 18
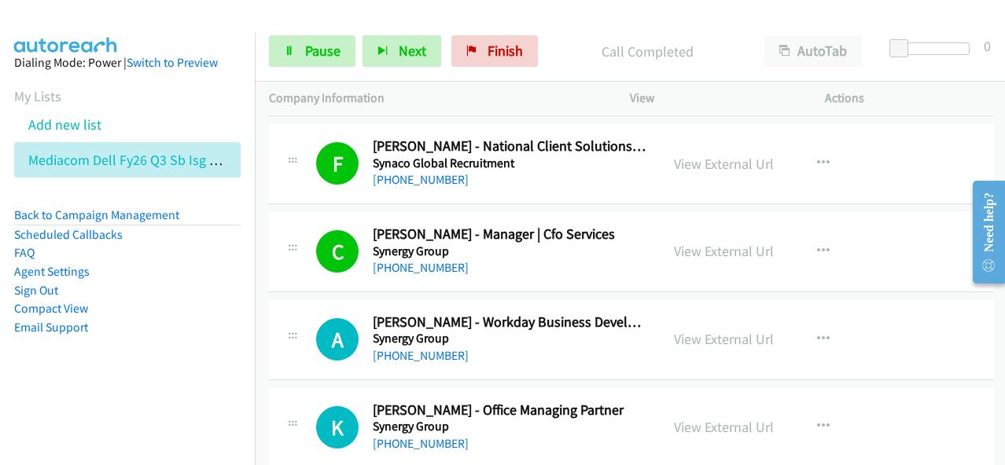
click at [333, 68] on div "Start Calls Pause Next Finish Call Completed AutoTab AutoTab 0" at bounding box center [630, 51] width 750 height 61
click at [332, 59] on span "Pause" at bounding box center [322, 51] width 35 height 18
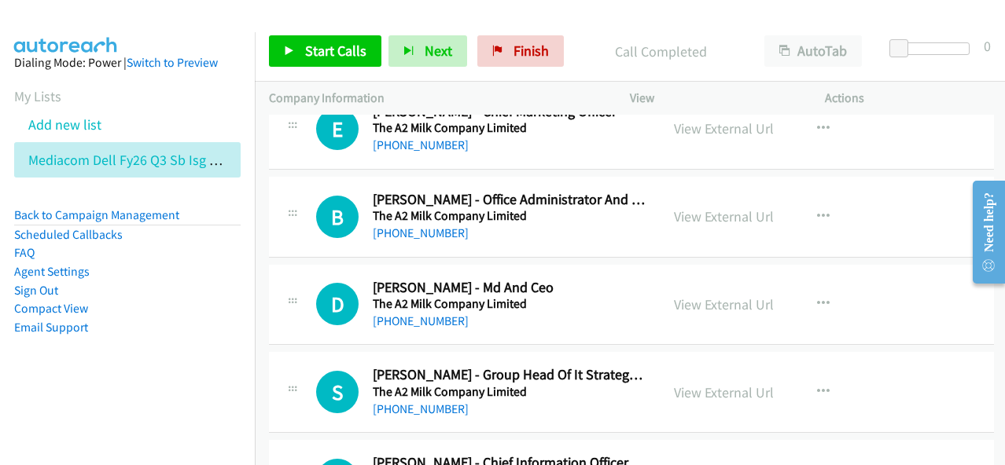
scroll to position [15960, 0]
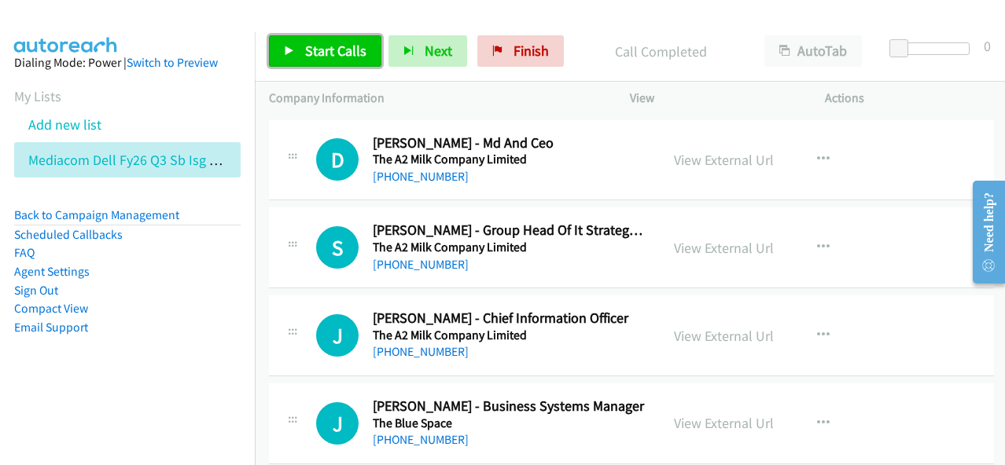
click at [359, 43] on span "Start Calls" at bounding box center [335, 51] width 61 height 18
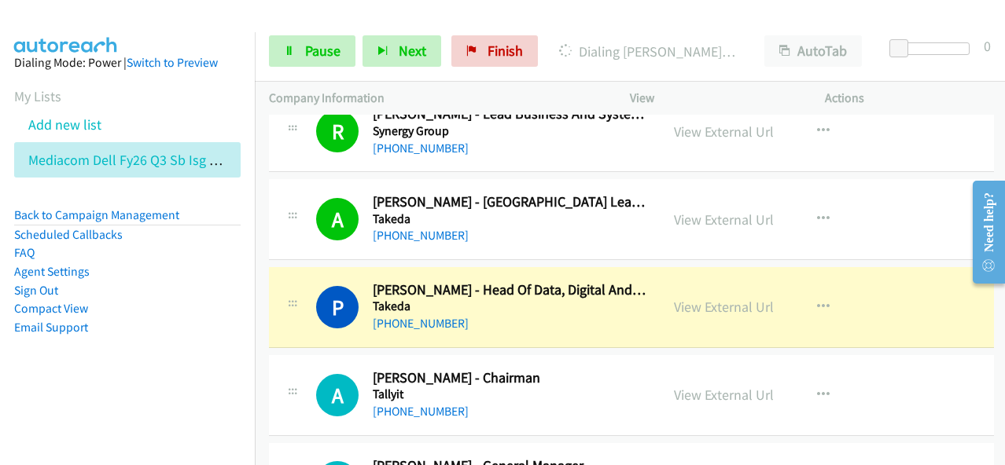
scroll to position [14309, 0]
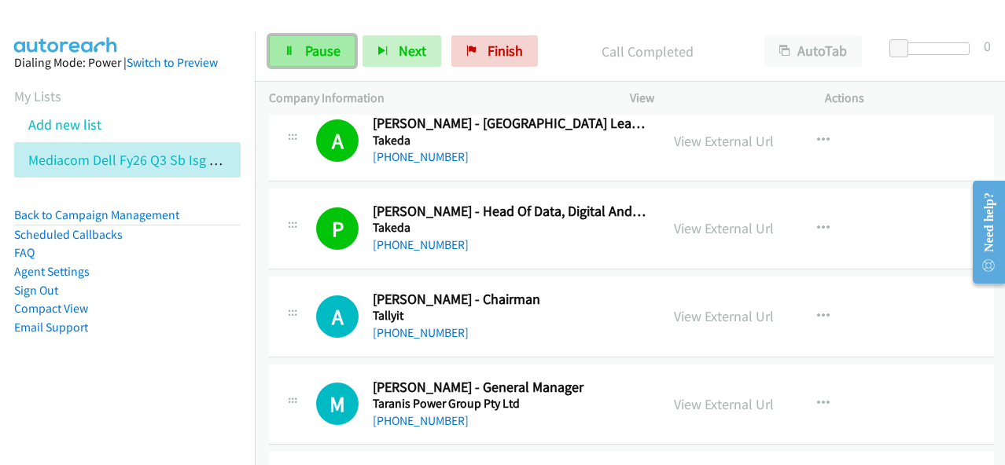
click at [322, 47] on span "Pause" at bounding box center [322, 51] width 35 height 18
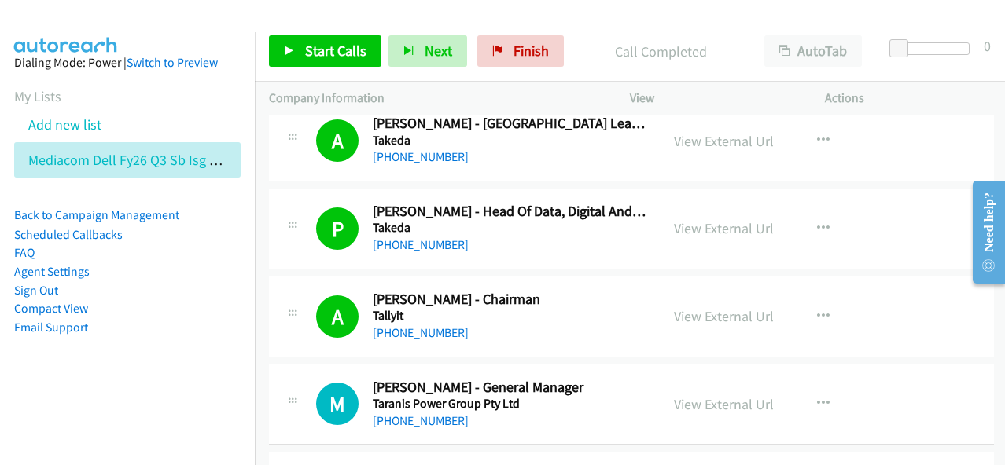
click at [566, 77] on div "Start Calls Pause Next Finish Call Completed AutoTab AutoTab 0" at bounding box center [630, 51] width 750 height 61
click at [341, 41] on link "Start Calls" at bounding box center [325, 50] width 112 height 31
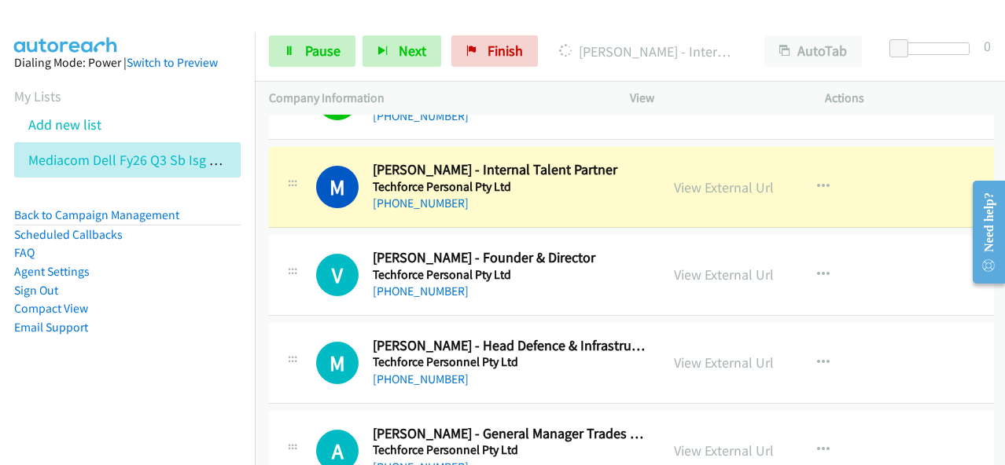
scroll to position [14623, 0]
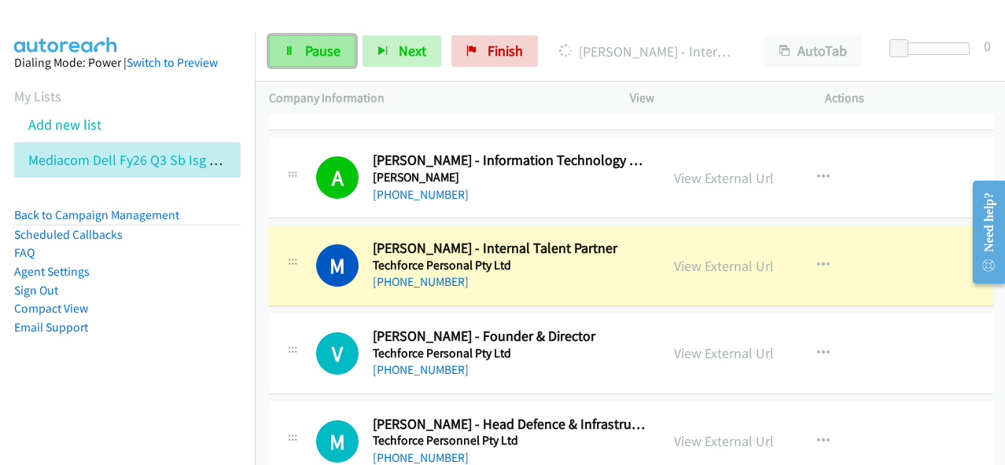
click at [329, 56] on span "Pause" at bounding box center [322, 51] width 35 height 18
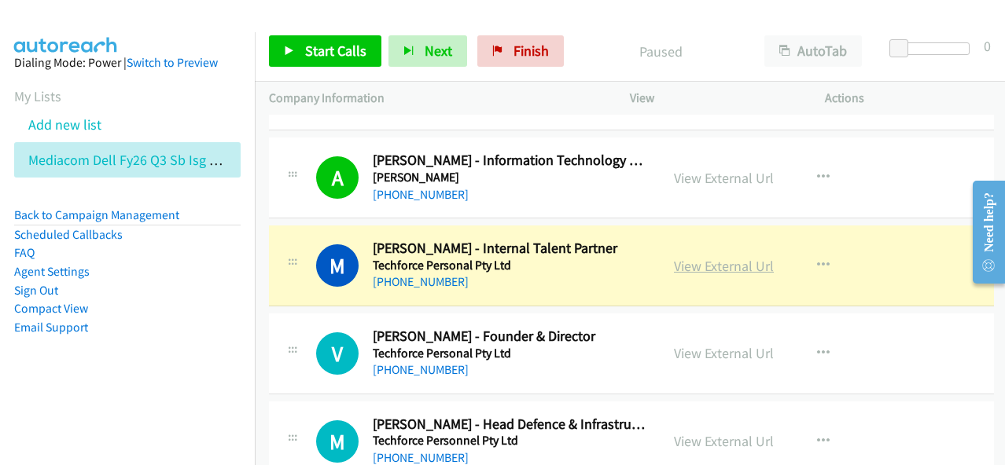
click at [723, 257] on link "View External Url" at bounding box center [724, 266] width 100 height 18
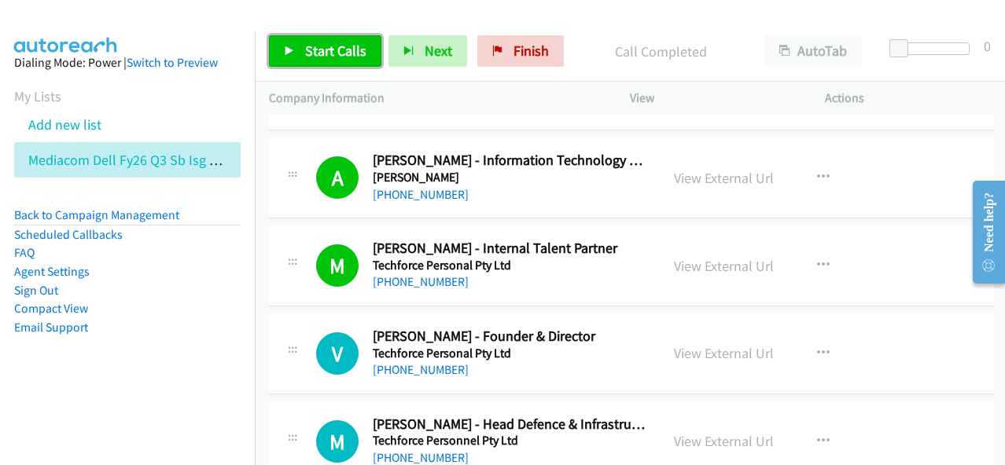
click at [342, 61] on link "Start Calls" at bounding box center [325, 50] width 112 height 31
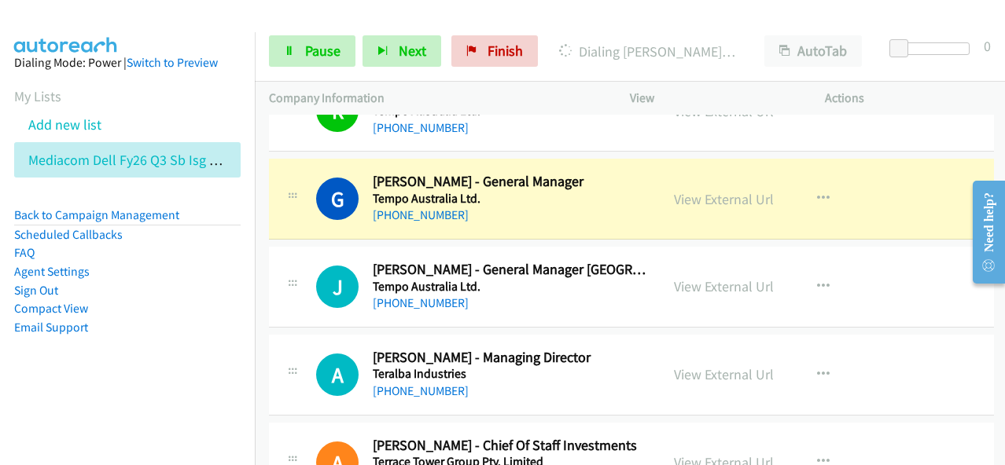
scroll to position [15095, 0]
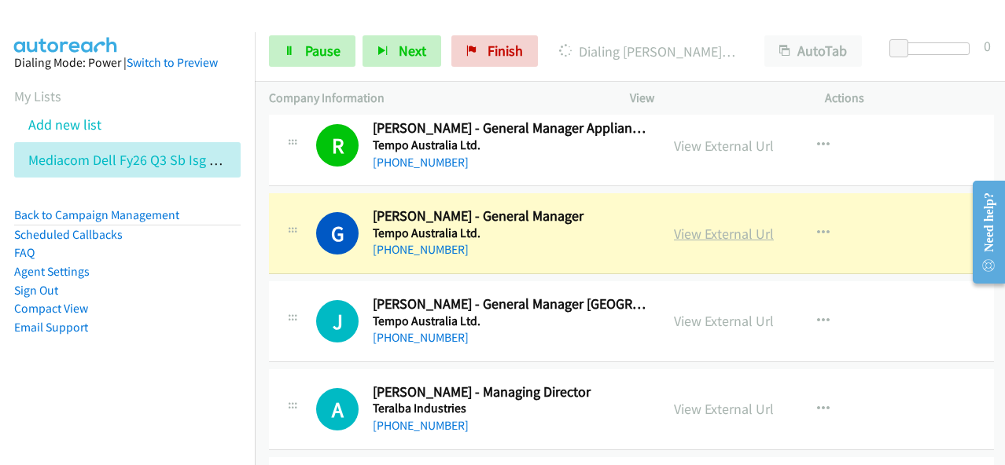
click at [710, 225] on link "View External Url" at bounding box center [724, 234] width 100 height 18
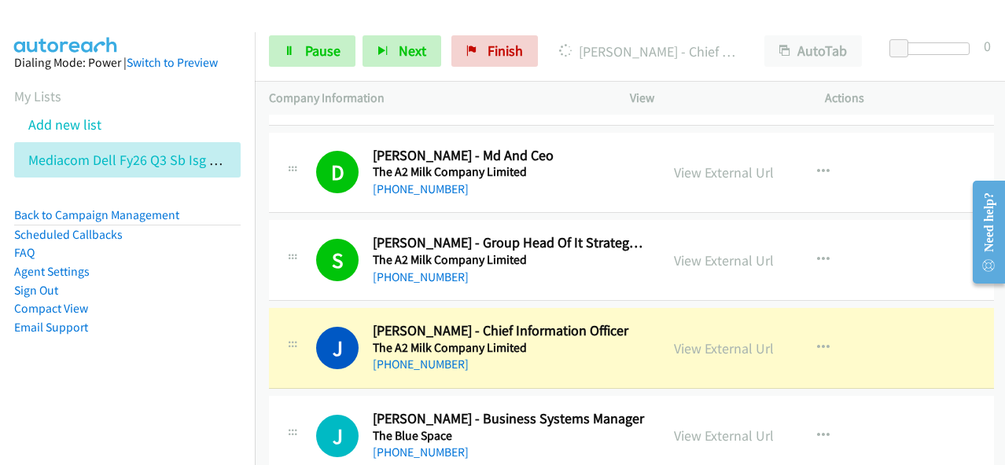
scroll to position [16038, 0]
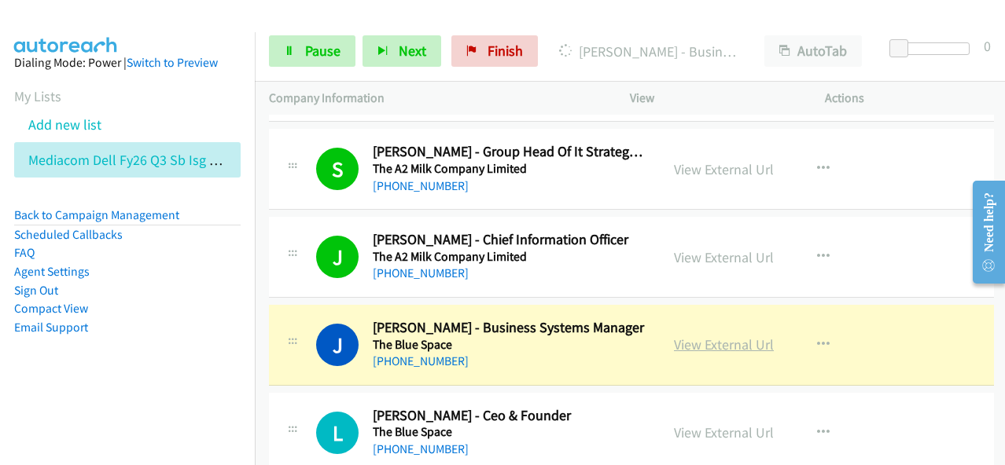
click at [691, 336] on link "View External Url" at bounding box center [724, 345] width 100 height 18
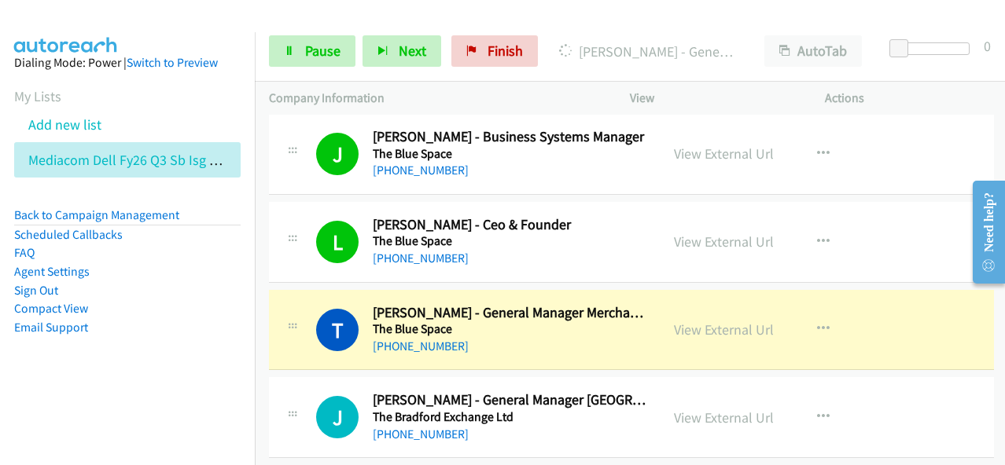
scroll to position [16274, 0]
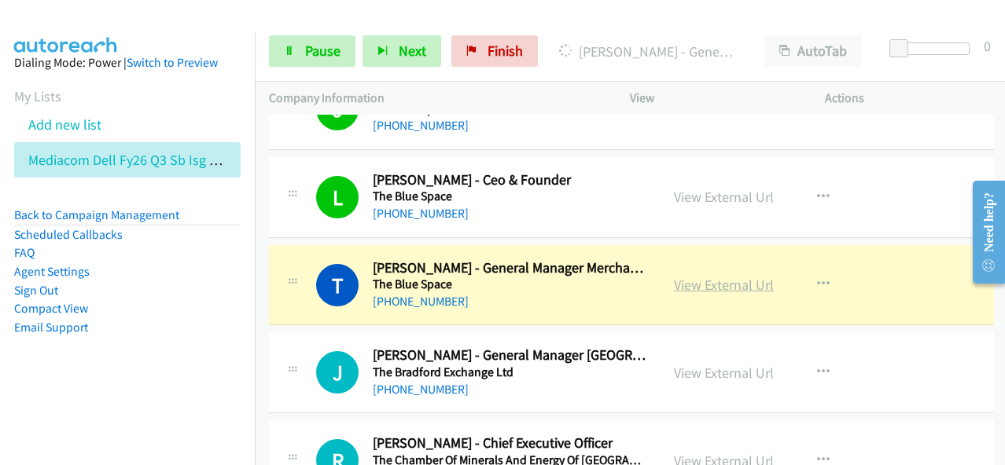
click at [718, 276] on link "View External Url" at bounding box center [724, 285] width 100 height 18
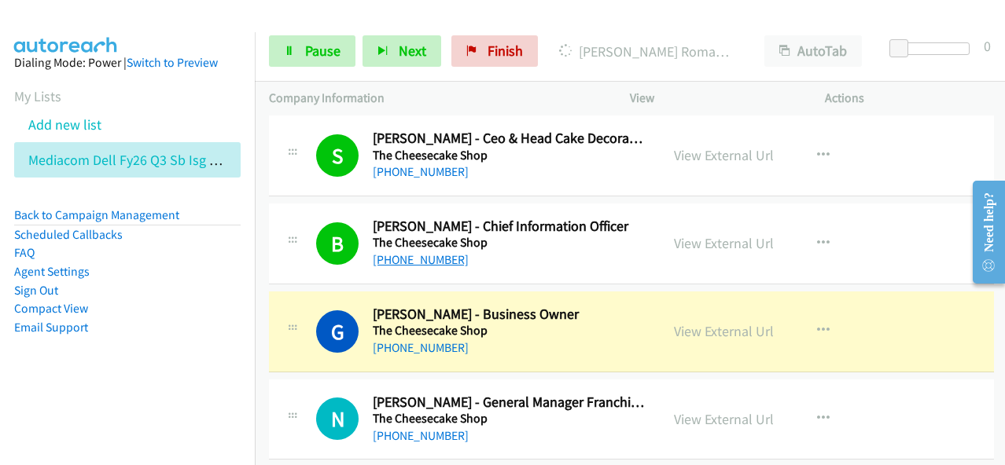
scroll to position [16746, 0]
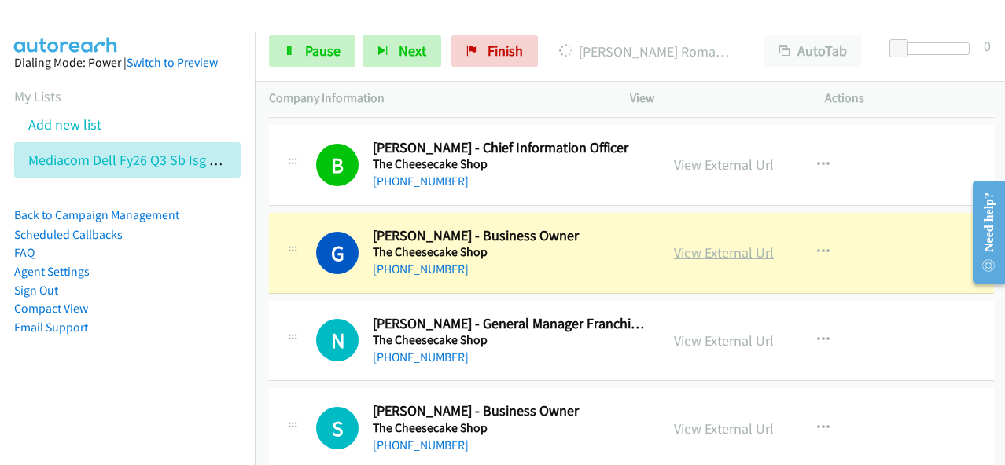
click at [689, 244] on link "View External Url" at bounding box center [724, 253] width 100 height 18
click at [316, 59] on span "Pause" at bounding box center [322, 51] width 35 height 18
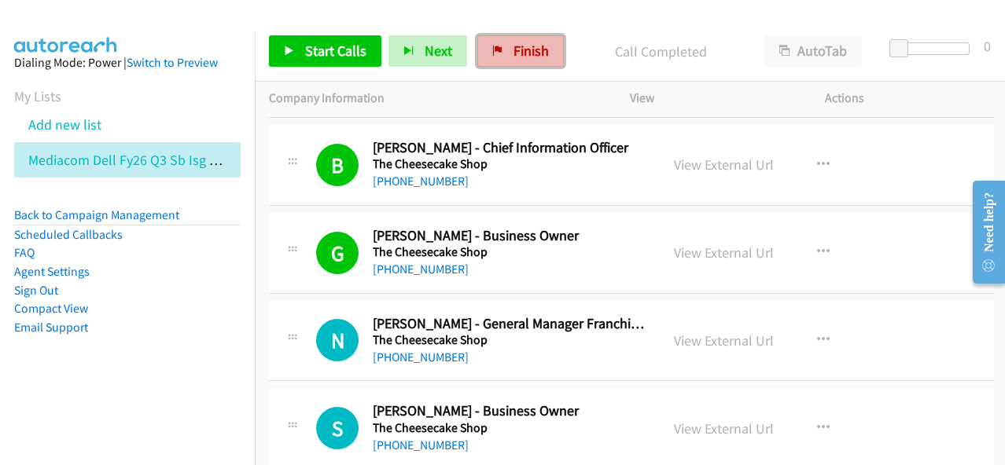
click at [513, 46] on span "Finish" at bounding box center [530, 51] width 35 height 18
